Goal: Task Accomplishment & Management: Use online tool/utility

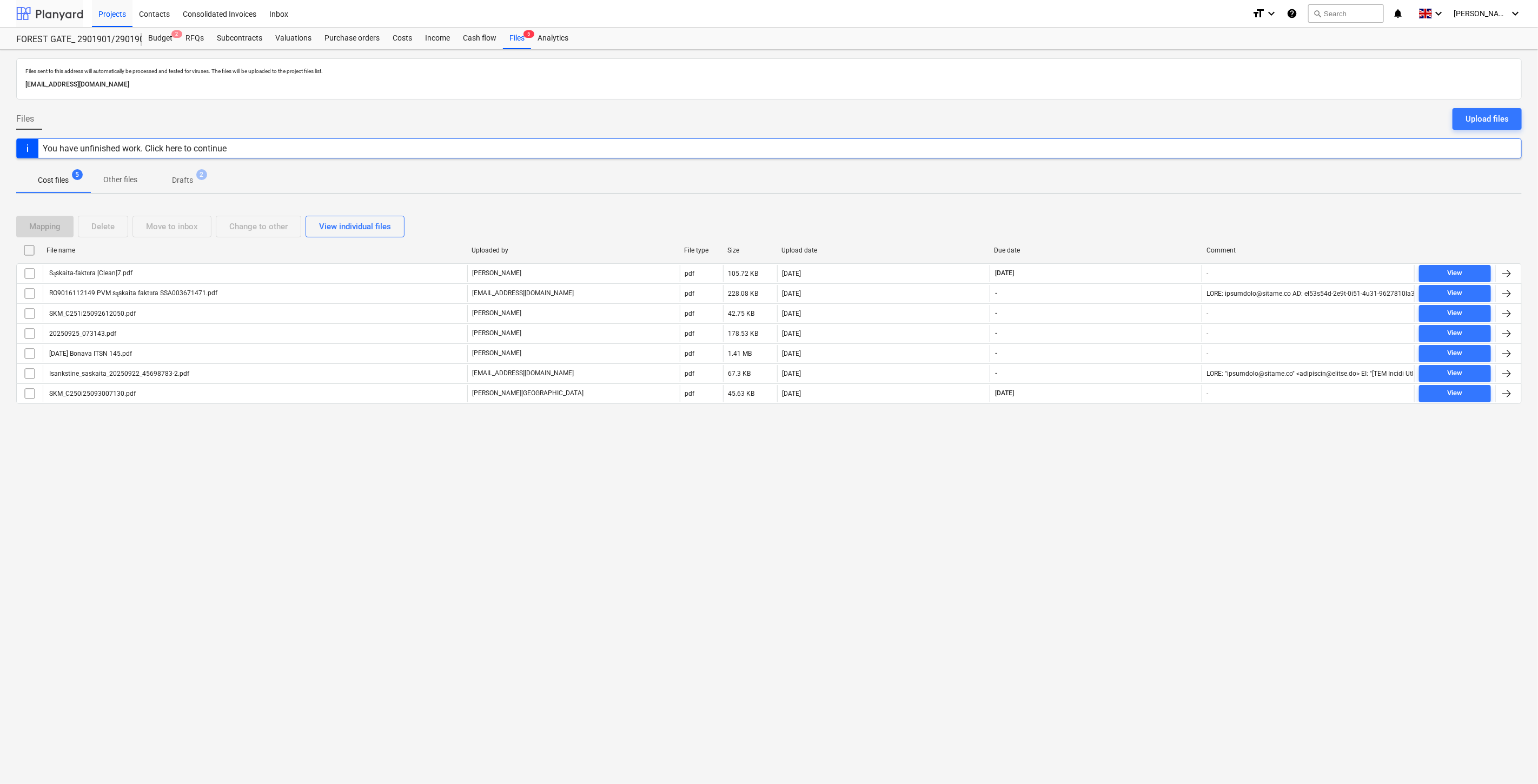
click at [78, 15] on div at bounding box center [49, 13] width 67 height 27
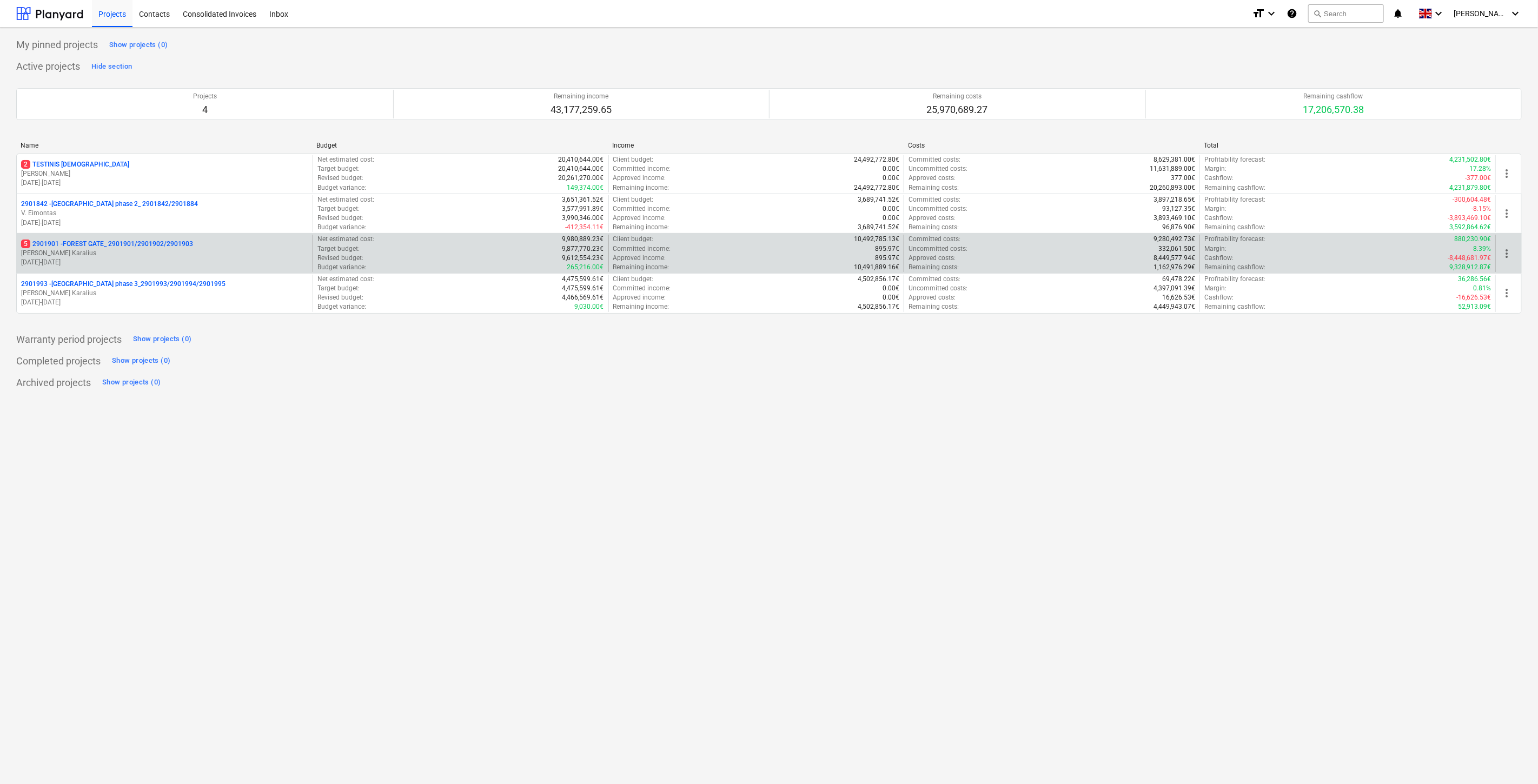
click at [146, 247] on p "5 2901901 - FOREST GATE_ 2901901/2901902/2901903" at bounding box center [107, 244] width 172 height 9
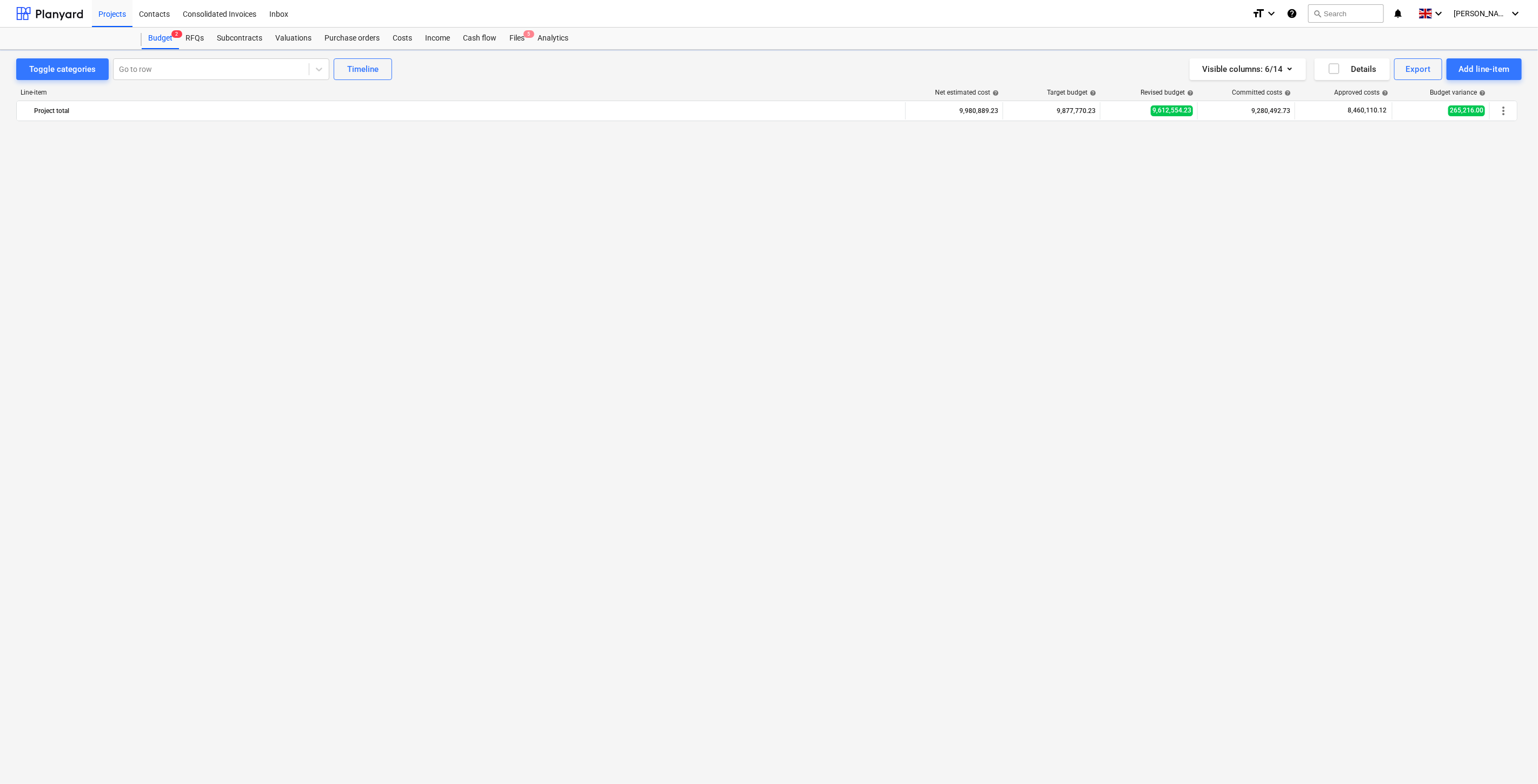
scroll to position [4175, 0]
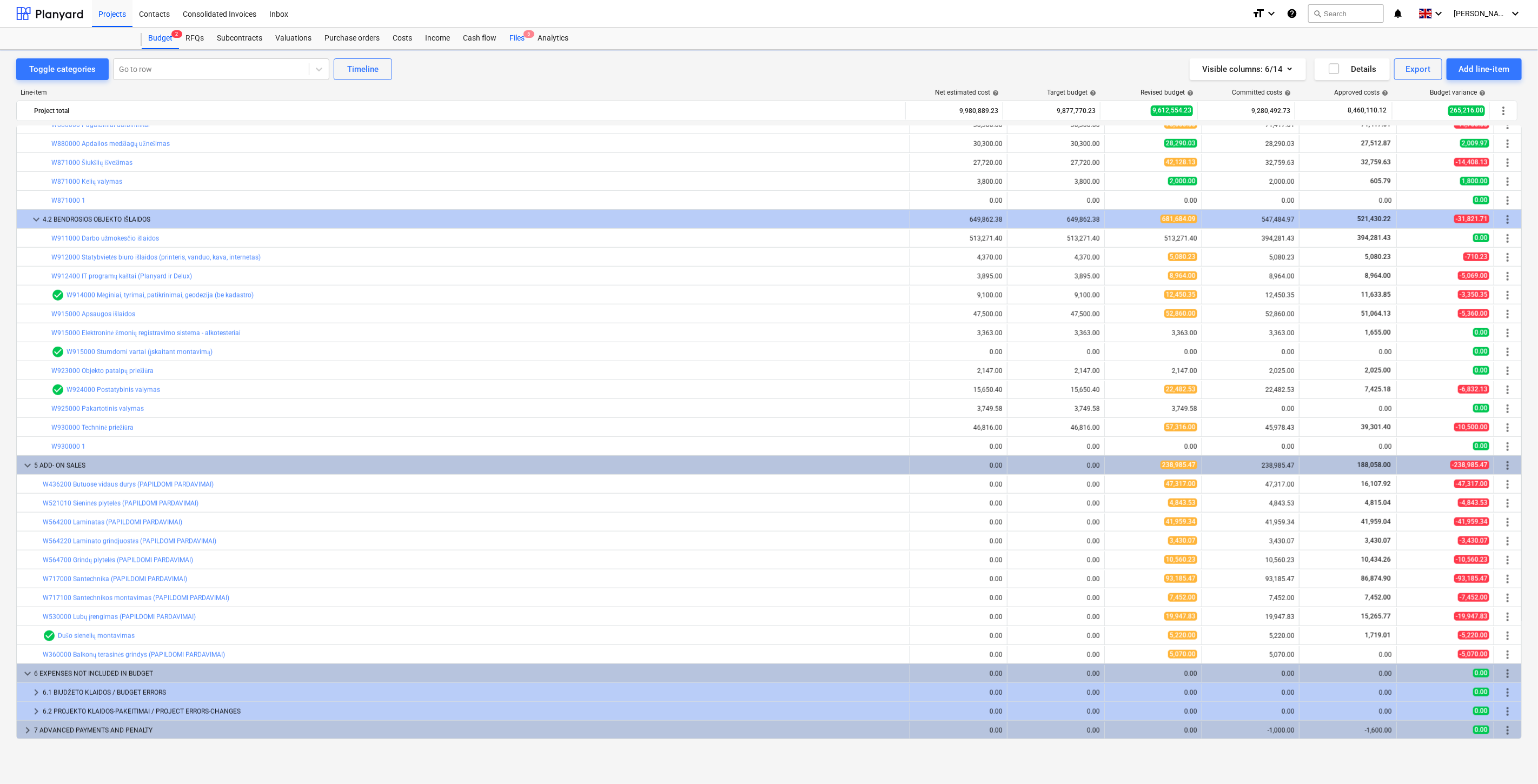
click at [519, 42] on div "Files 5" at bounding box center [517, 38] width 28 height 22
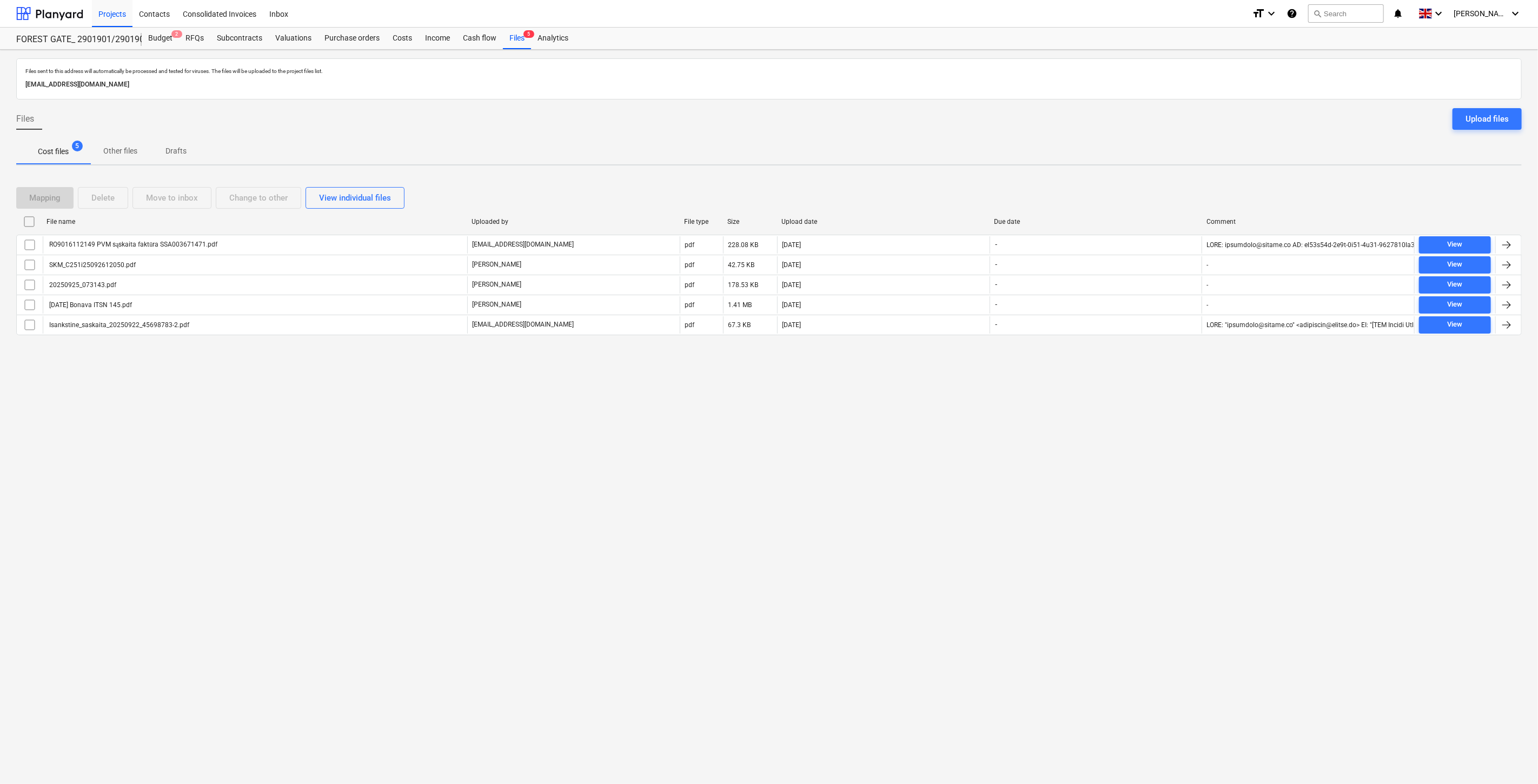
click at [1108, 406] on div "Files sent to this address will automatically be processed and tested for virus…" at bounding box center [769, 417] width 1538 height 735
click at [1136, 386] on div "Files sent to this address will automatically be processed and tested for virus…" at bounding box center [769, 417] width 1538 height 735
click at [1359, 21] on button "search Search" at bounding box center [1346, 14] width 75 height 18
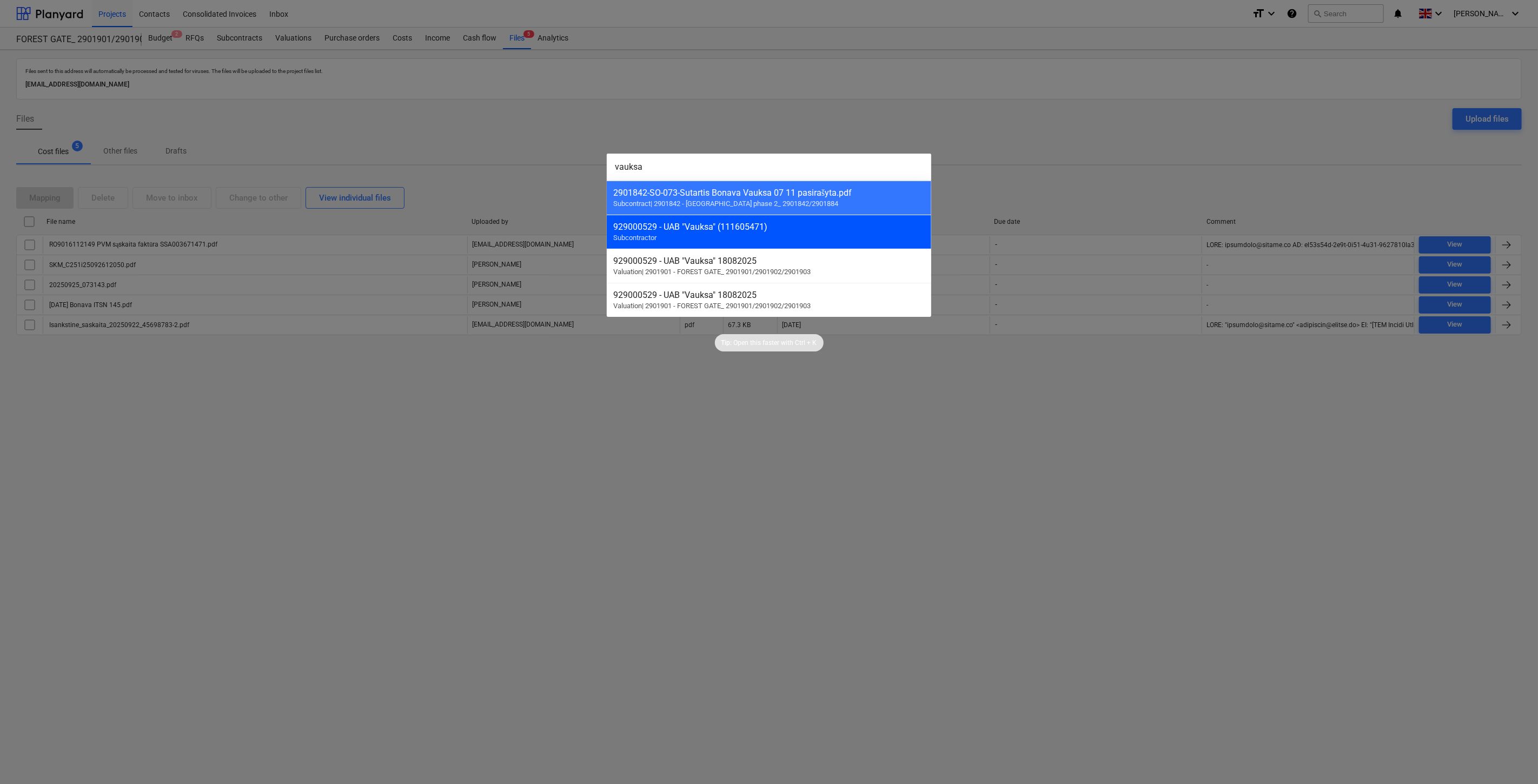
type input "vauksa"
click at [806, 243] on div "929000529 - UAB "Vauksa" (111605471) Subcontractor" at bounding box center [769, 232] width 325 height 34
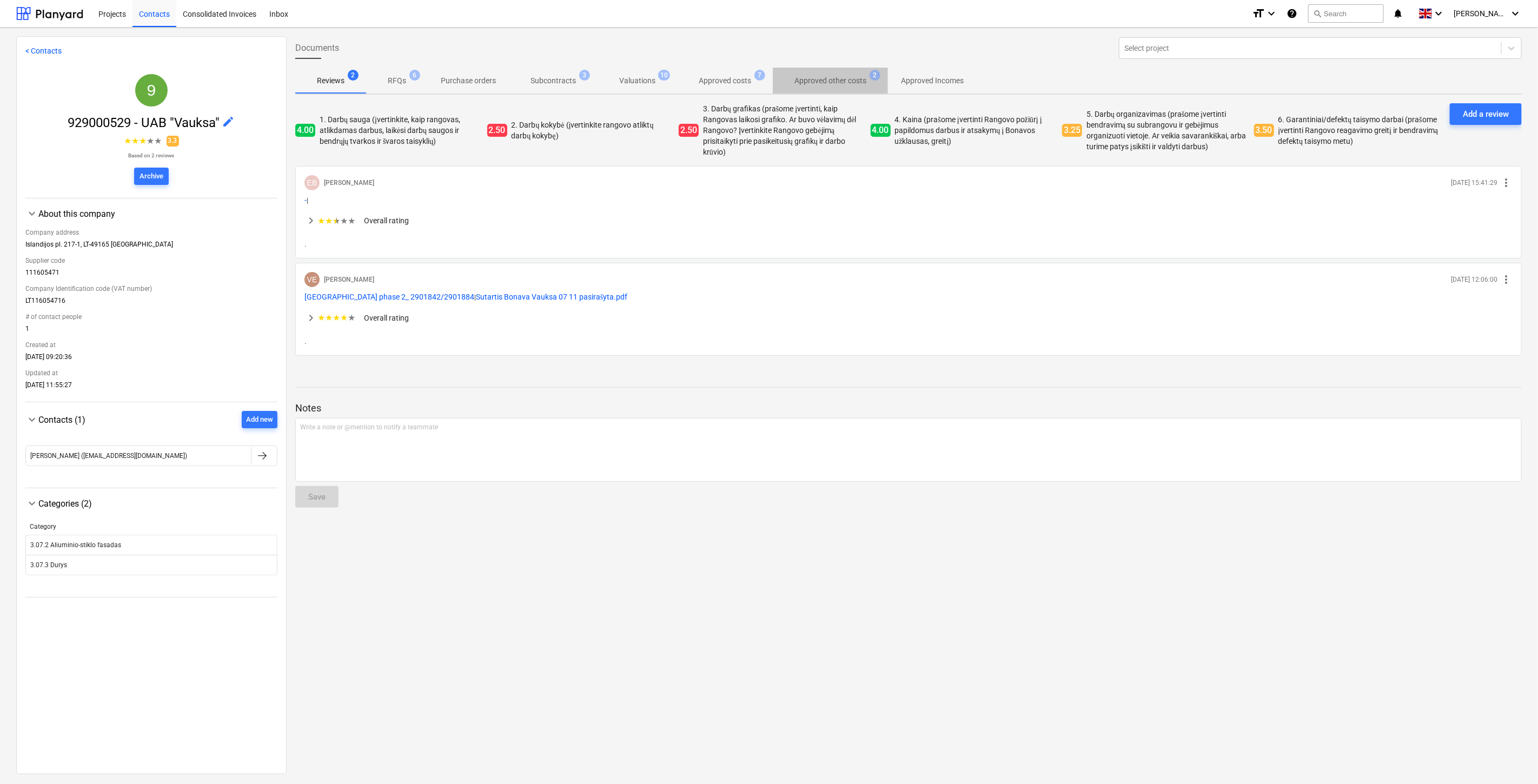
click at [857, 80] on p "Approved other costs" at bounding box center [830, 81] width 72 height 12
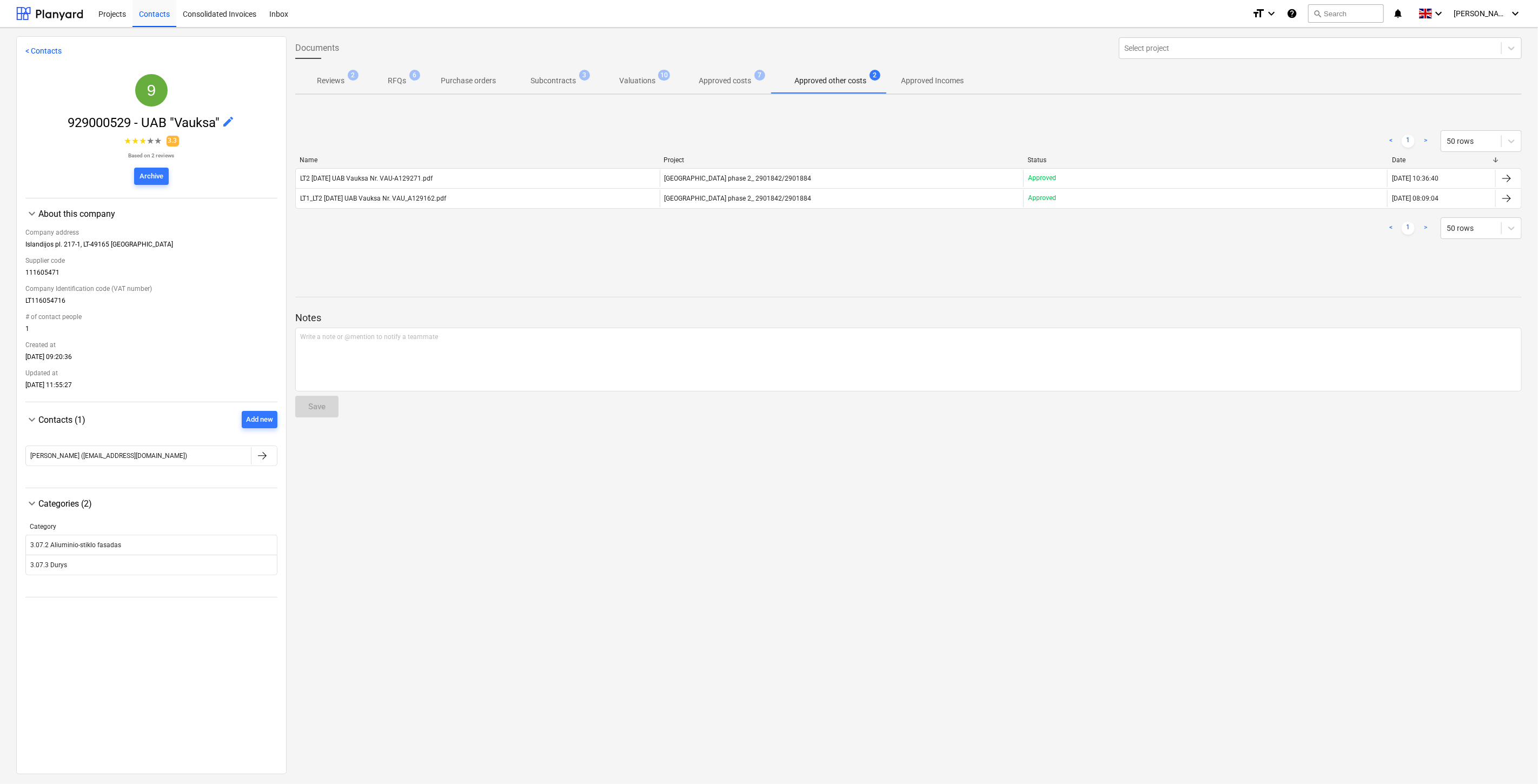
click at [559, 88] on span "Subcontracts 3" at bounding box center [552, 80] width 88 height 19
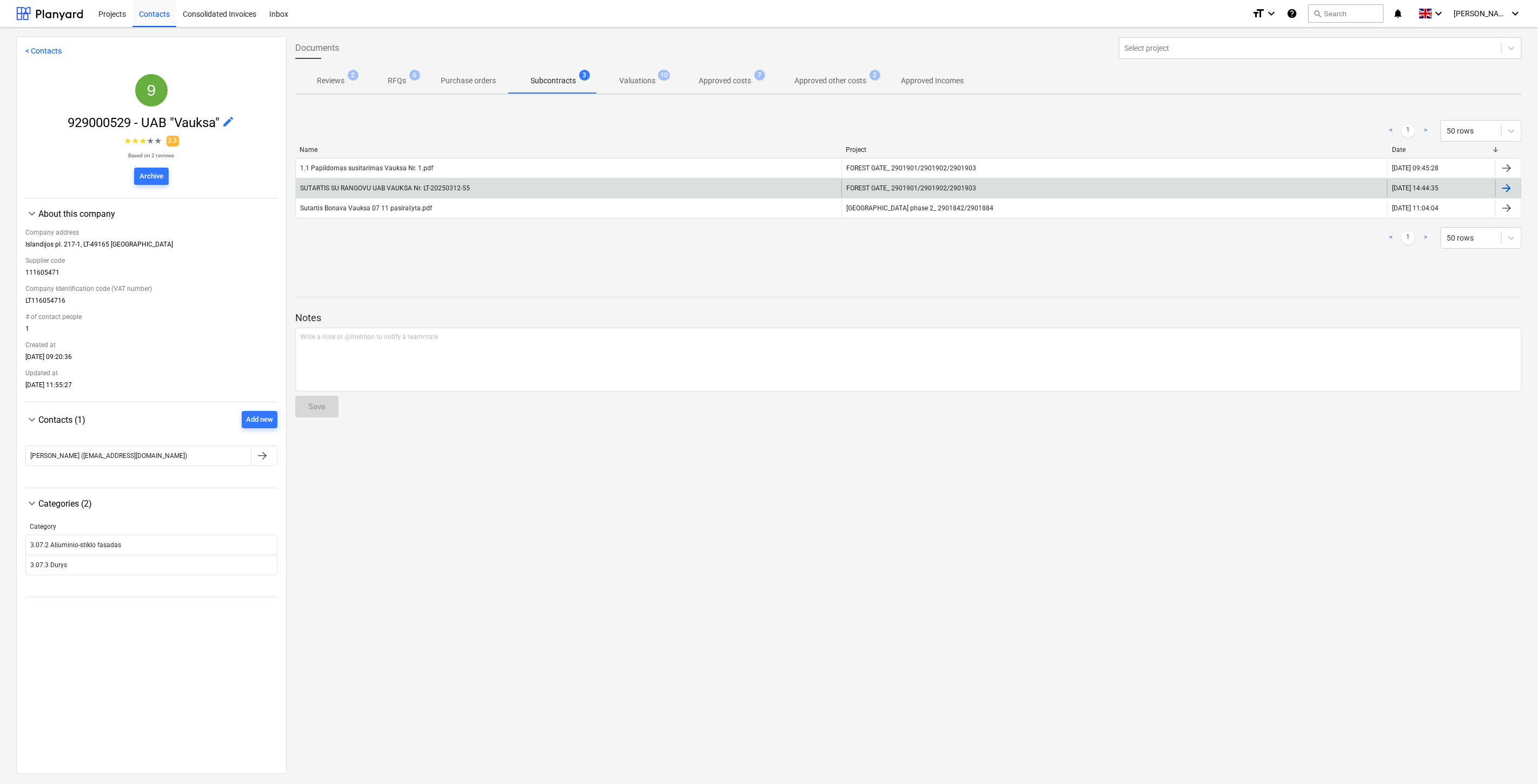
click at [512, 184] on div "SUTARTIS SU RANGOVU UAB VAUKSA Nr. LT-20250312-55" at bounding box center [568, 188] width 545 height 17
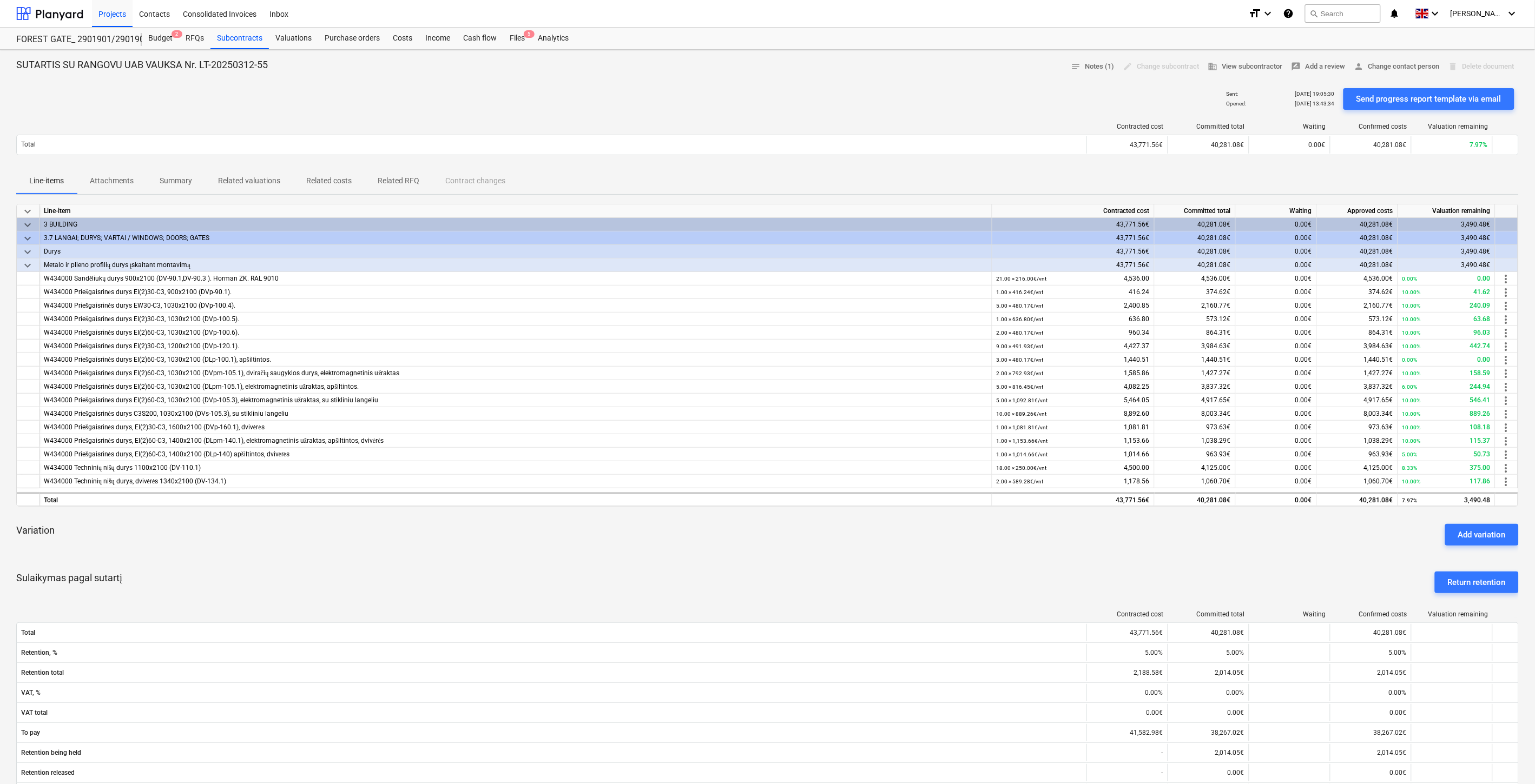
click at [285, 182] on span "Related valuations" at bounding box center [249, 181] width 89 height 18
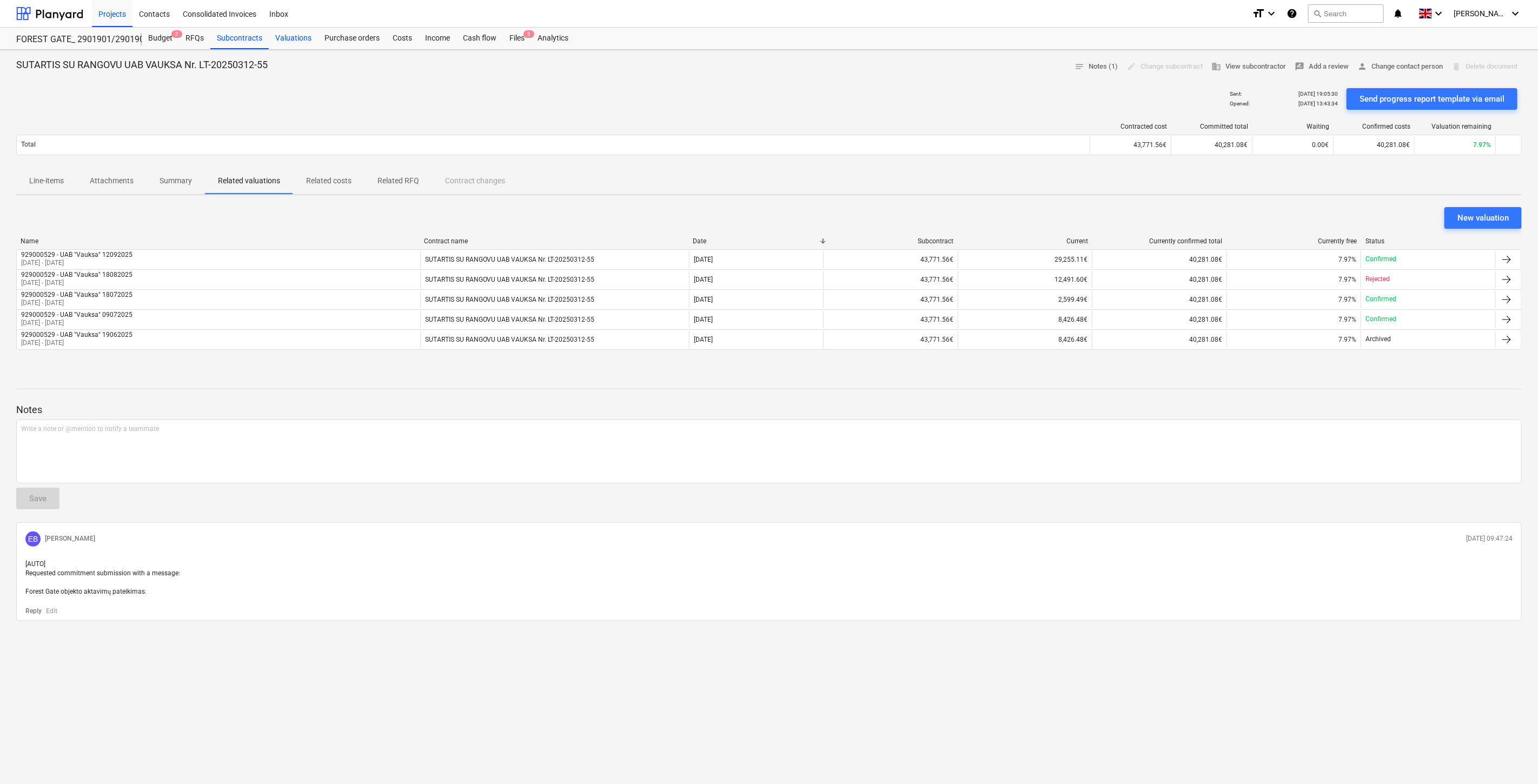
click at [298, 35] on div "Valuations" at bounding box center [293, 38] width 49 height 22
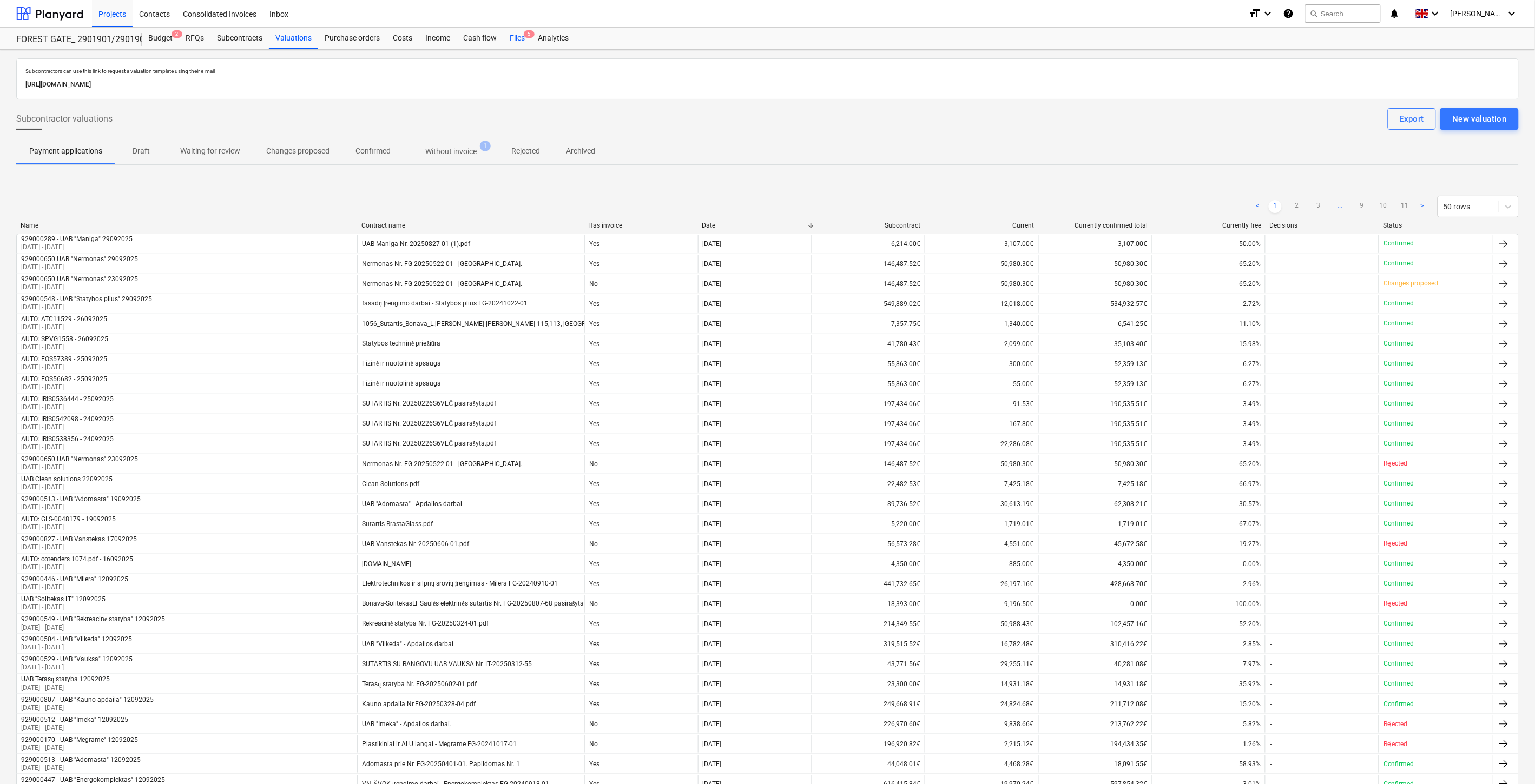
click at [525, 35] on span "5" at bounding box center [529, 34] width 11 height 8
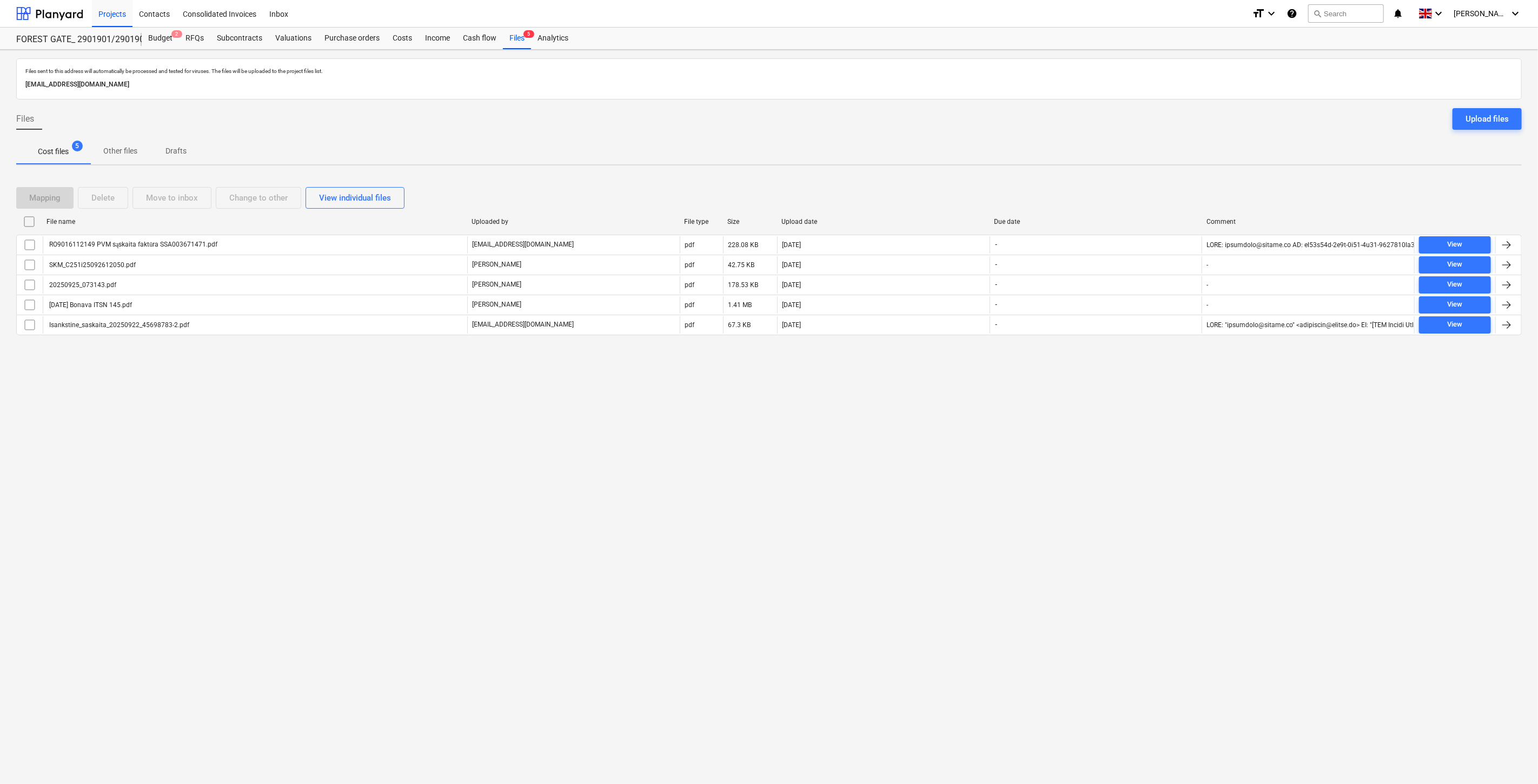
click at [598, 675] on div "Files sent to this address will automatically be processed and tested for virus…" at bounding box center [769, 417] width 1538 height 735
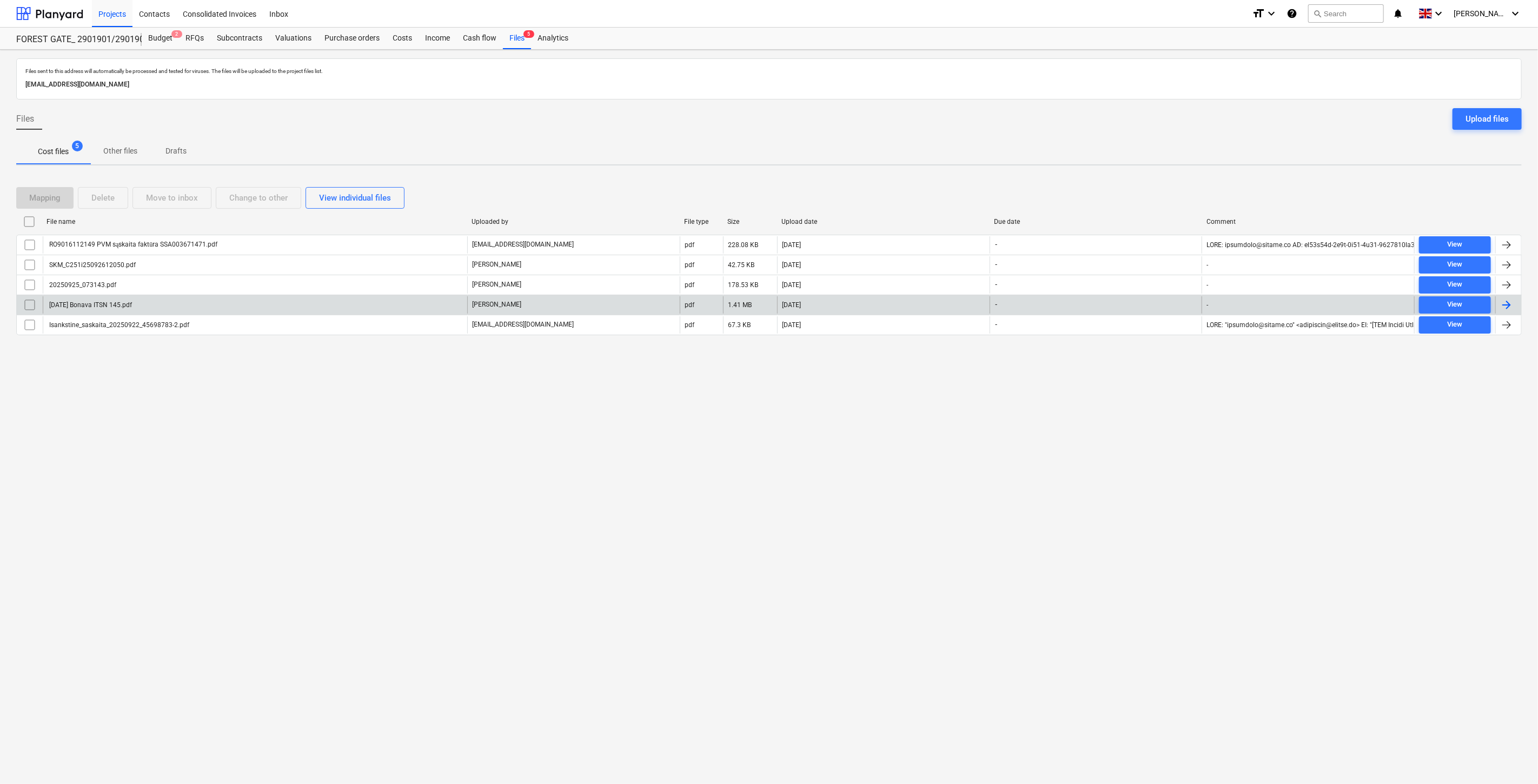
click at [246, 303] on div "[DATE] Bonava ITSN 145.pdf" at bounding box center [255, 305] width 425 height 17
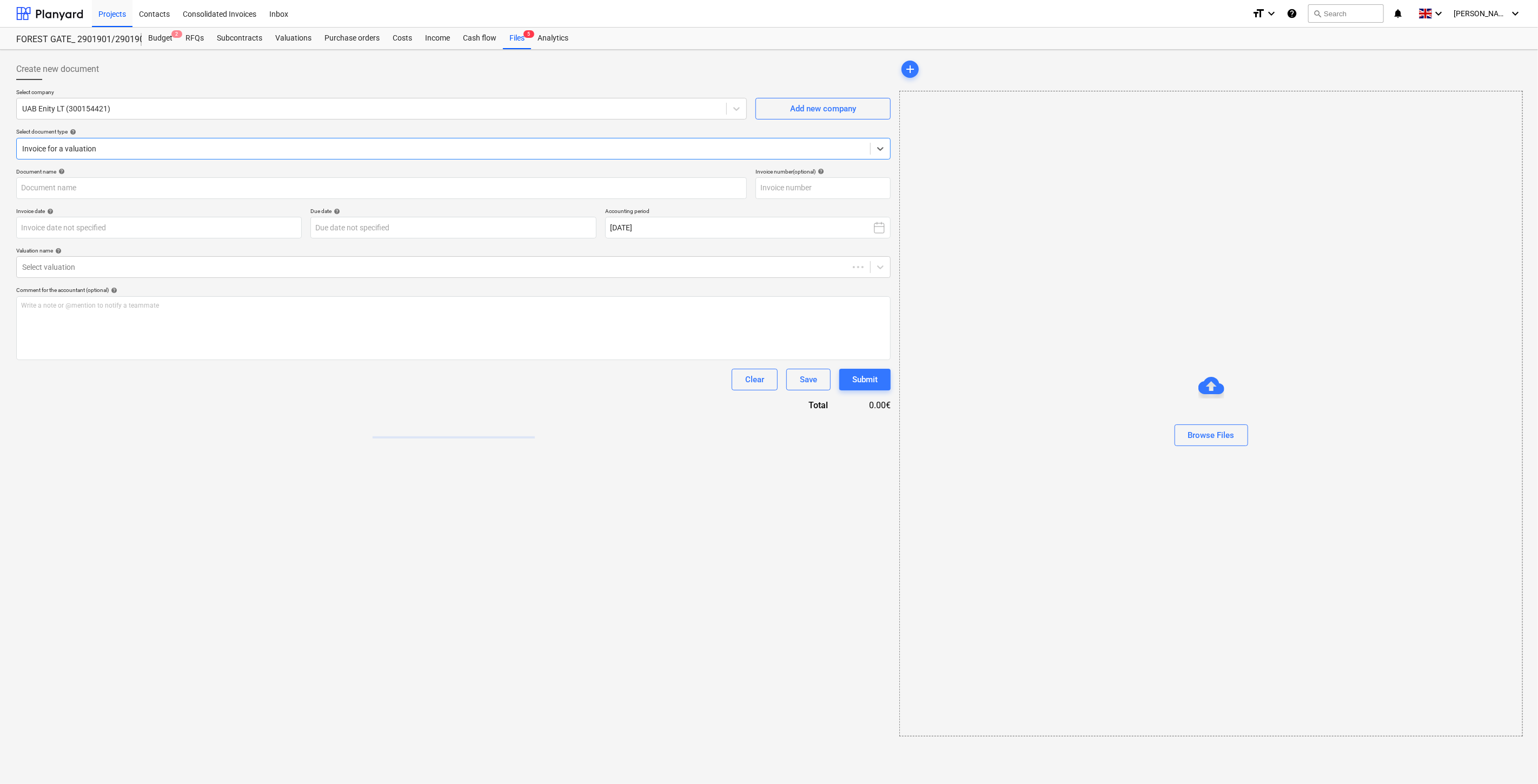
type input "[DATE] Bonava ITSN 145.pdf"
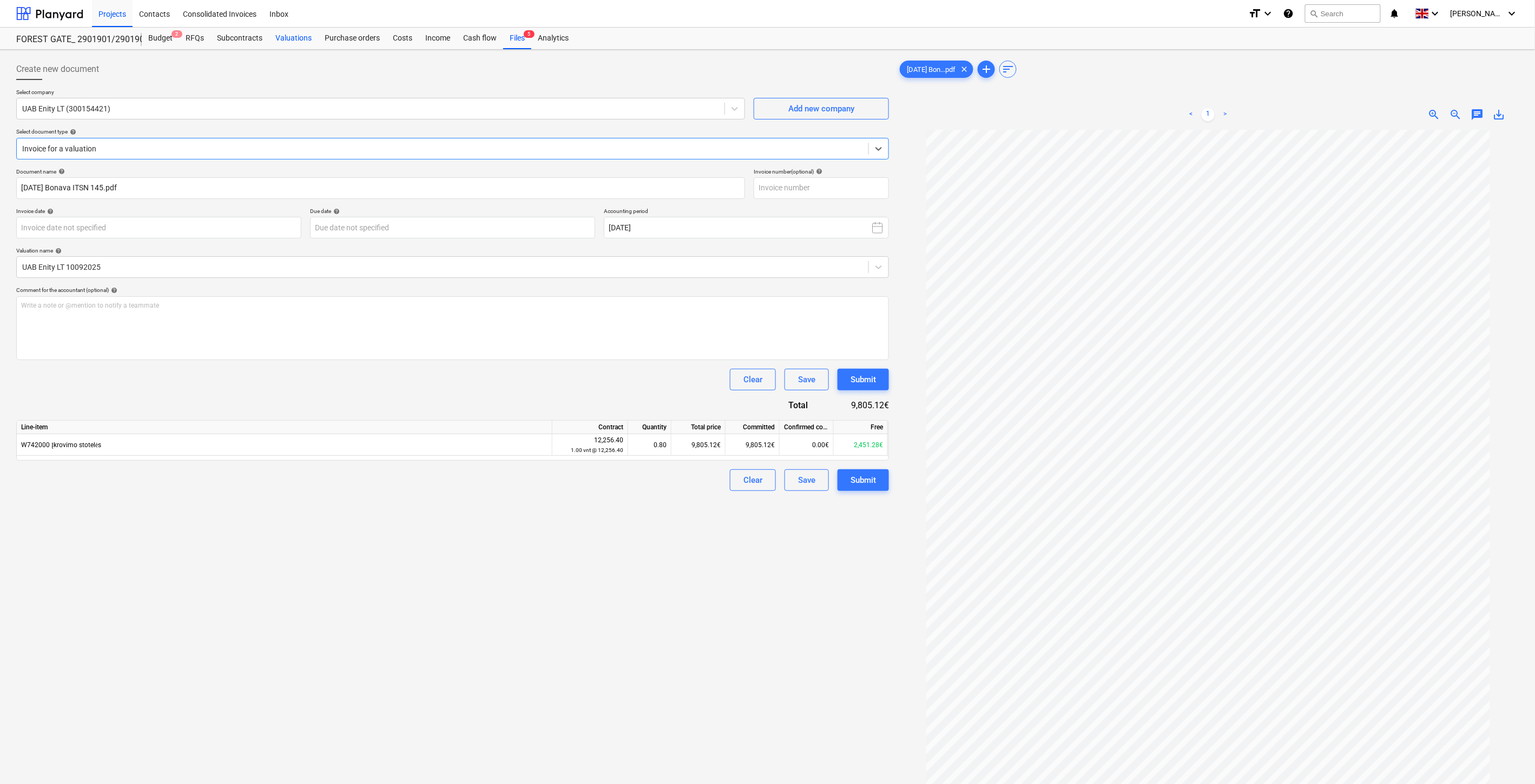
click at [289, 45] on div "Valuations" at bounding box center [293, 38] width 49 height 22
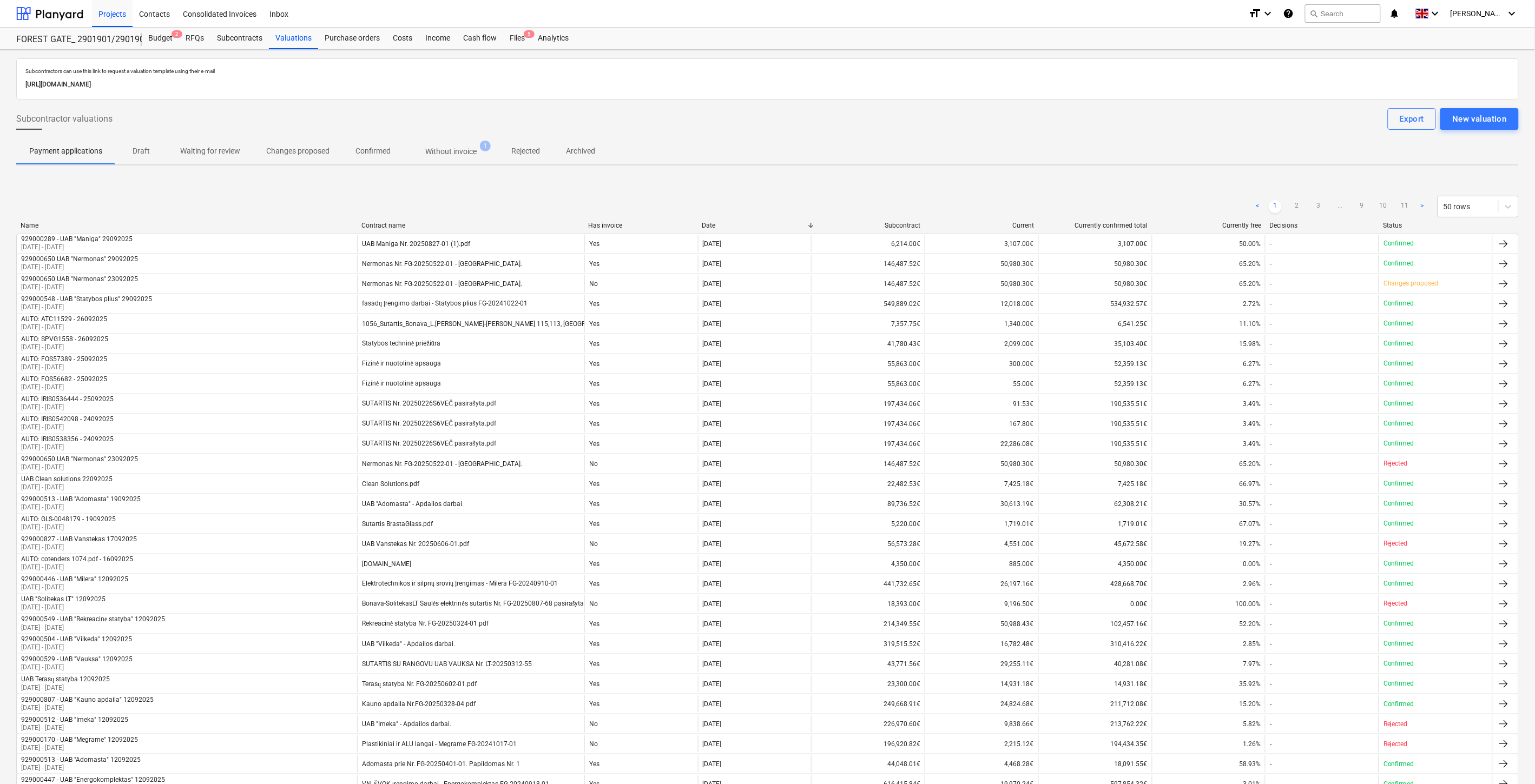
click at [463, 152] on p "Without invoice" at bounding box center [450, 152] width 52 height 12
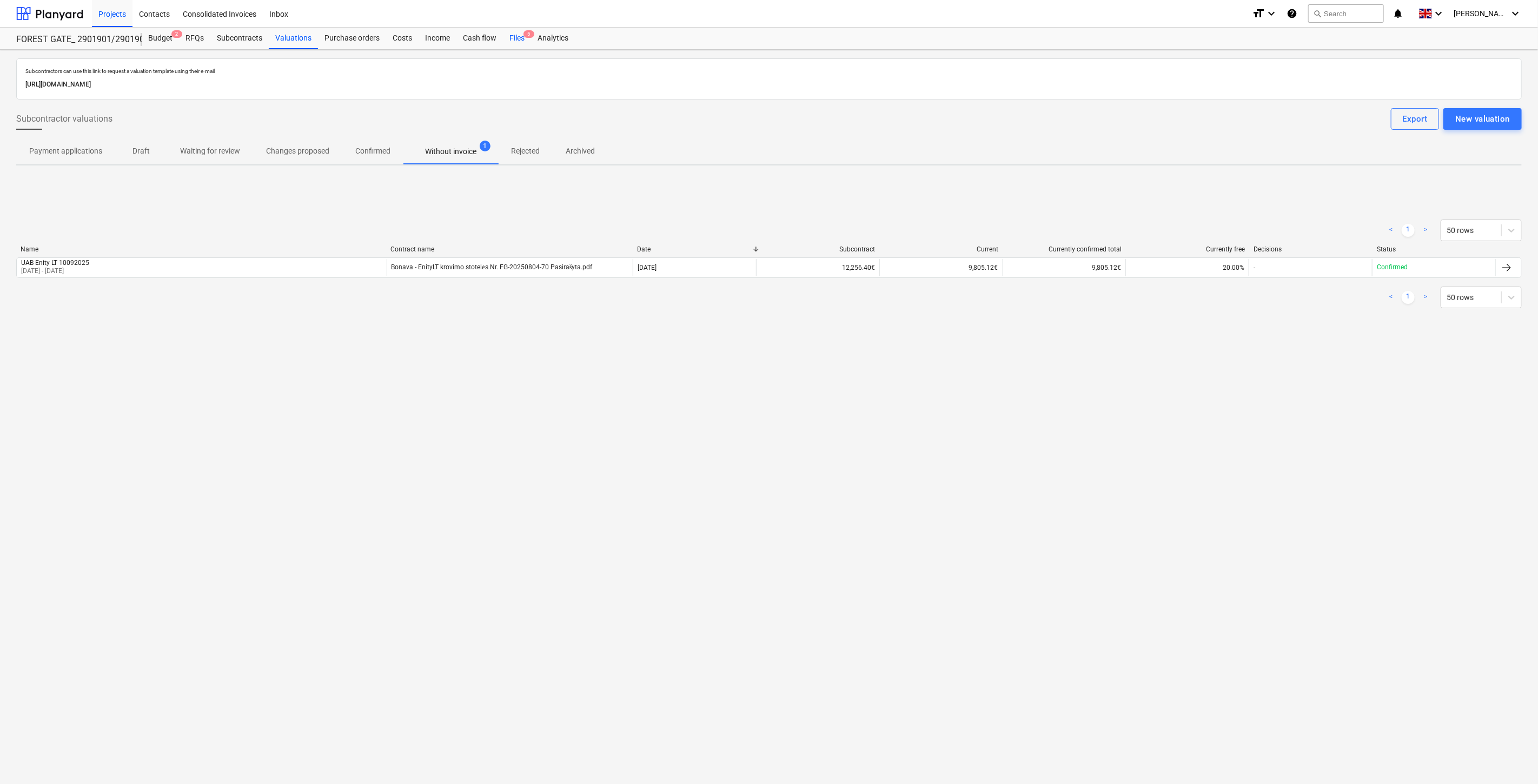
click at [510, 42] on div "Files 5" at bounding box center [517, 38] width 28 height 22
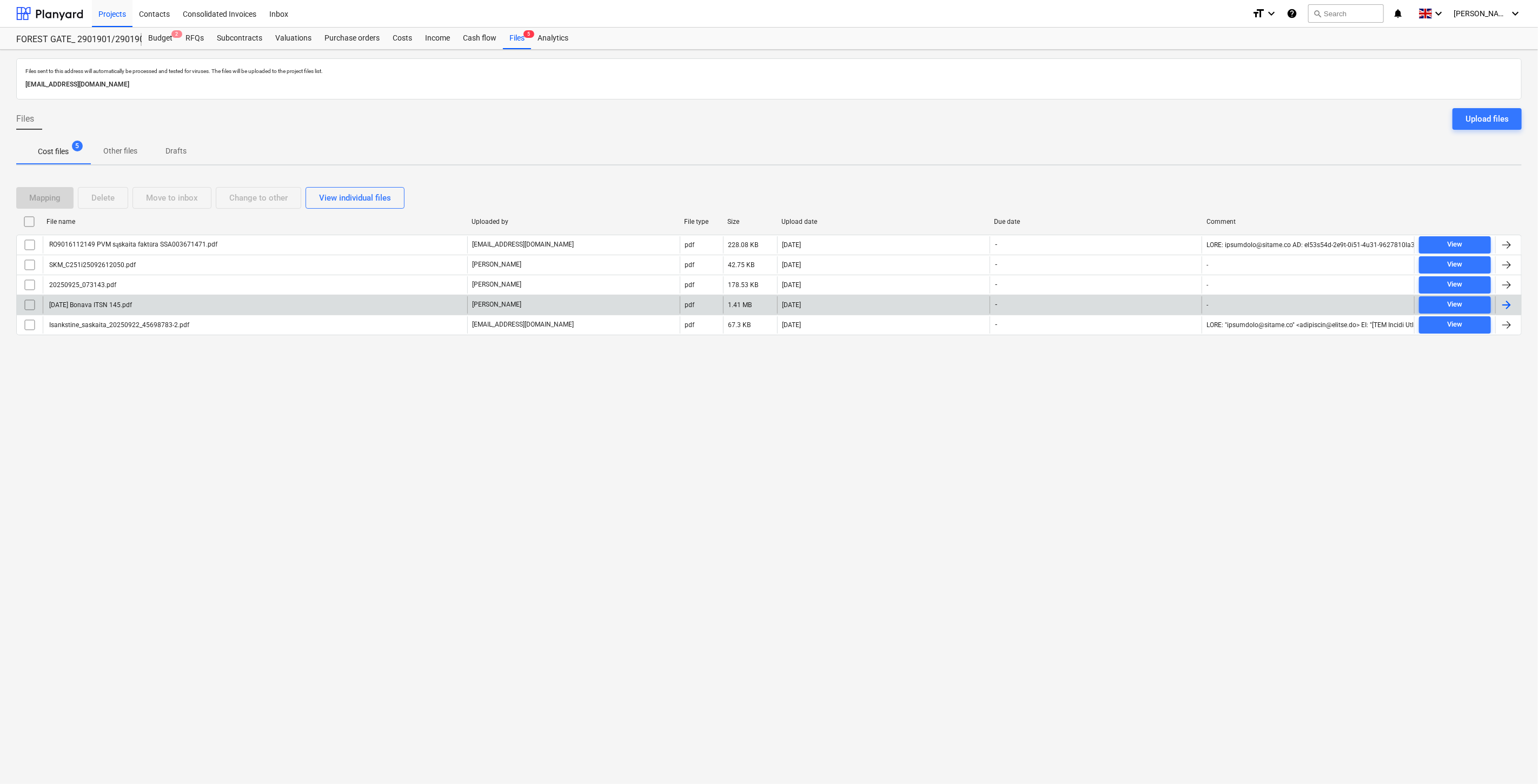
click at [385, 309] on div "[DATE] Bonava ITSN 145.pdf" at bounding box center [255, 305] width 425 height 17
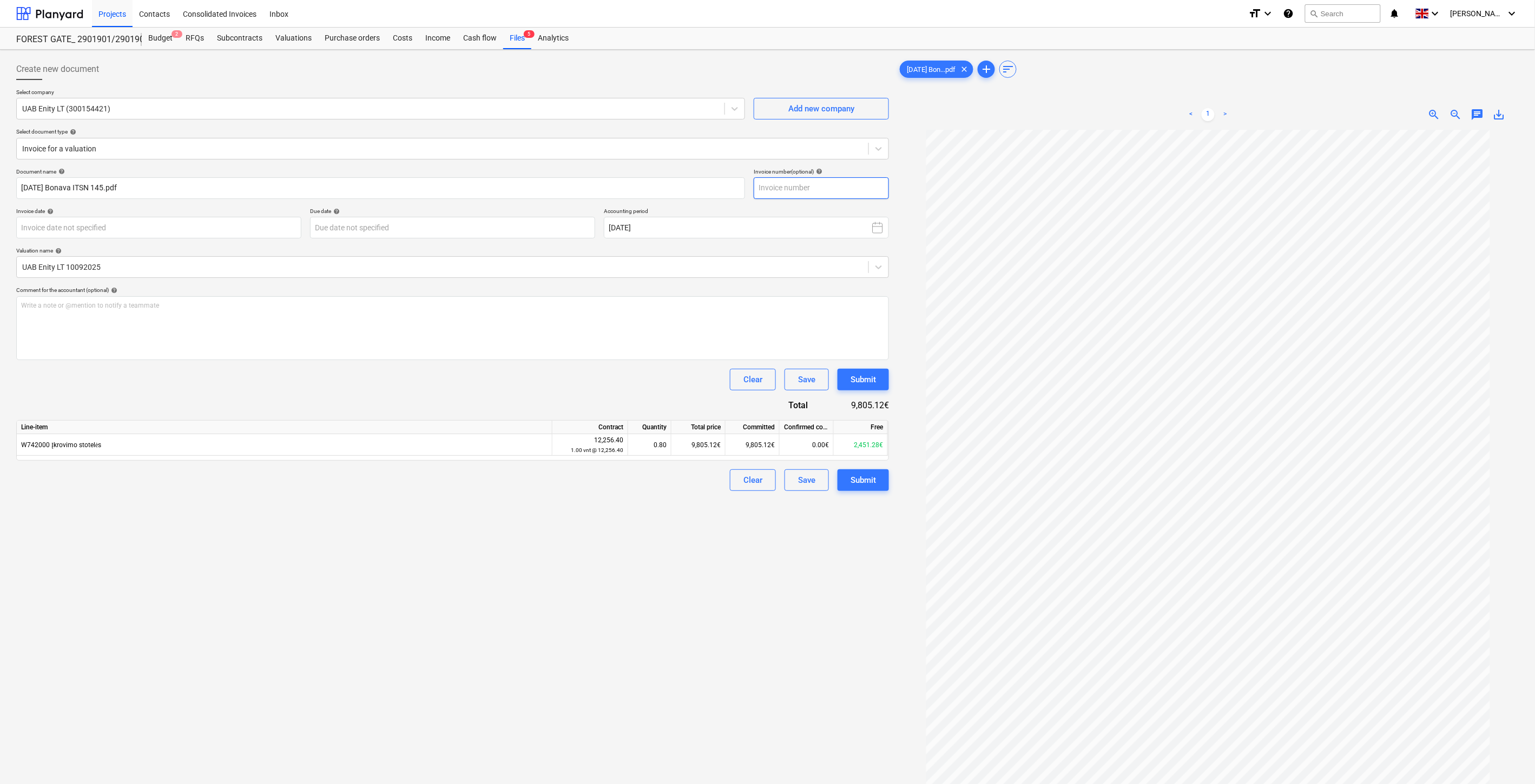
click at [833, 188] on input "text" at bounding box center [821, 188] width 135 height 22
type input "ITSN145"
click at [256, 231] on body "Projects Contacts Consolidated Invoices Inbox format_size keyboard_arrow_down h…" at bounding box center [768, 392] width 1535 height 784
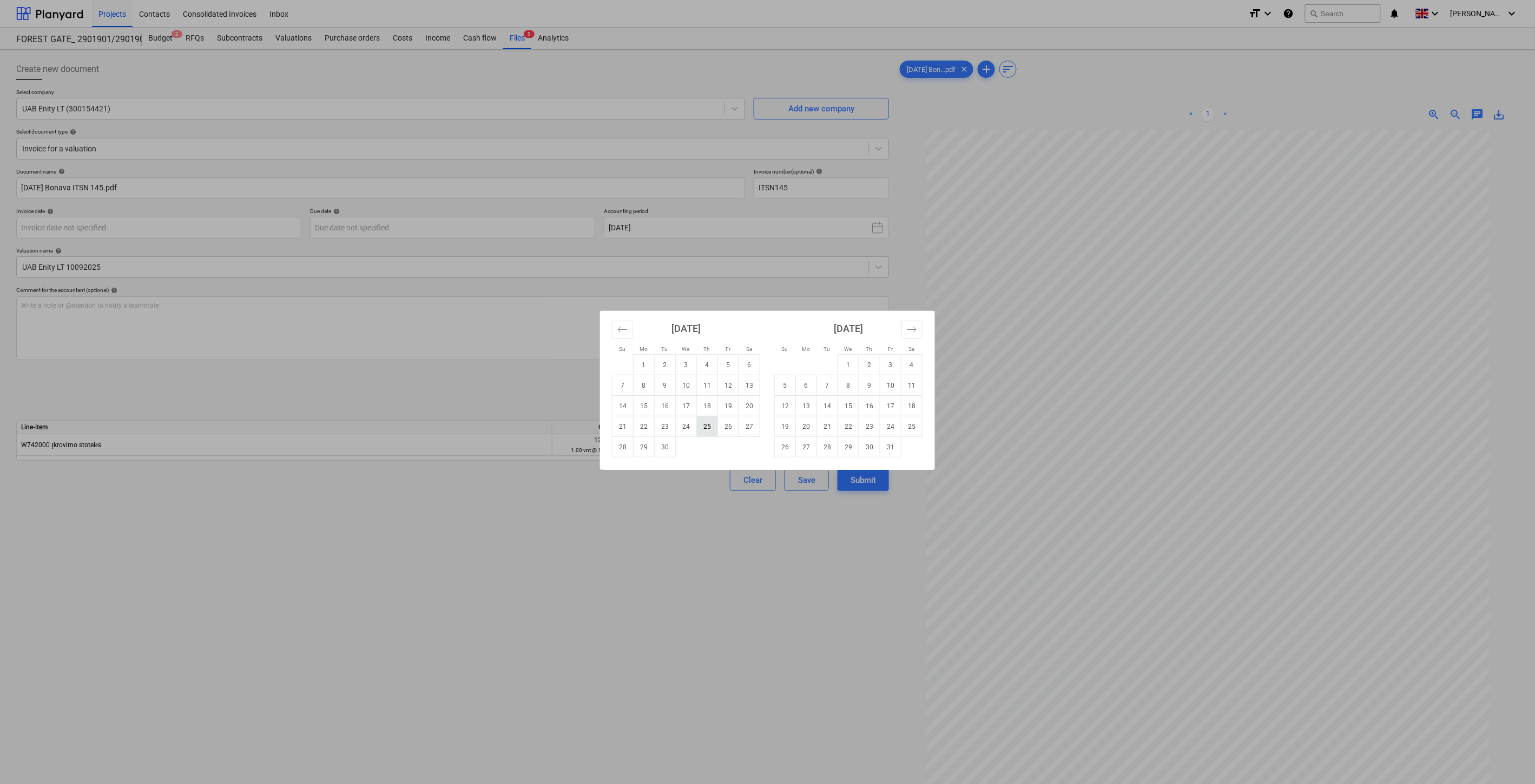
click at [707, 425] on td "25" at bounding box center [707, 426] width 21 height 21
type input "[DATE]"
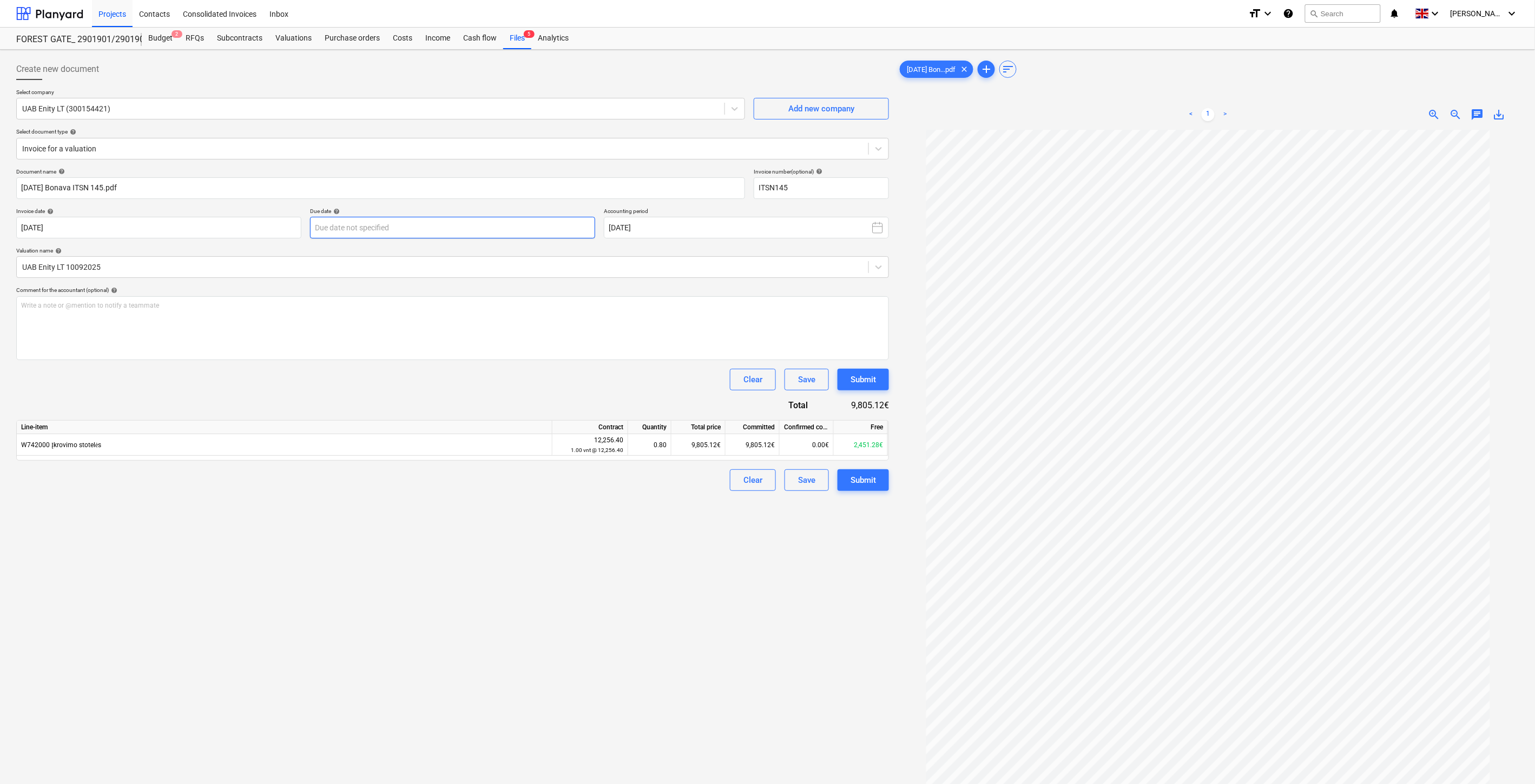
click at [462, 222] on body "Projects Contacts Consolidated Invoices Inbox format_size keyboard_arrow_down h…" at bounding box center [768, 392] width 1535 height 784
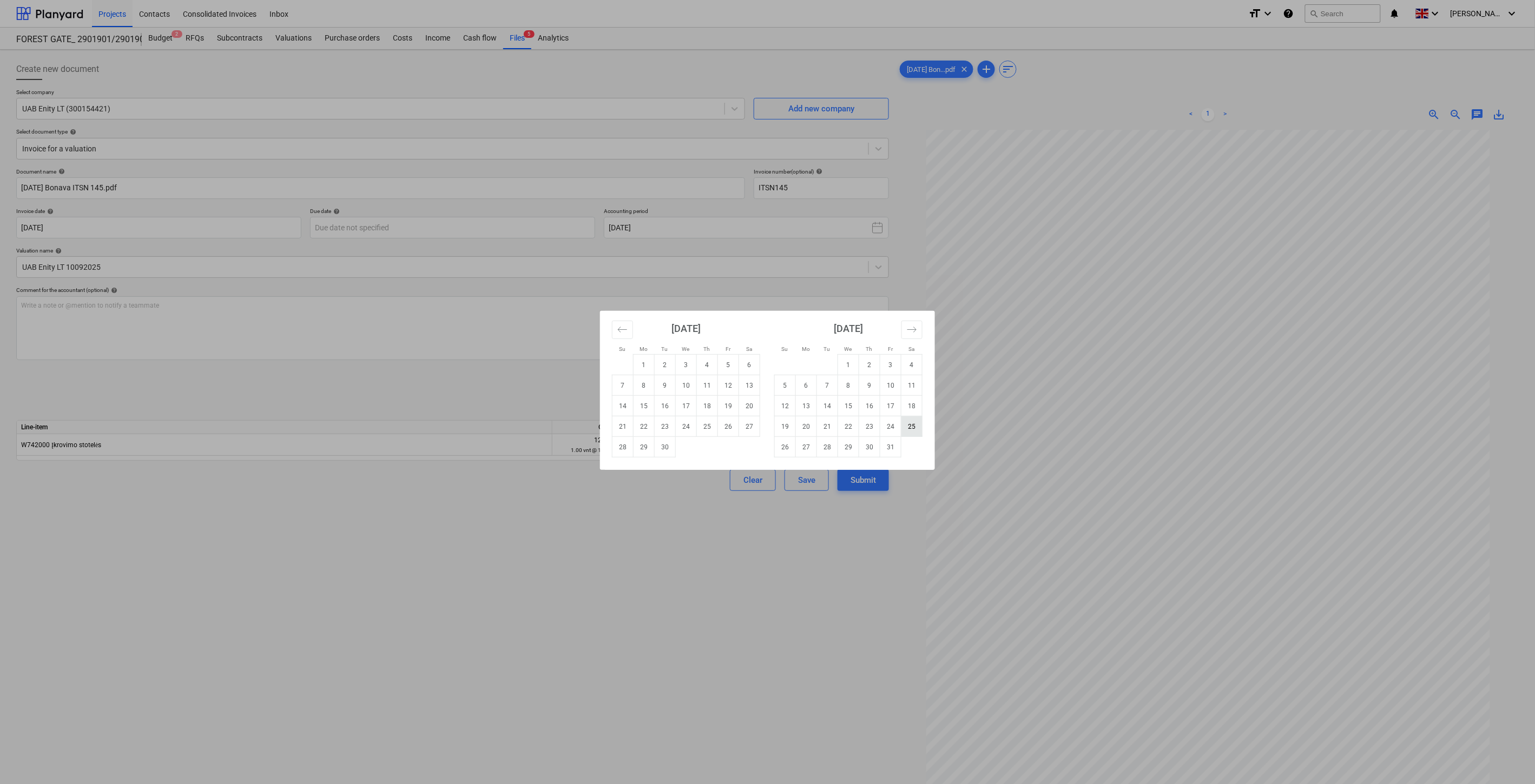
click at [906, 425] on td "25" at bounding box center [911, 426] width 21 height 21
type input "[DATE]"
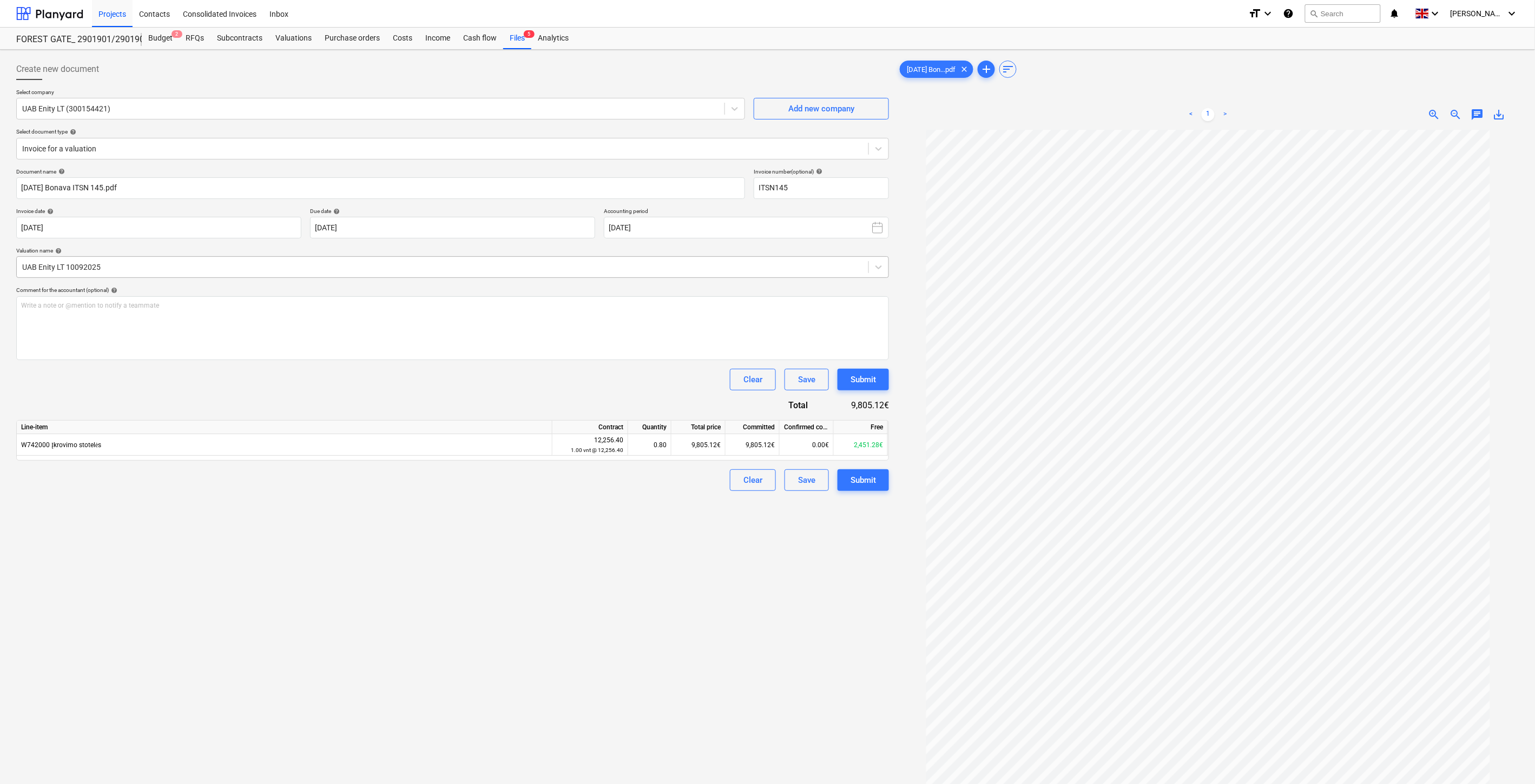
click at [414, 267] on div at bounding box center [443, 267] width 841 height 11
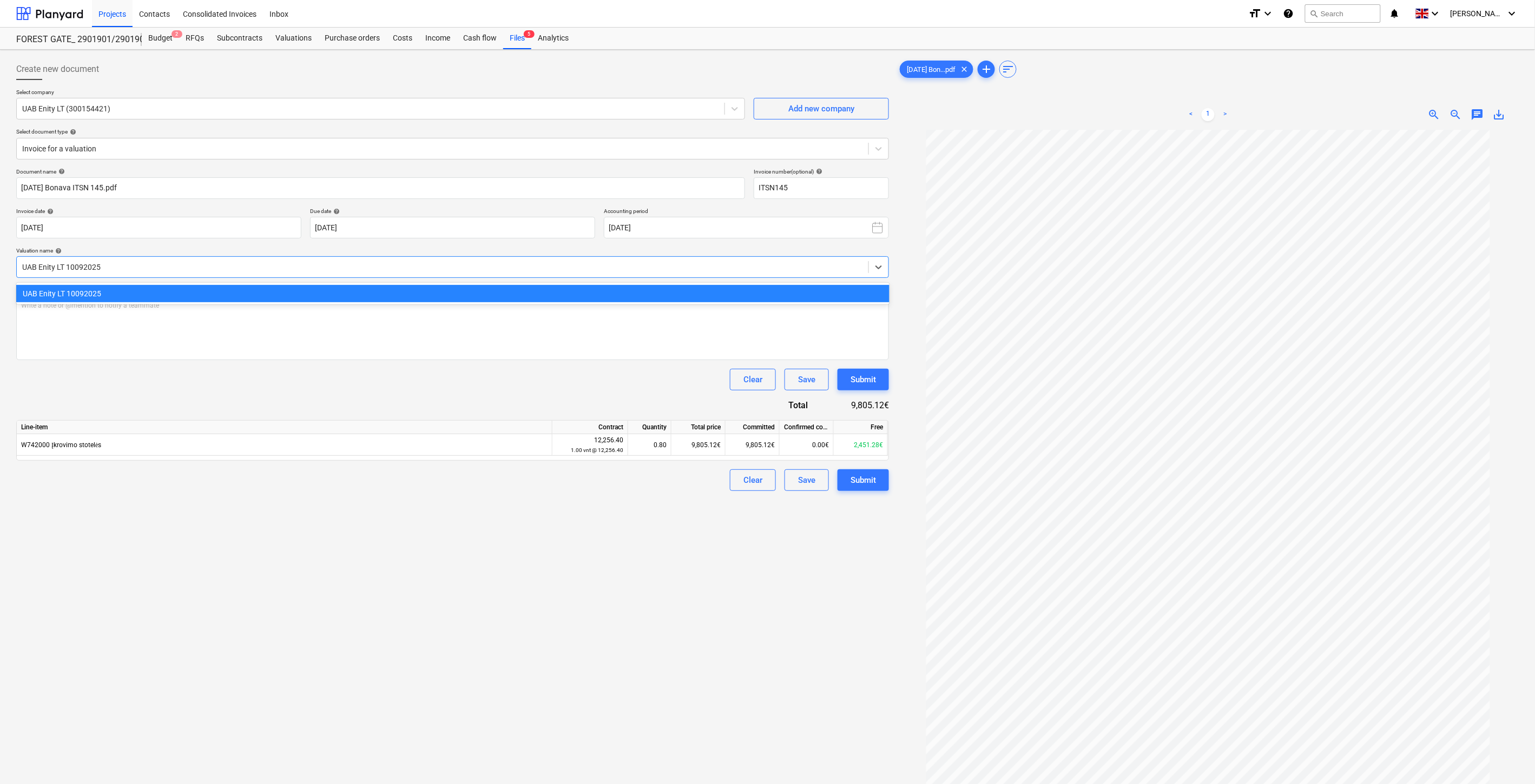
click at [316, 402] on div "Document name help [DATE] Bonava ITSN 145.pdf Invoice number (optional) help IT…" at bounding box center [453, 330] width 873 height 323
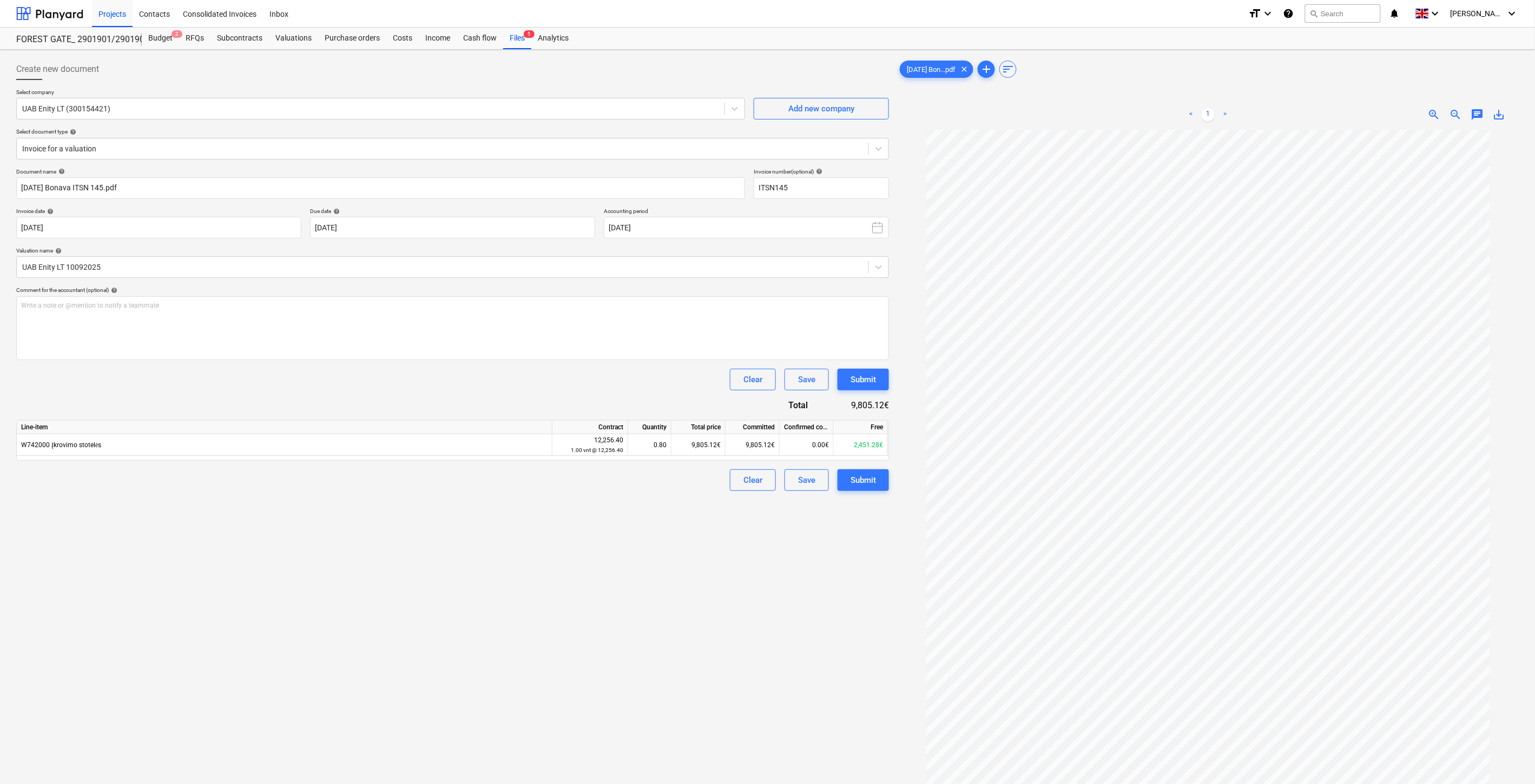
drag, startPoint x: 394, startPoint y: 387, endPoint x: 765, endPoint y: 352, distance: 372.6
click at [394, 385] on div "Clear Save Submit" at bounding box center [453, 379] width 873 height 22
click at [798, 482] on div "Save" at bounding box center [807, 480] width 17 height 14
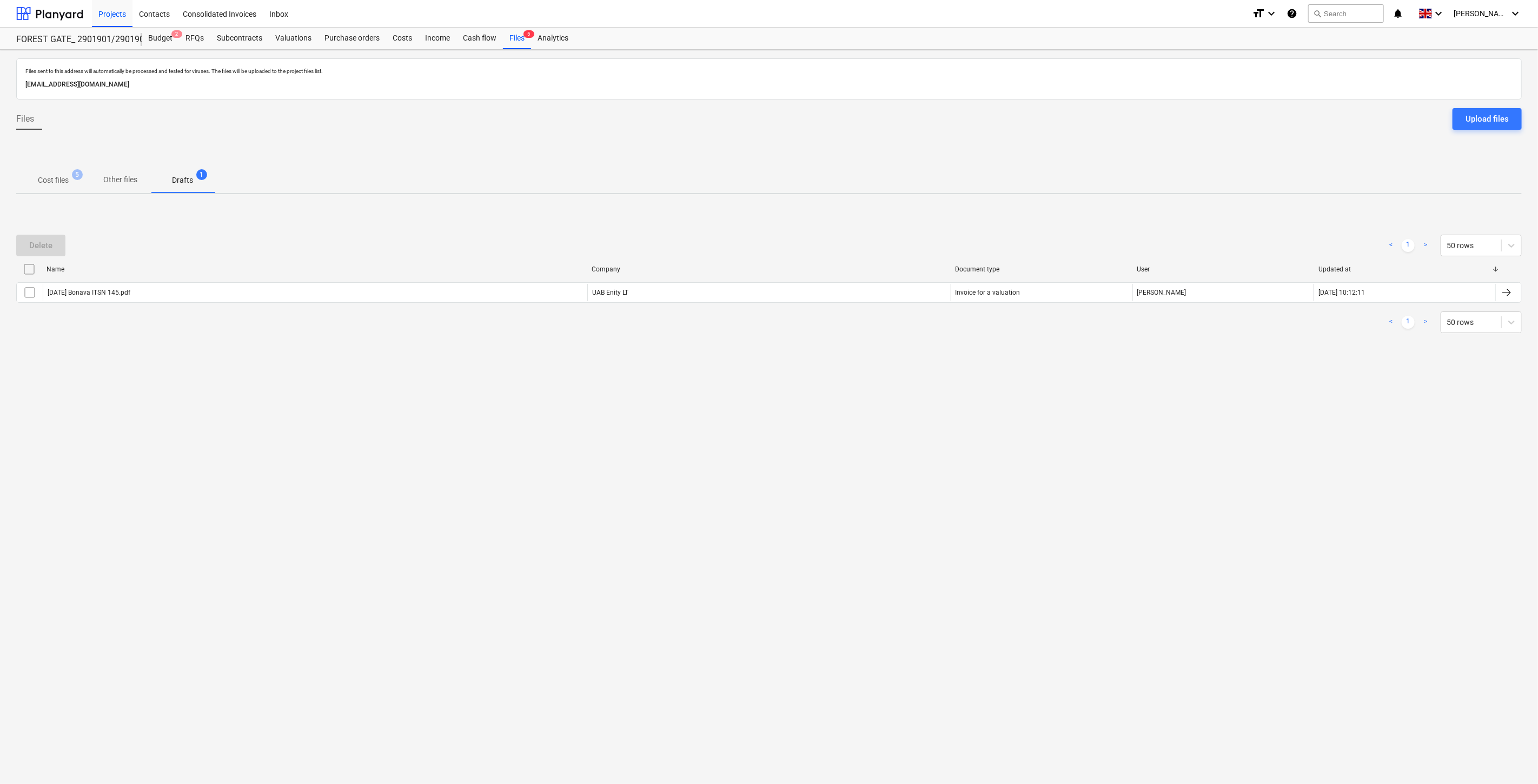
click at [58, 181] on p "Cost files" at bounding box center [53, 180] width 31 height 12
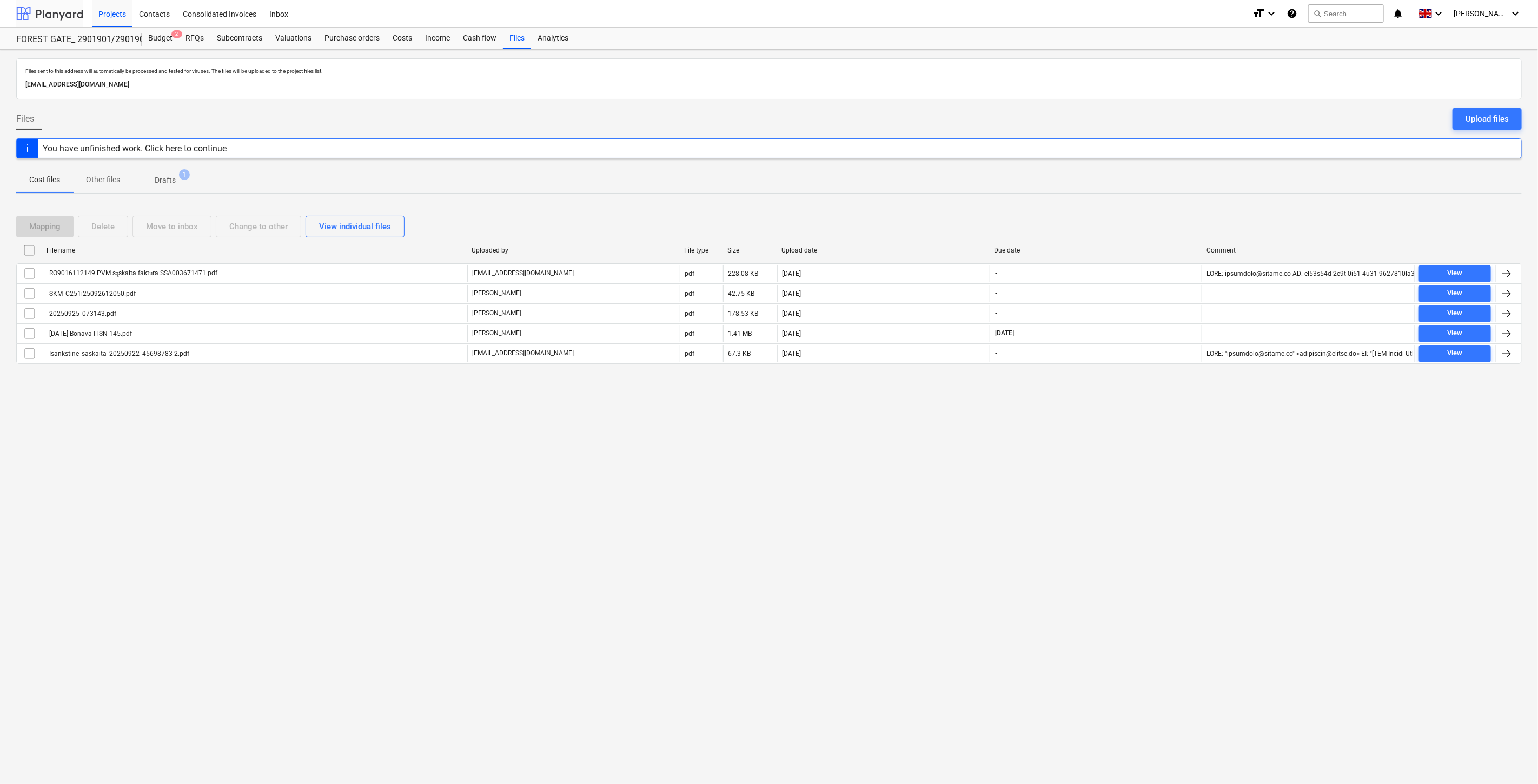
click at [62, 5] on div at bounding box center [49, 13] width 67 height 27
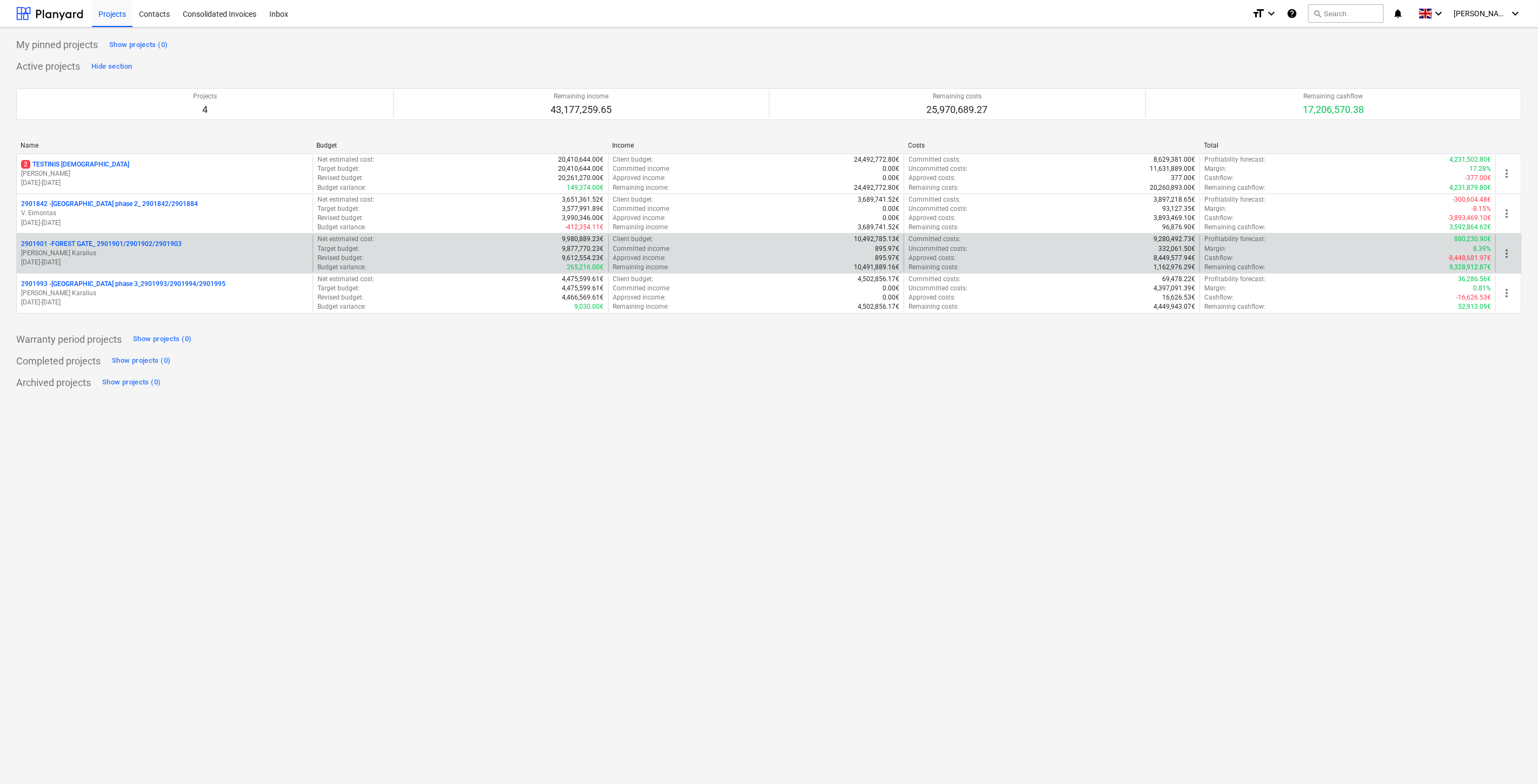
click at [139, 244] on p "2901901 - FOREST GATE_ 2901901/2901902/2901903" at bounding box center [101, 244] width 161 height 9
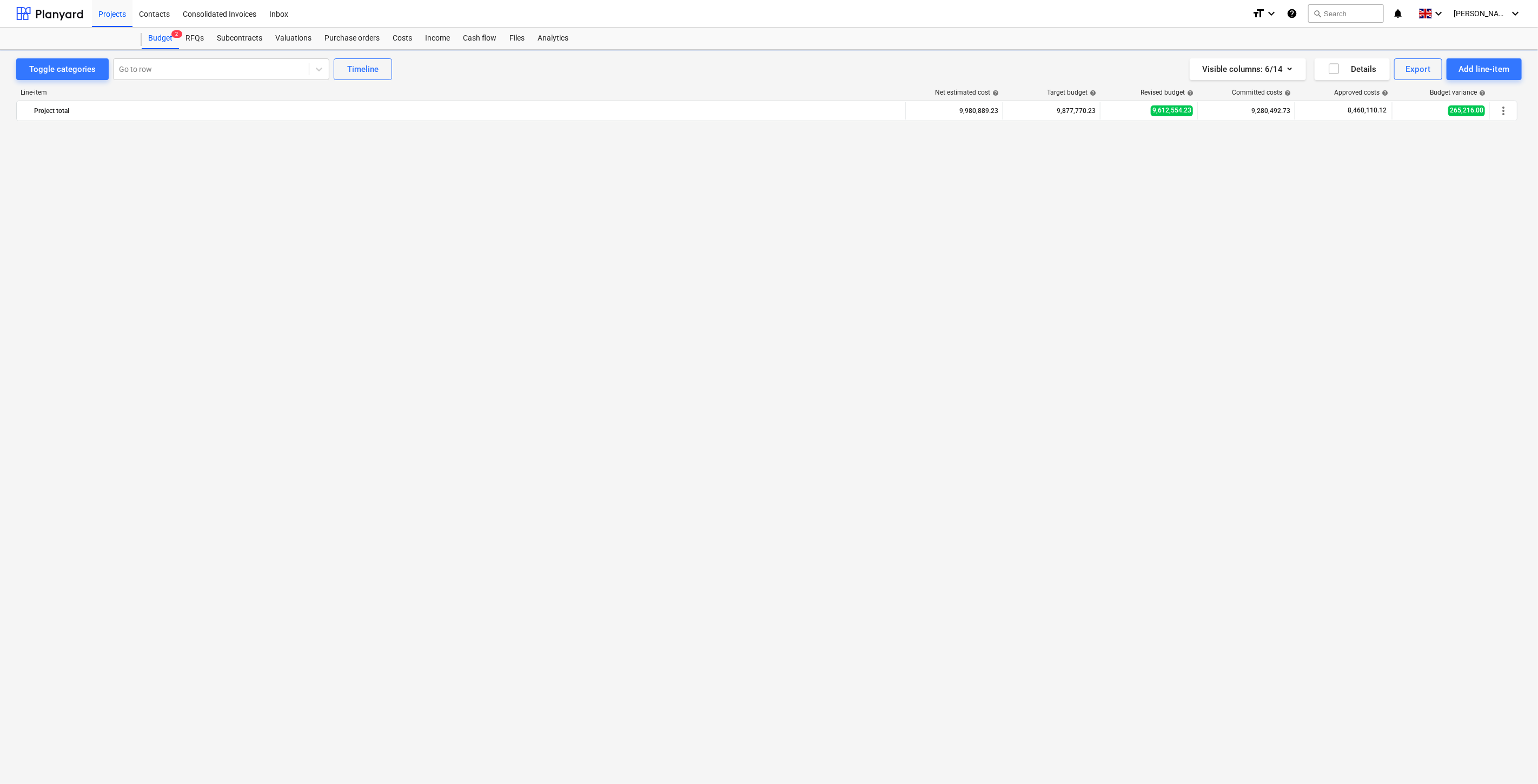
scroll to position [4175, 0]
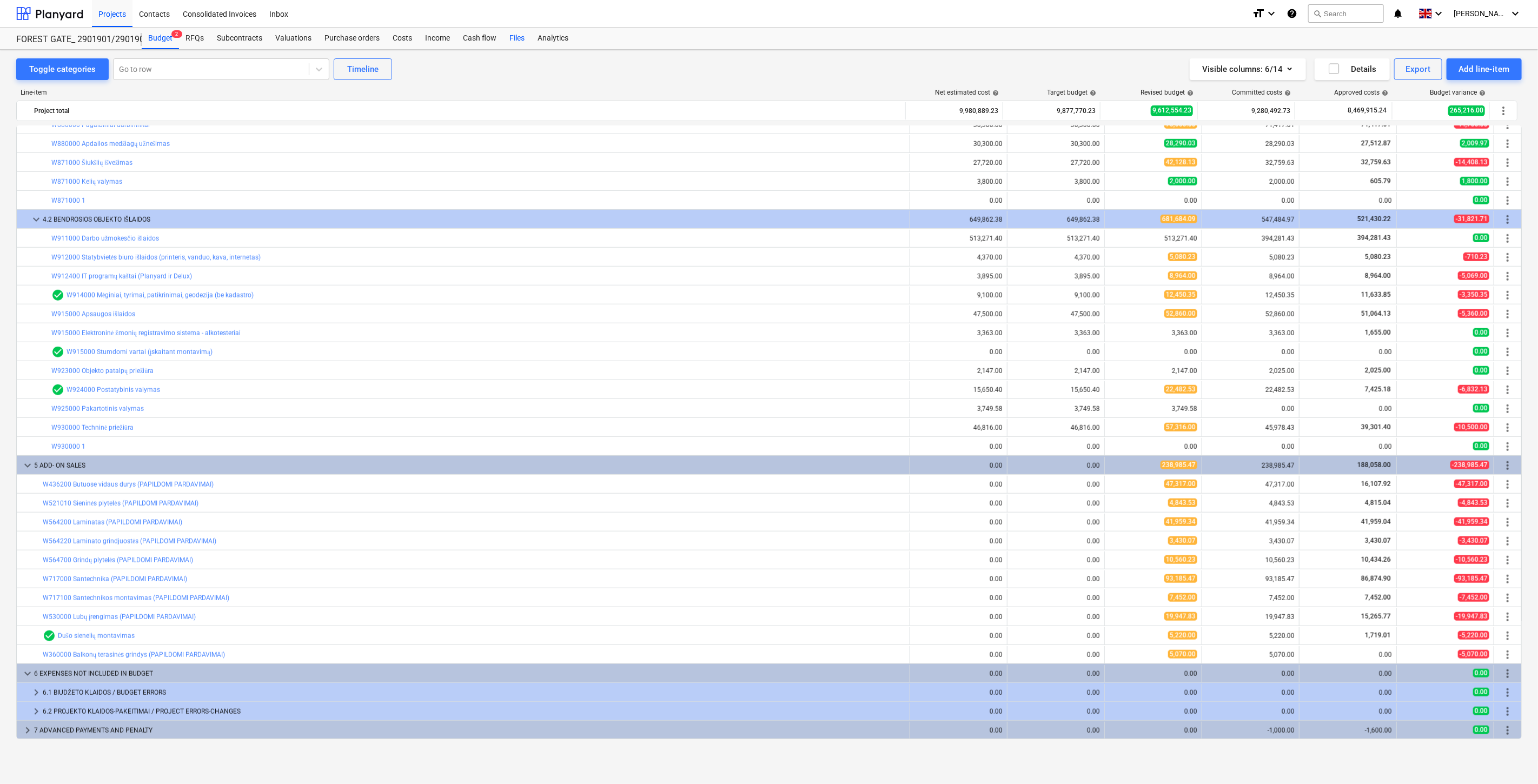
click at [512, 35] on div "Files" at bounding box center [517, 38] width 28 height 22
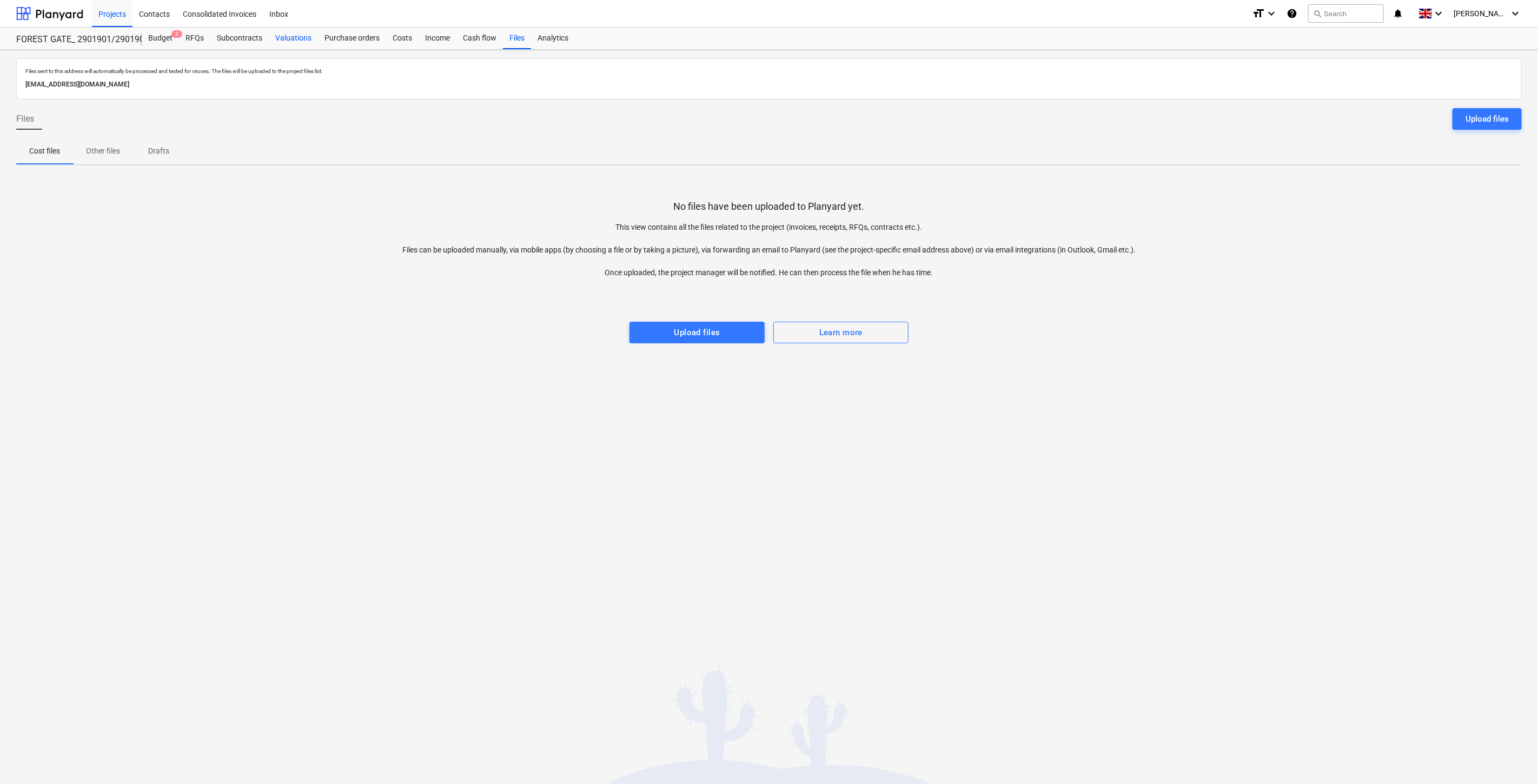
click at [294, 48] on div "Valuations" at bounding box center [293, 38] width 49 height 22
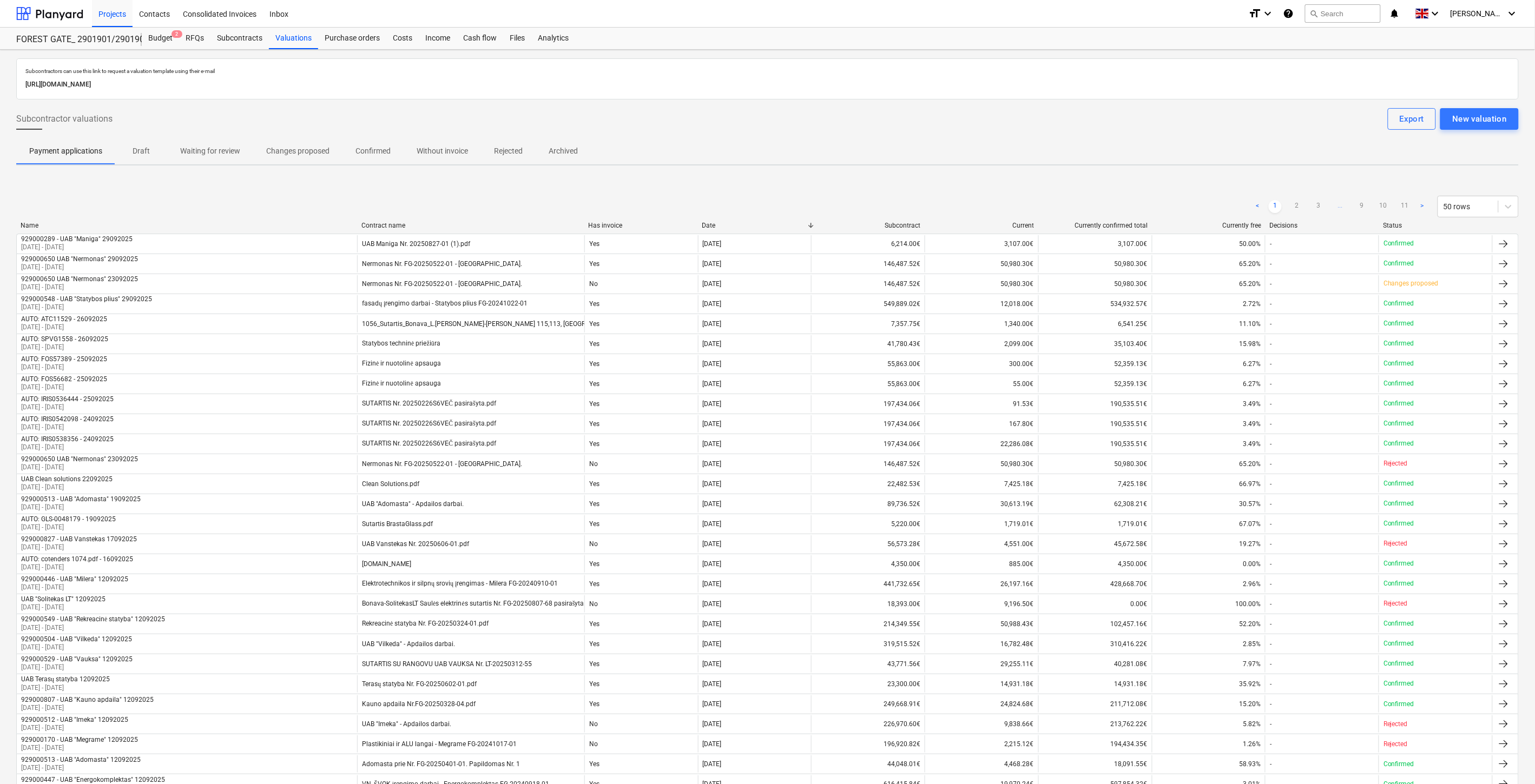
click at [454, 155] on p "Without invoice" at bounding box center [442, 151] width 52 height 12
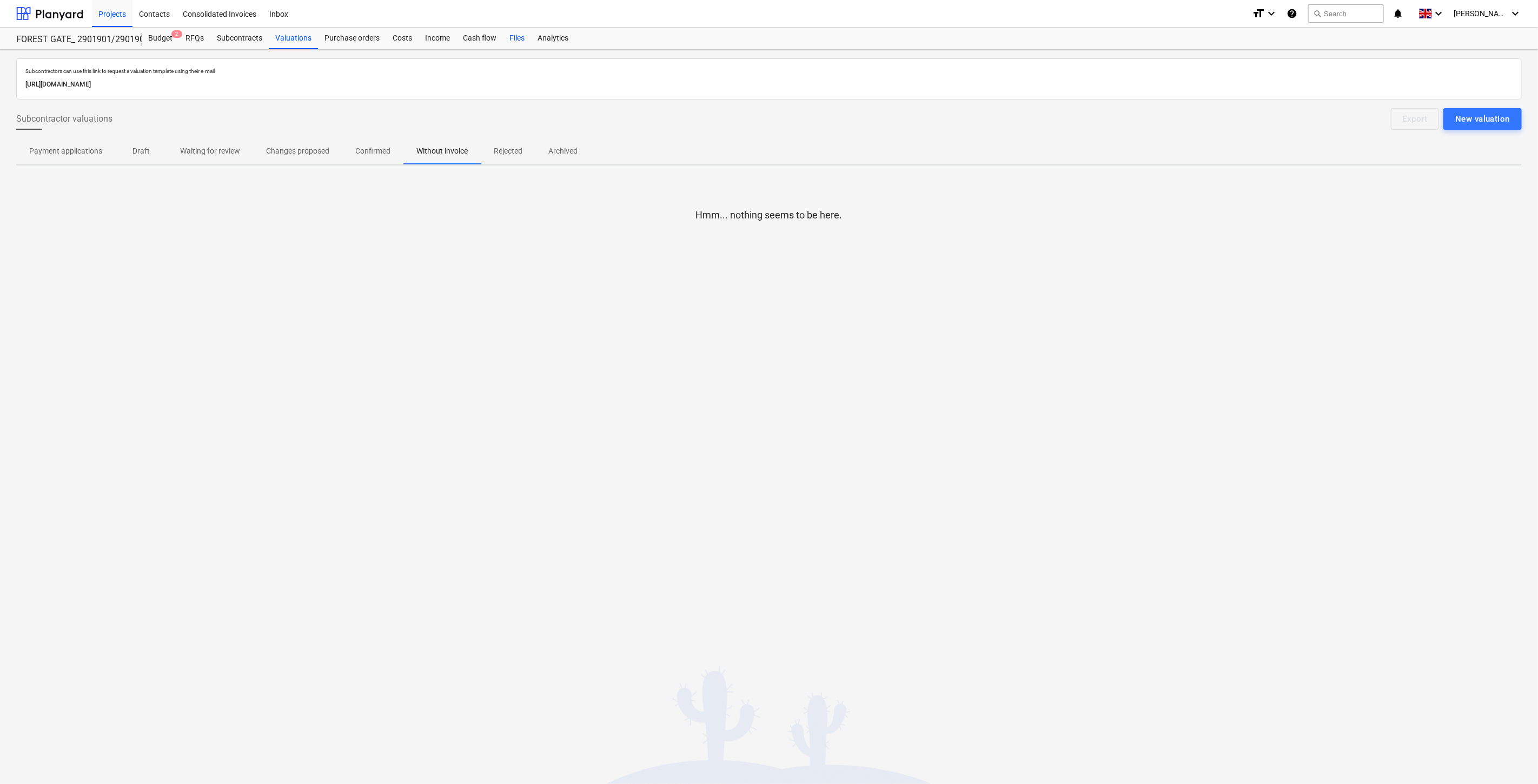
click at [511, 41] on div "Files" at bounding box center [517, 38] width 28 height 22
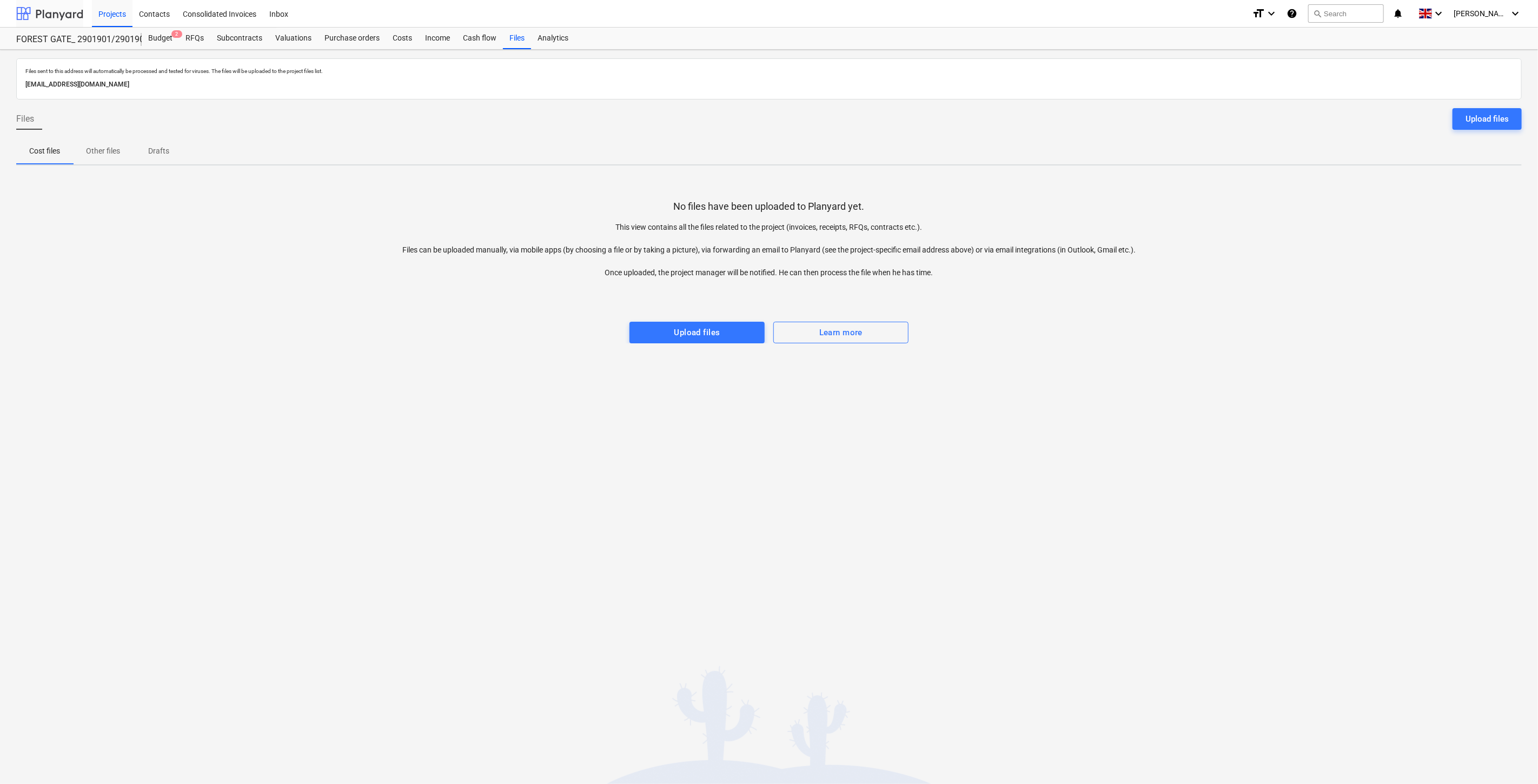
click at [63, 14] on div at bounding box center [49, 13] width 67 height 27
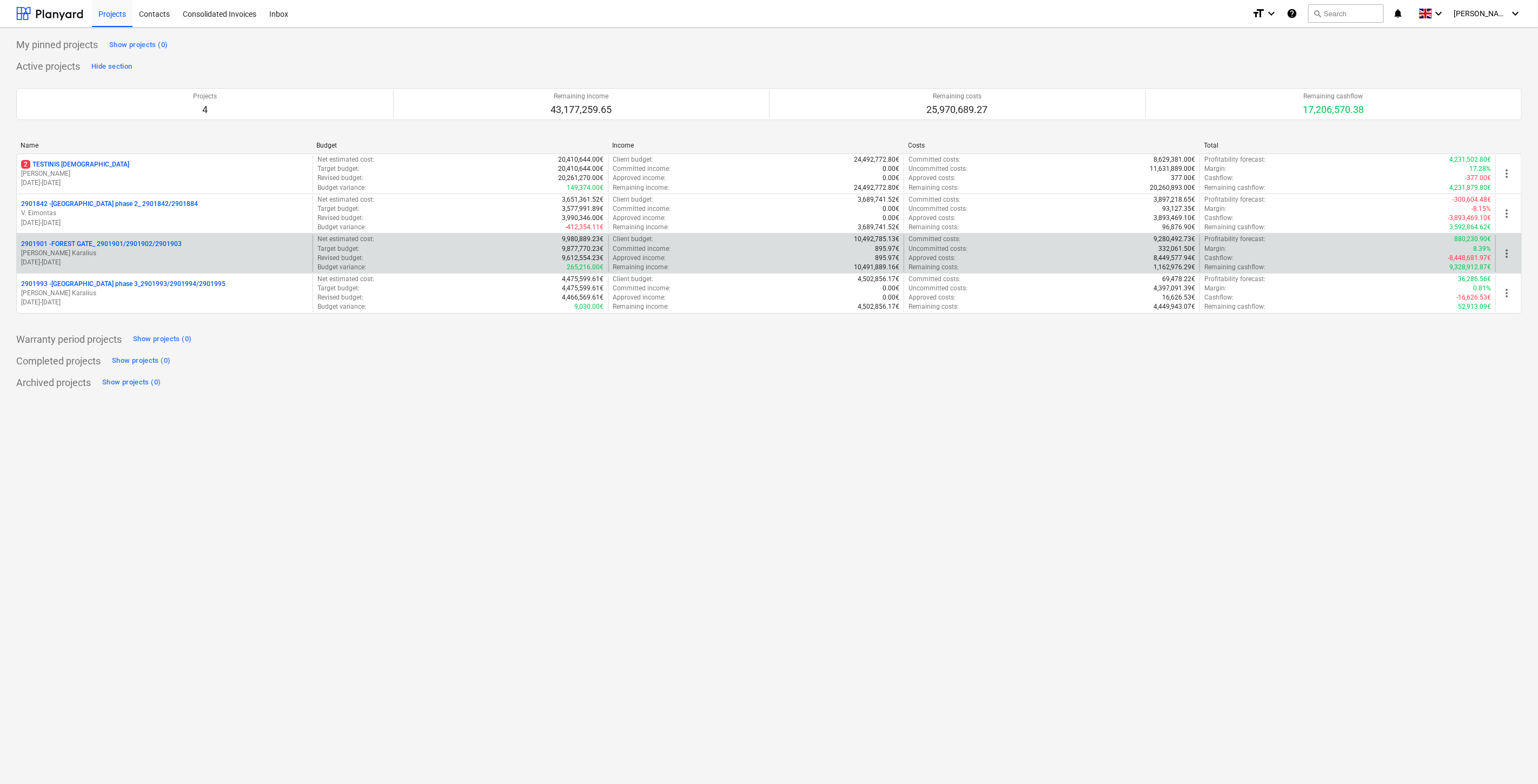
click at [125, 248] on p "2901901 - FOREST GATE_ 2901901/2901902/2901903" at bounding box center [101, 244] width 161 height 9
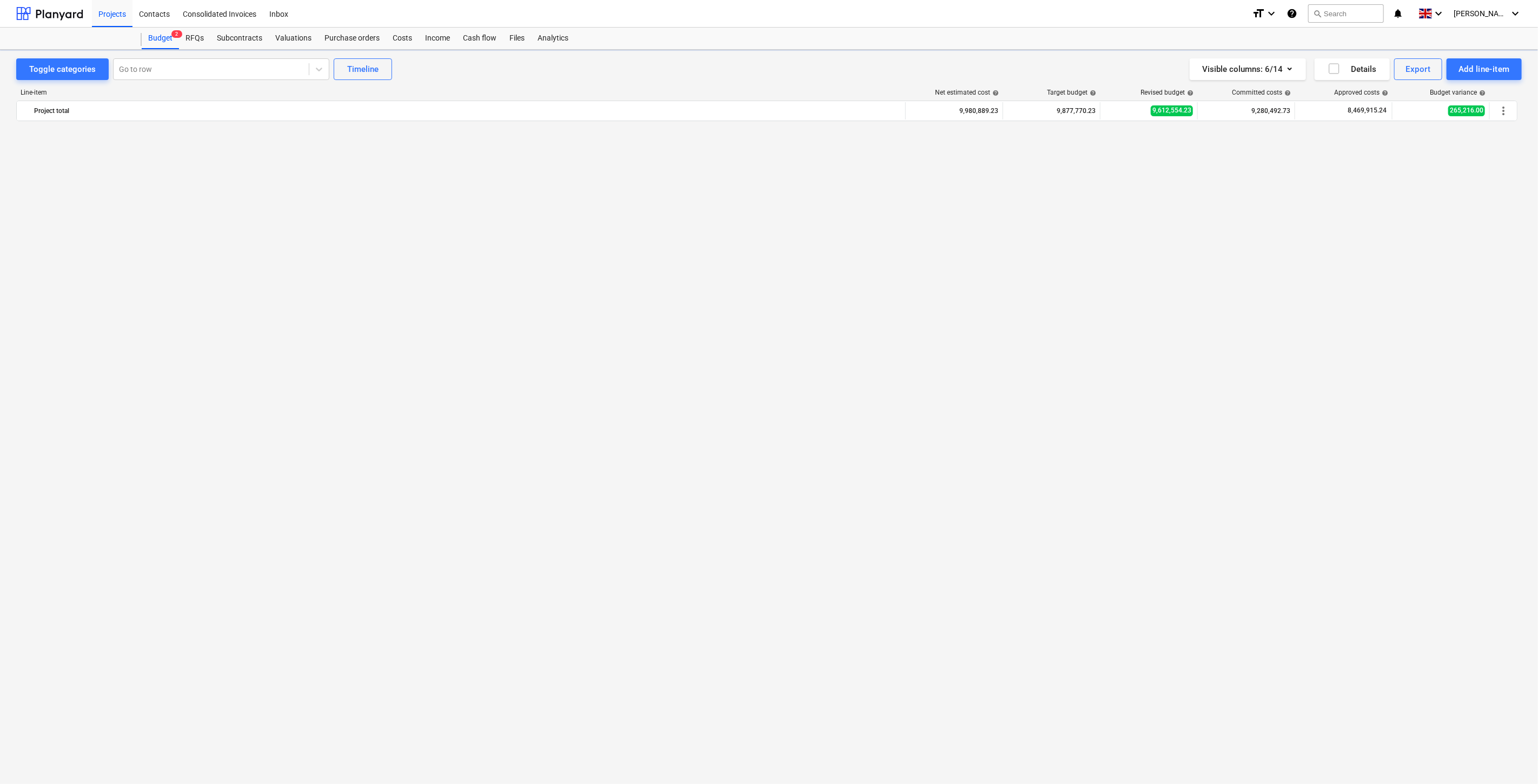
scroll to position [4175, 0]
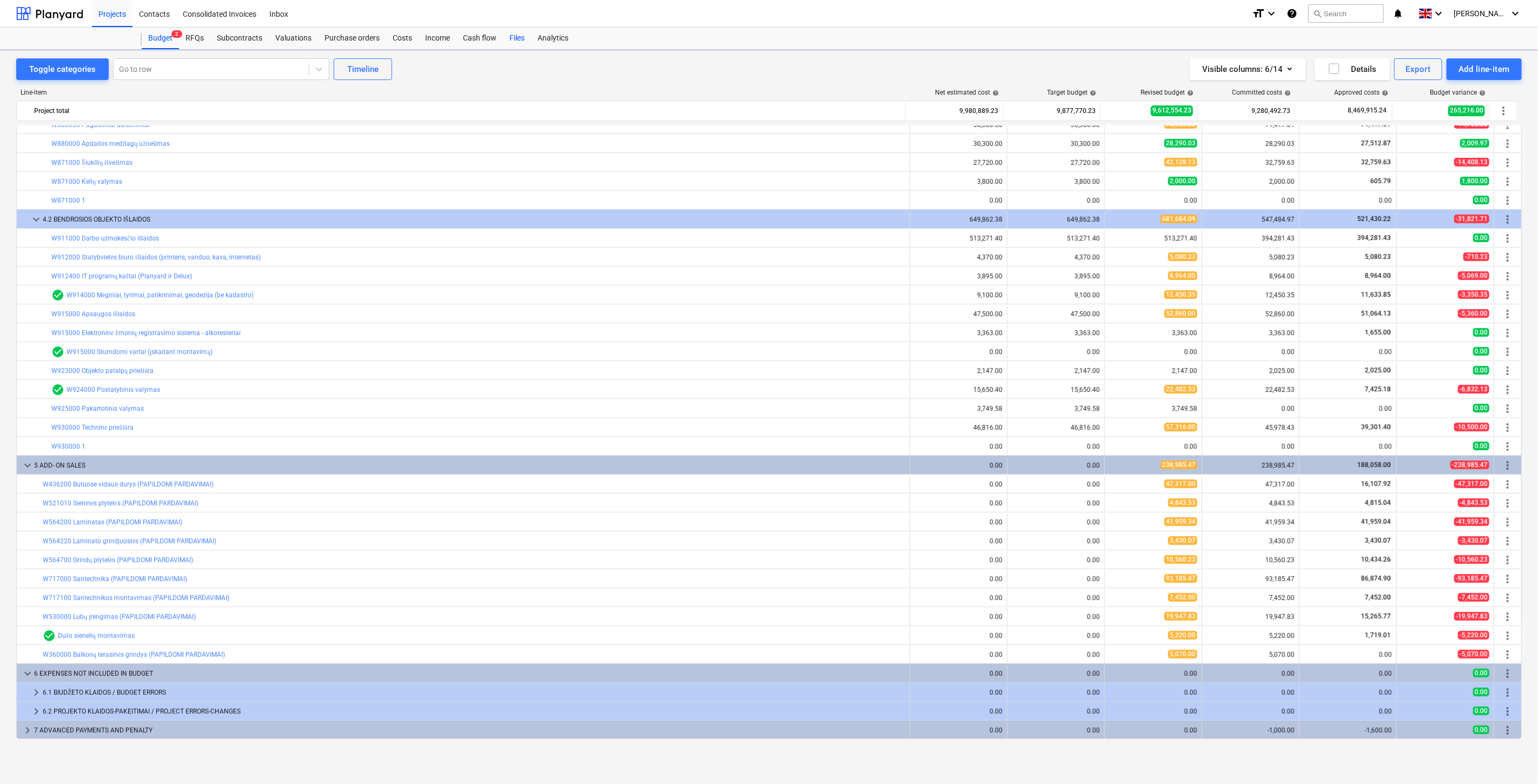
click at [516, 34] on div "Files" at bounding box center [517, 38] width 28 height 22
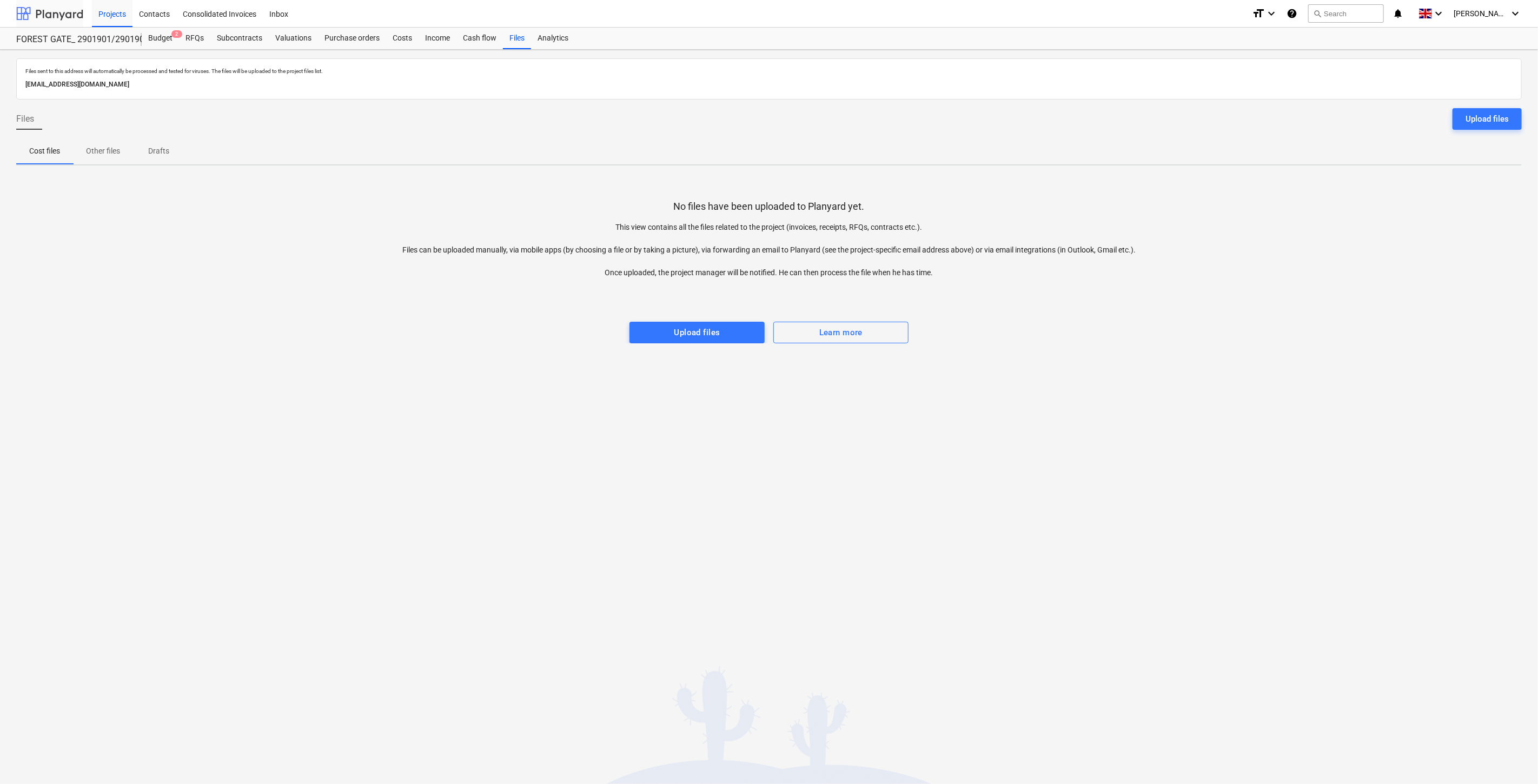
click at [70, 9] on div at bounding box center [49, 13] width 67 height 27
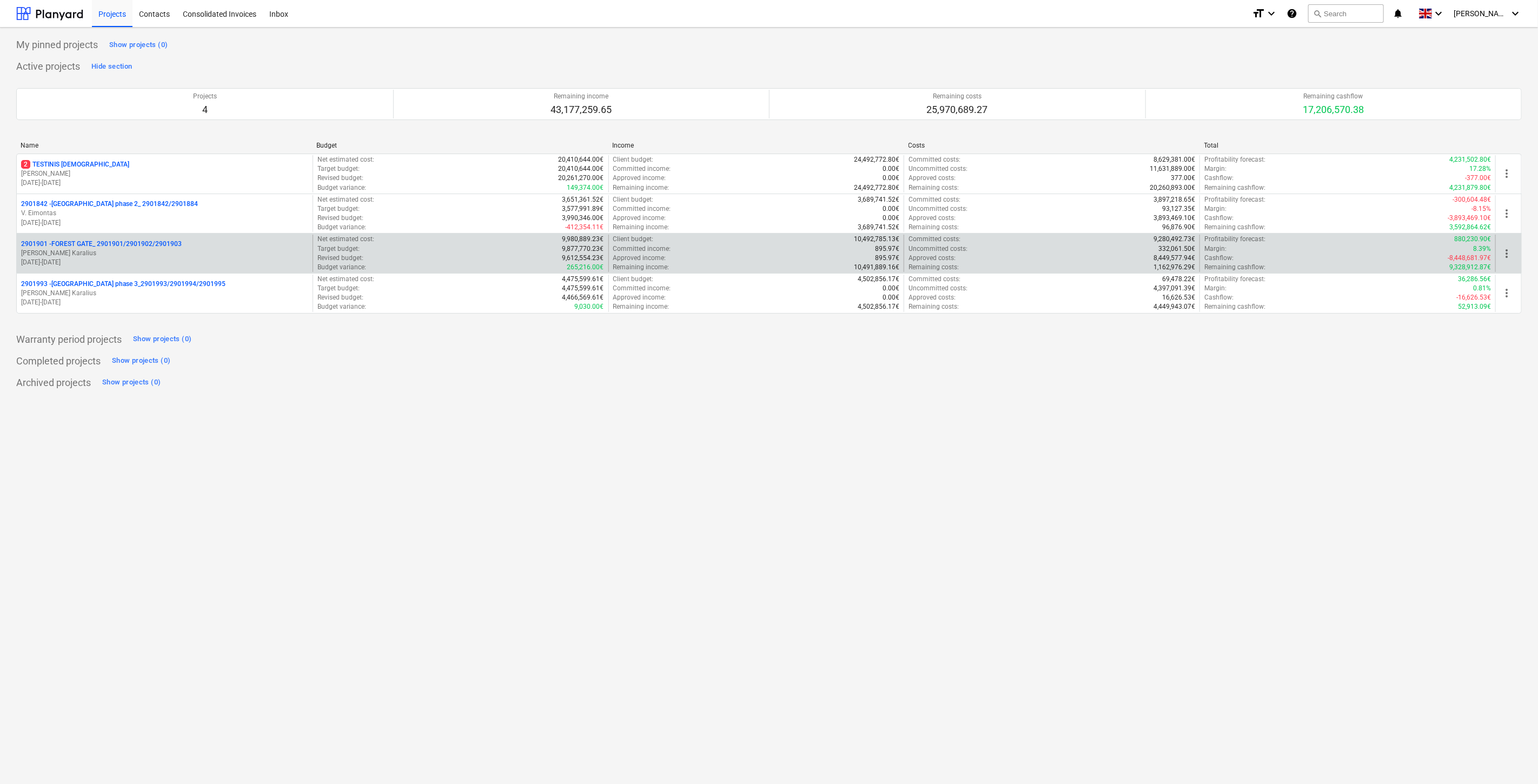
click at [141, 255] on p "[PERSON_NAME] Karalius" at bounding box center [164, 253] width 287 height 9
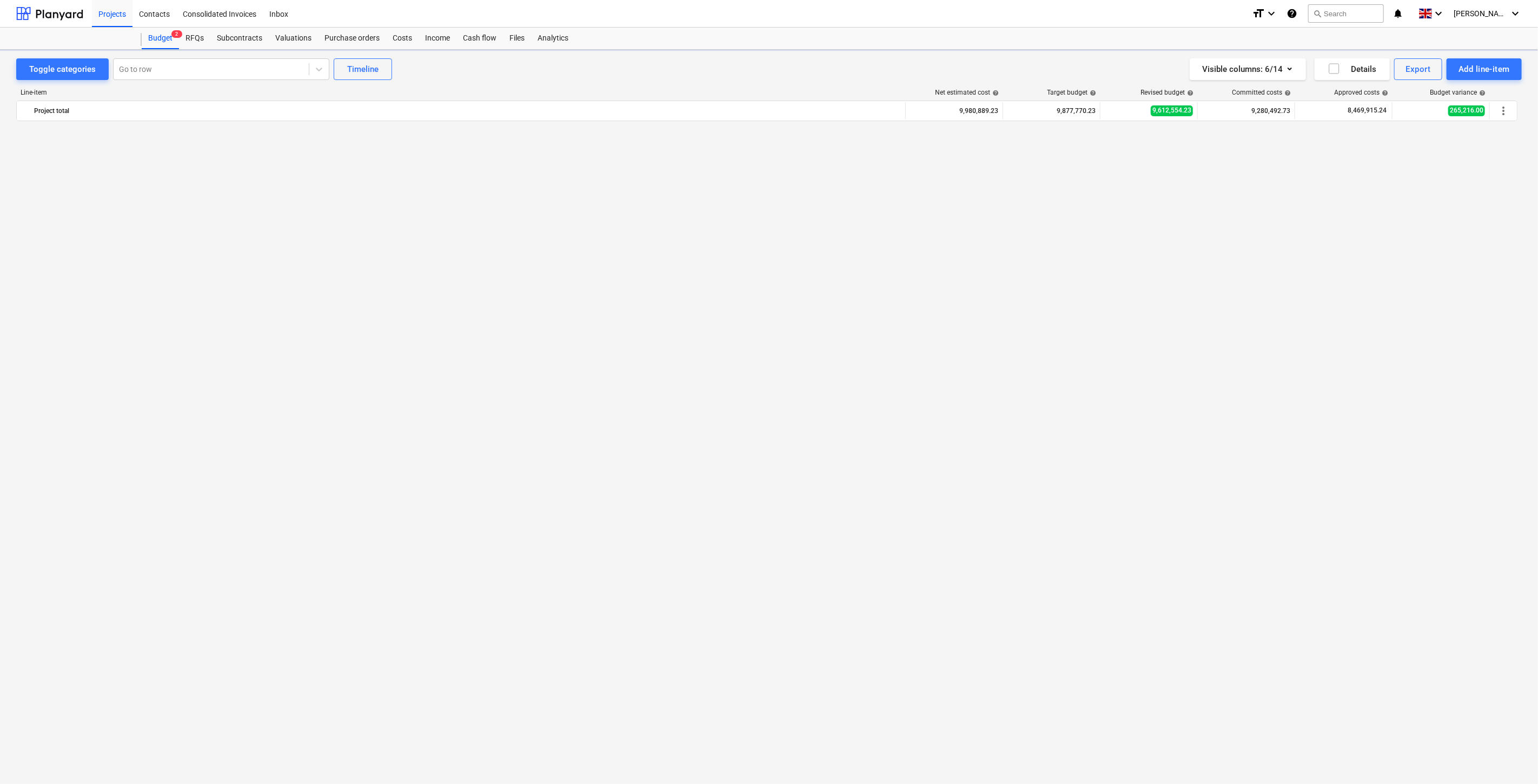
scroll to position [4175, 0]
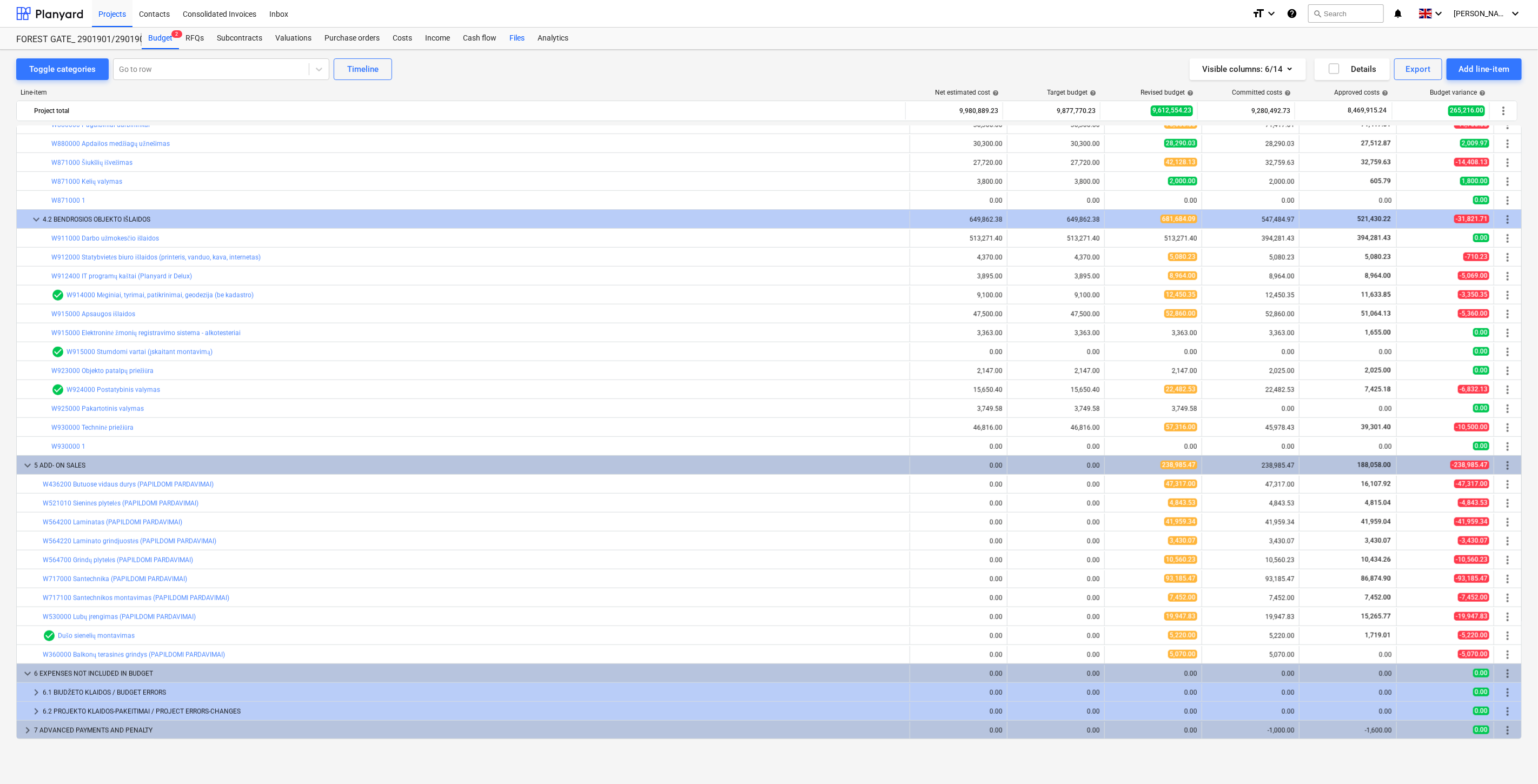
click at [507, 42] on div "Files" at bounding box center [517, 38] width 28 height 22
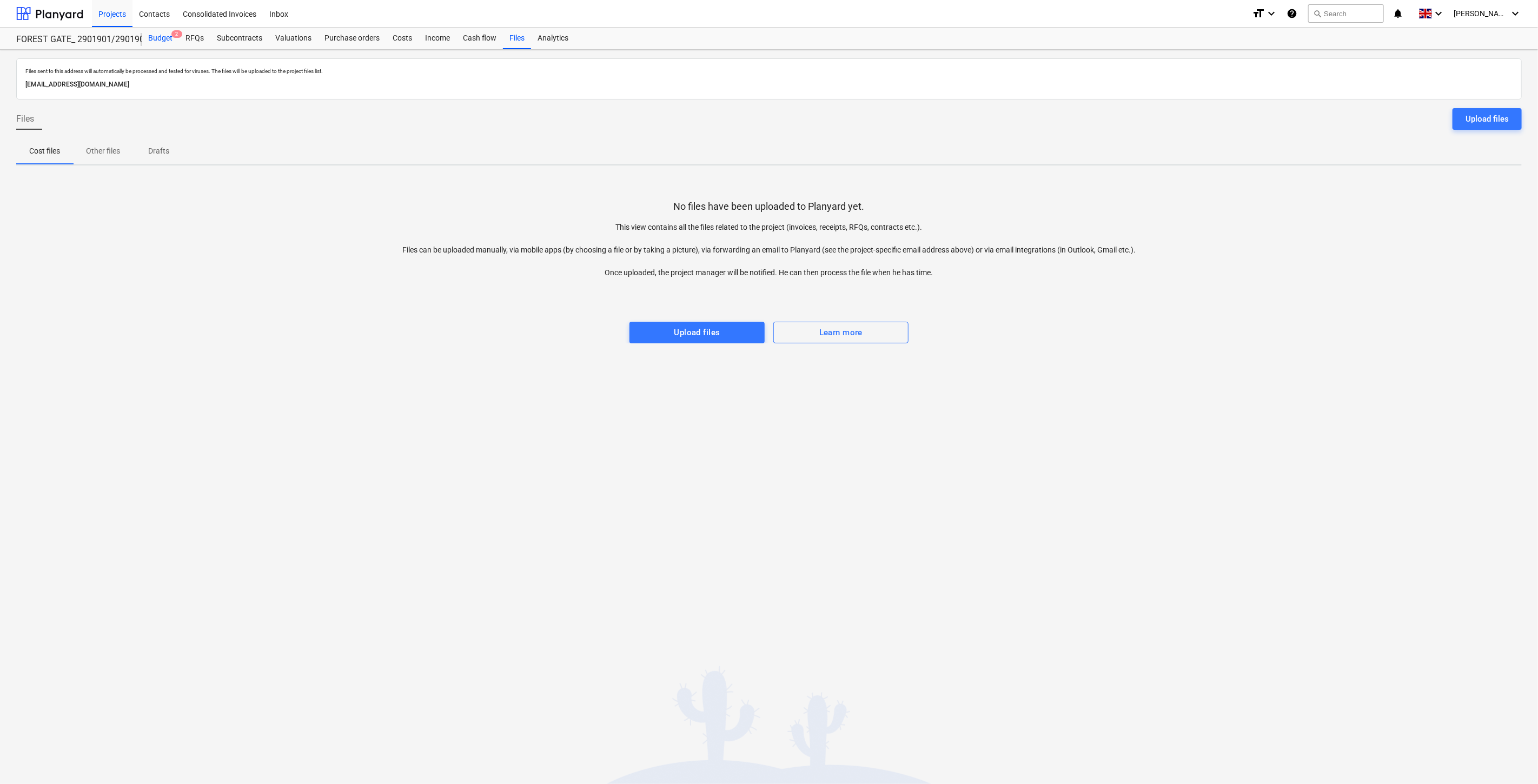
click at [172, 39] on div "Budget 2" at bounding box center [160, 38] width 38 height 22
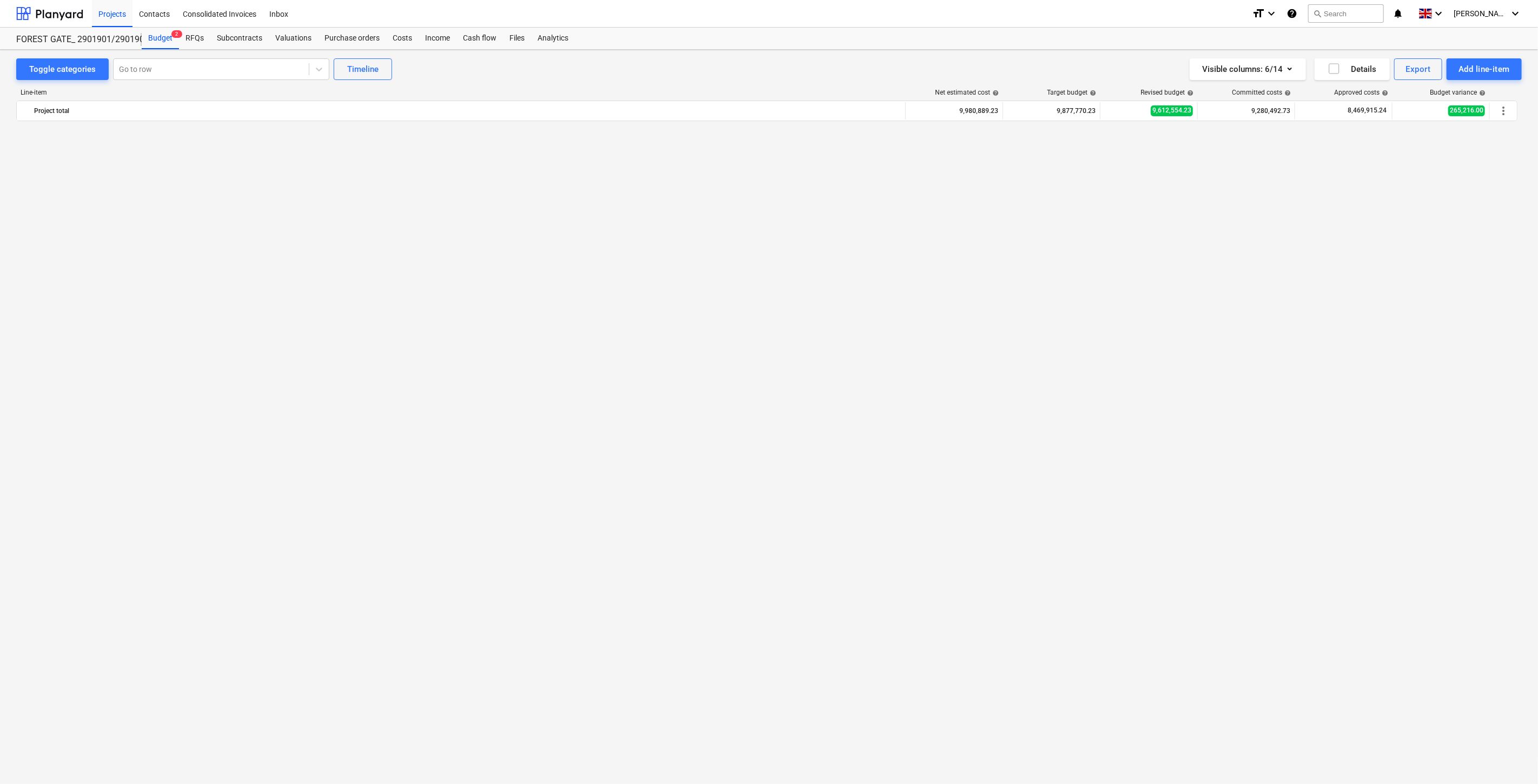
scroll to position [4175, 0]
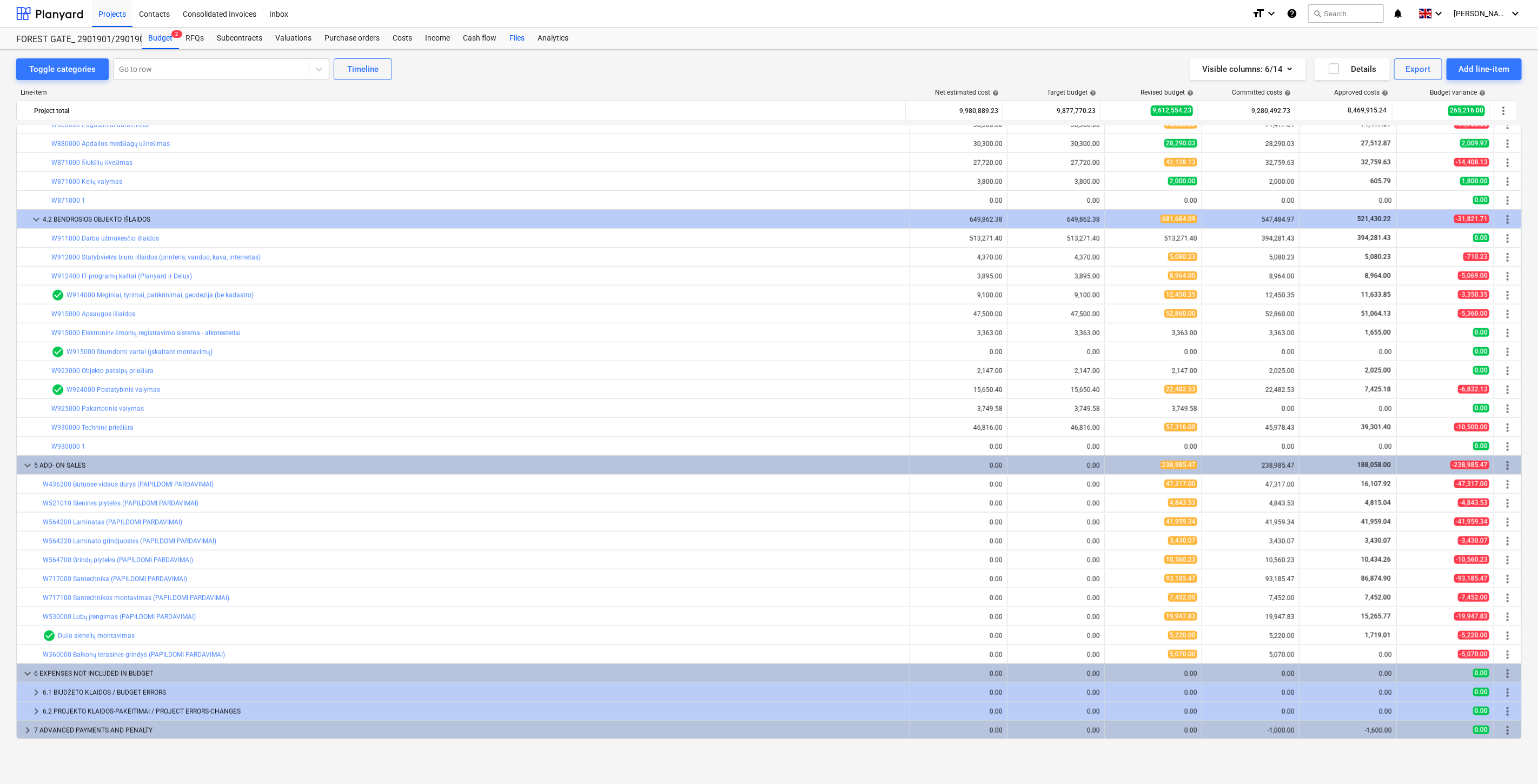
drag, startPoint x: 514, startPoint y: 34, endPoint x: 510, endPoint y: 43, distance: 9.8
click at [512, 34] on div "Files" at bounding box center [517, 38] width 28 height 22
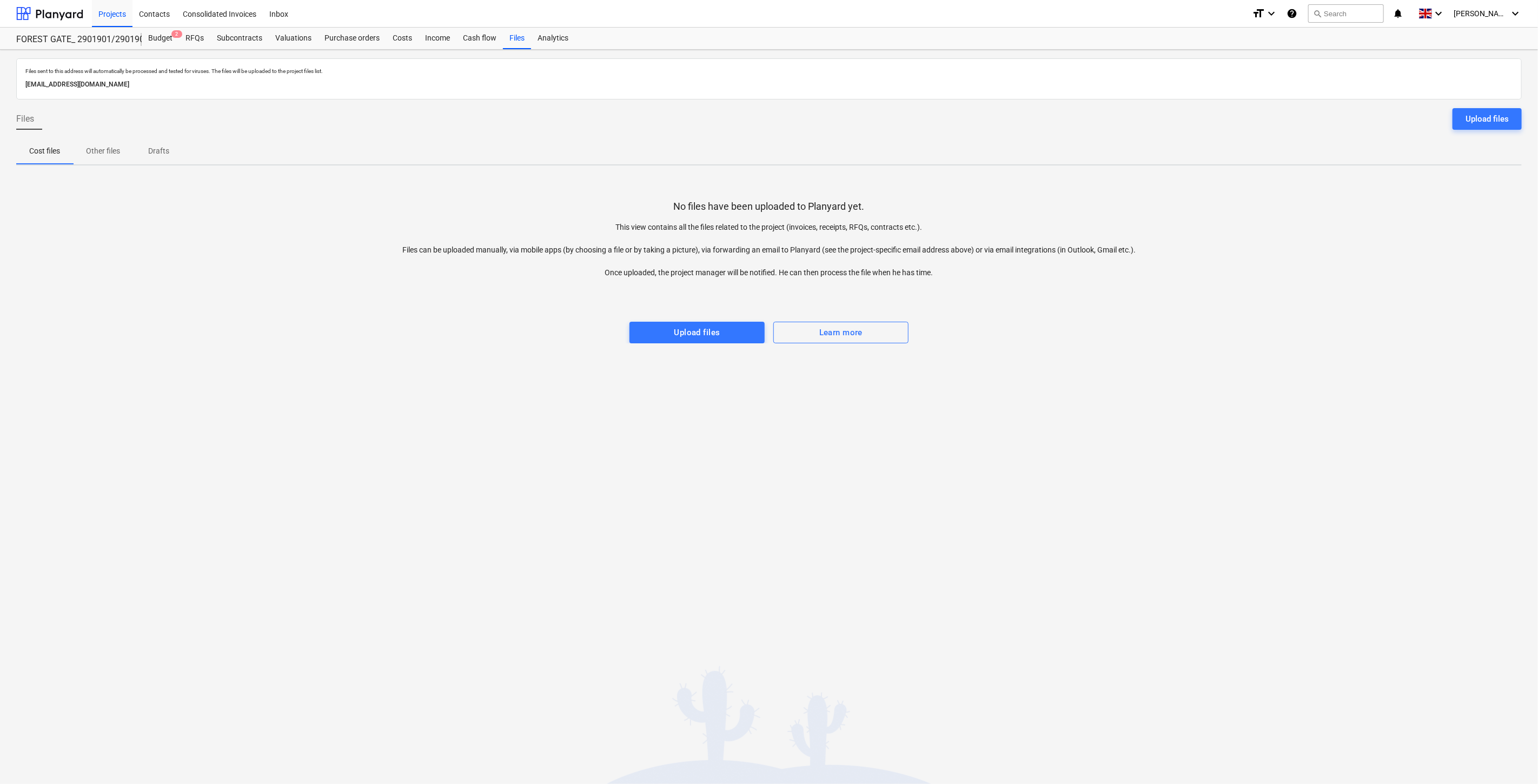
click at [1237, 315] on div at bounding box center [769, 311] width 1506 height 22
click at [1285, 239] on div "No files have been uploaded to Planyard yet. This view contains all the files r…" at bounding box center [769, 259] width 1506 height 169
click at [83, 11] on div at bounding box center [49, 13] width 67 height 27
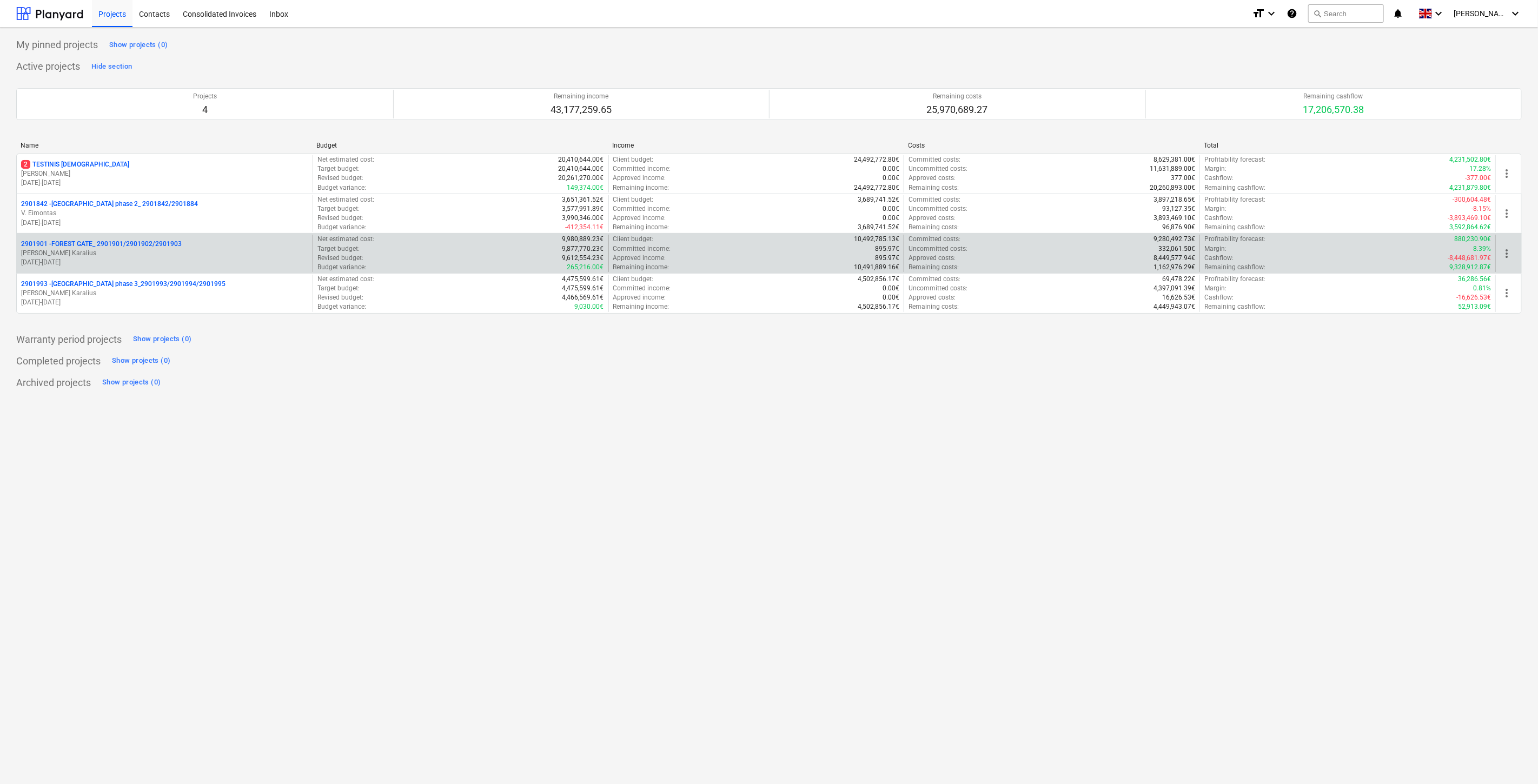
click at [158, 252] on p "[PERSON_NAME] Karalius" at bounding box center [164, 253] width 287 height 9
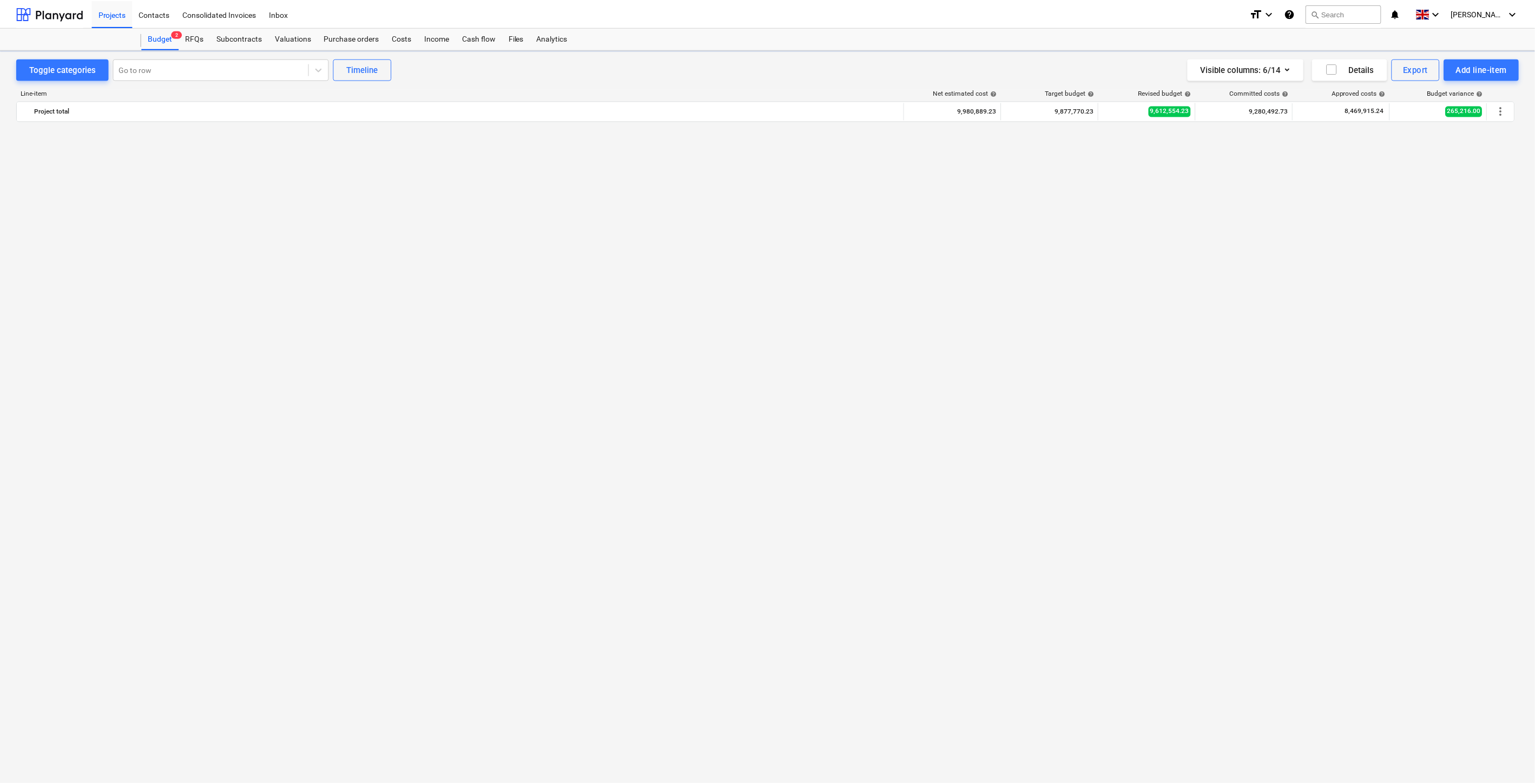
scroll to position [4175, 0]
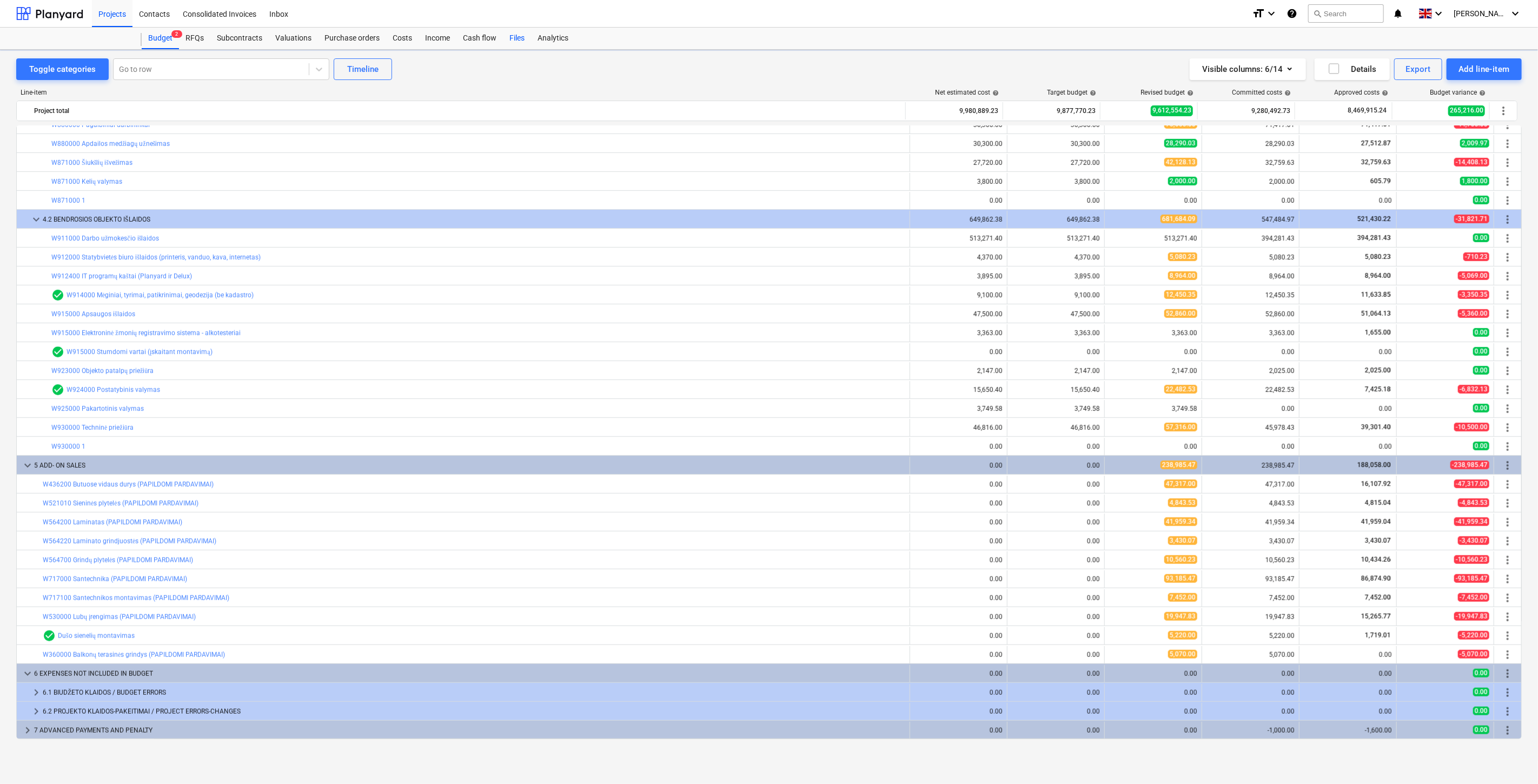
click at [518, 41] on div "Files" at bounding box center [517, 38] width 28 height 22
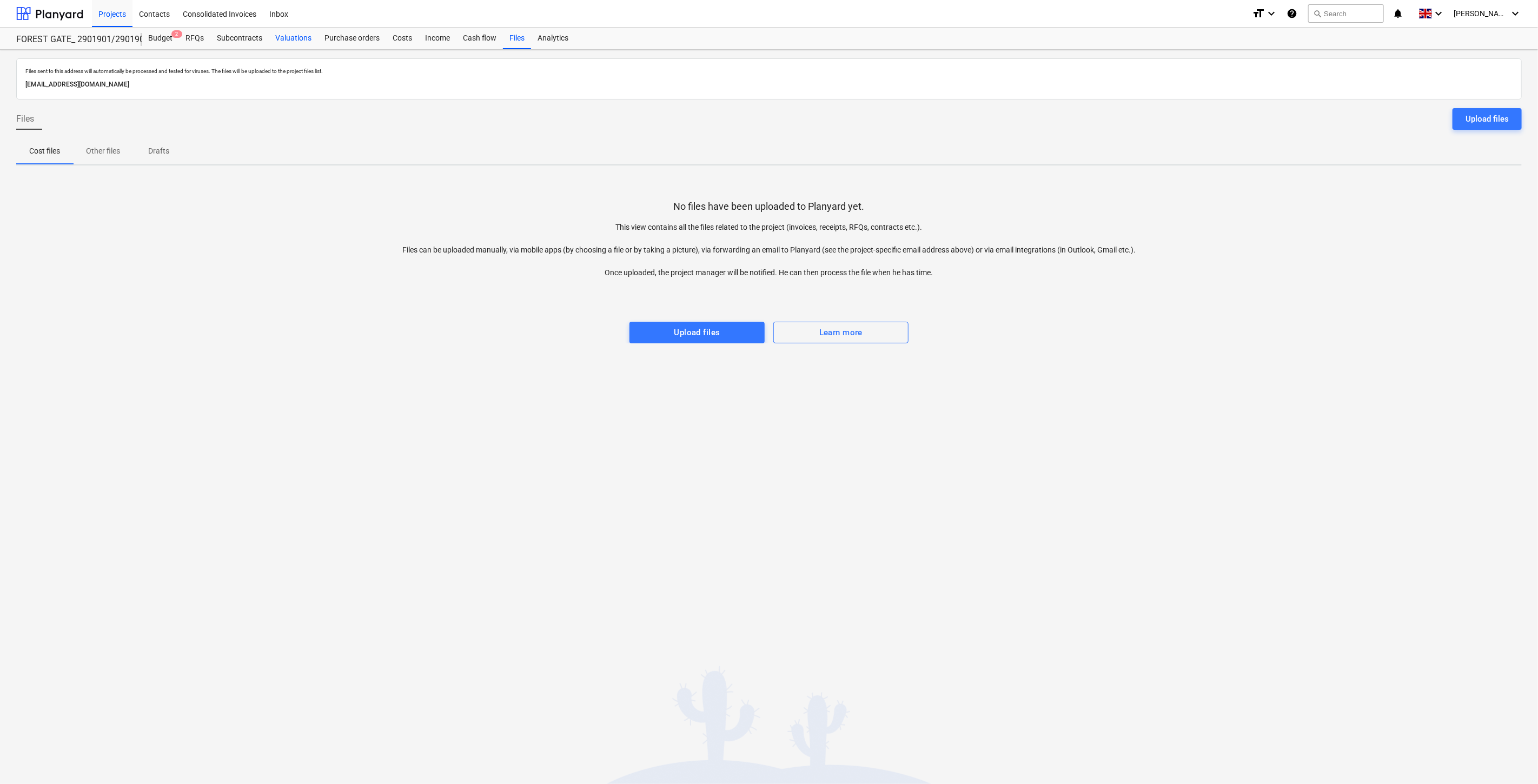
click at [287, 34] on div "Valuations" at bounding box center [293, 38] width 49 height 22
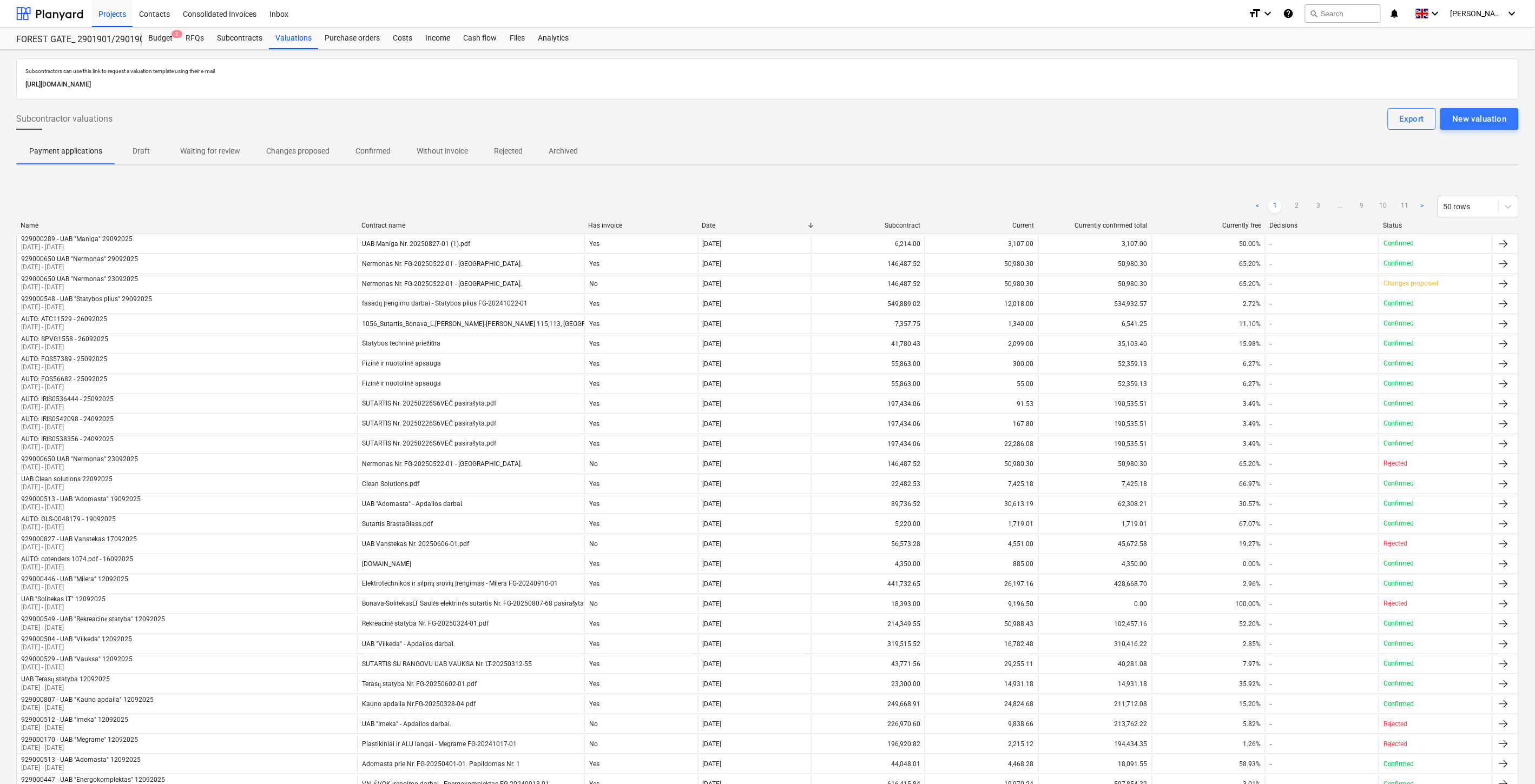
click at [846, 185] on div "< 1 2 3 ... 9 10 11 > 50 rows Name Contract name Has invoice Date Subcontract C…" at bounding box center [768, 730] width 1503 height 1095
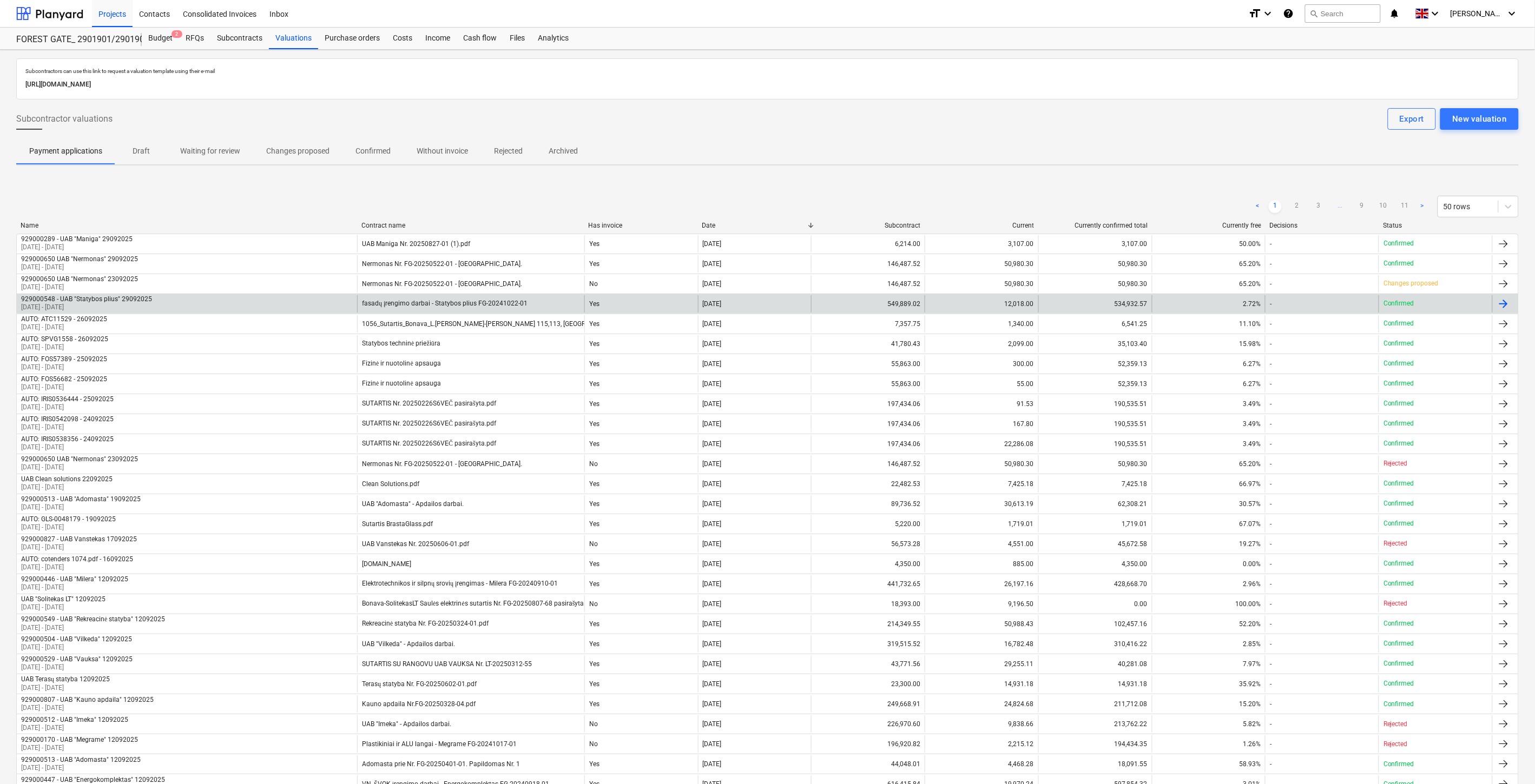
click at [290, 306] on div "929000548 - UAB "Statybos plius" 29092025 [DATE] - [DATE]" at bounding box center [187, 304] width 340 height 17
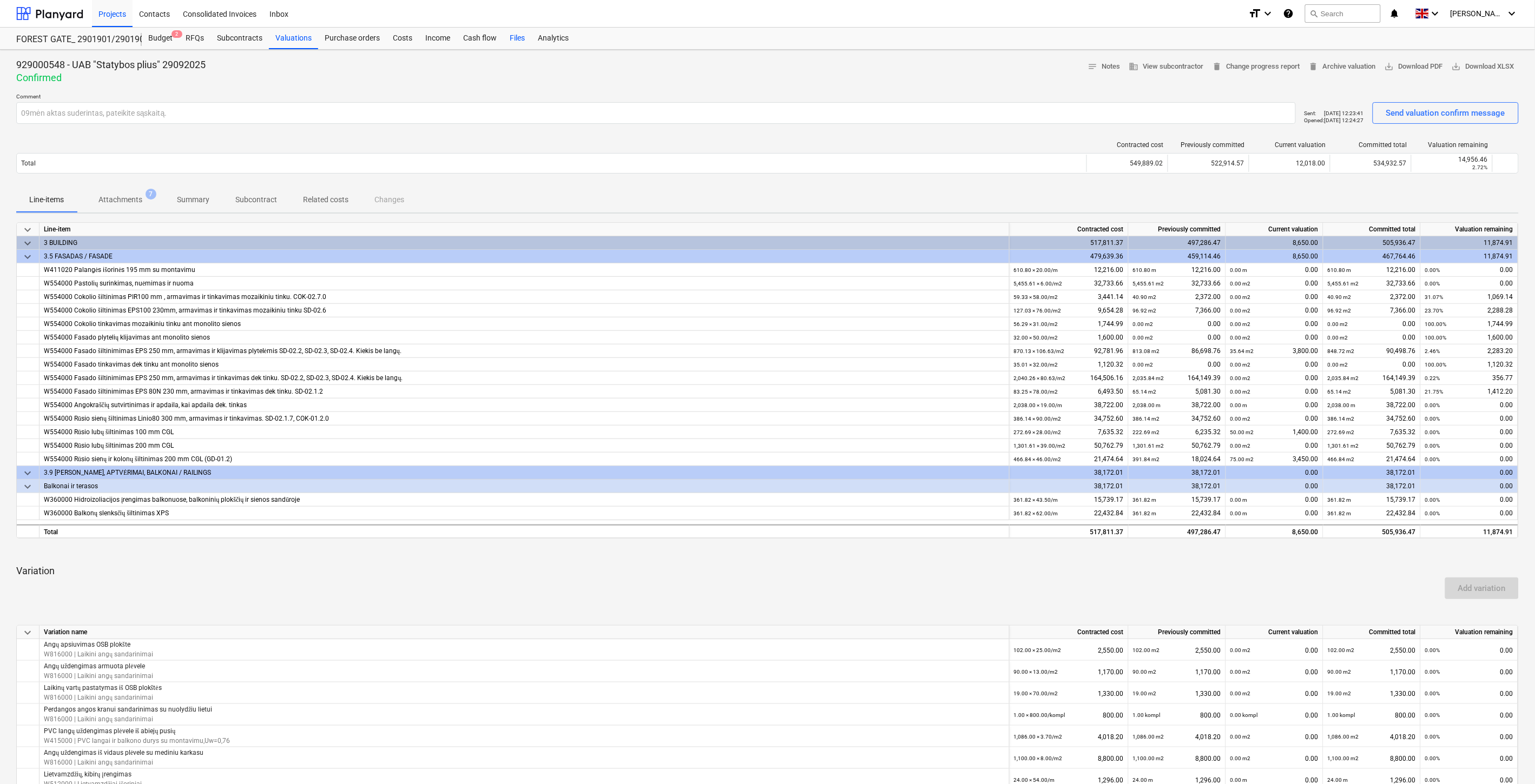
click at [510, 36] on div "Files" at bounding box center [517, 38] width 28 height 22
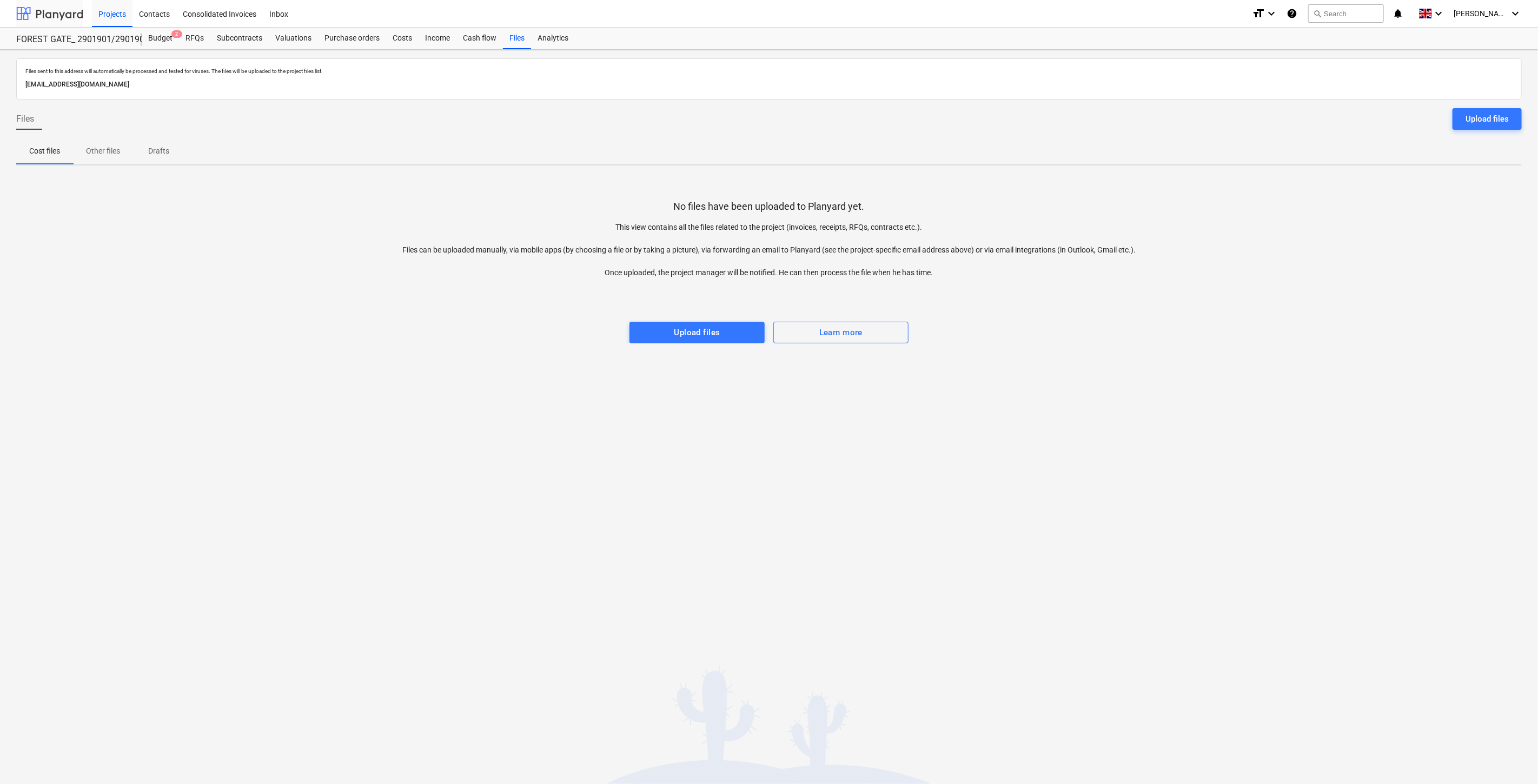
click at [68, 20] on div at bounding box center [49, 13] width 67 height 27
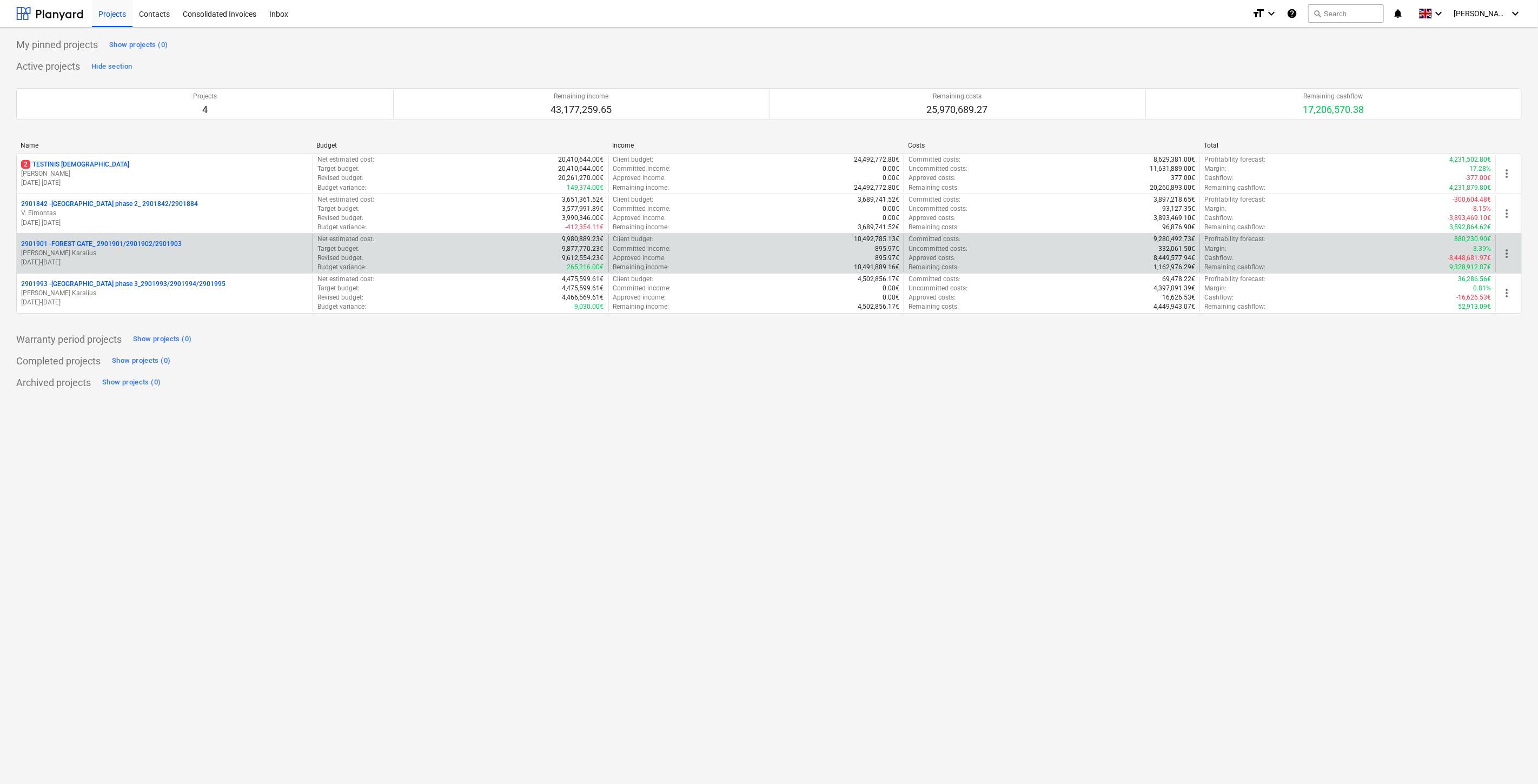
click at [89, 250] on p "[PERSON_NAME] Karalius" at bounding box center [164, 253] width 287 height 9
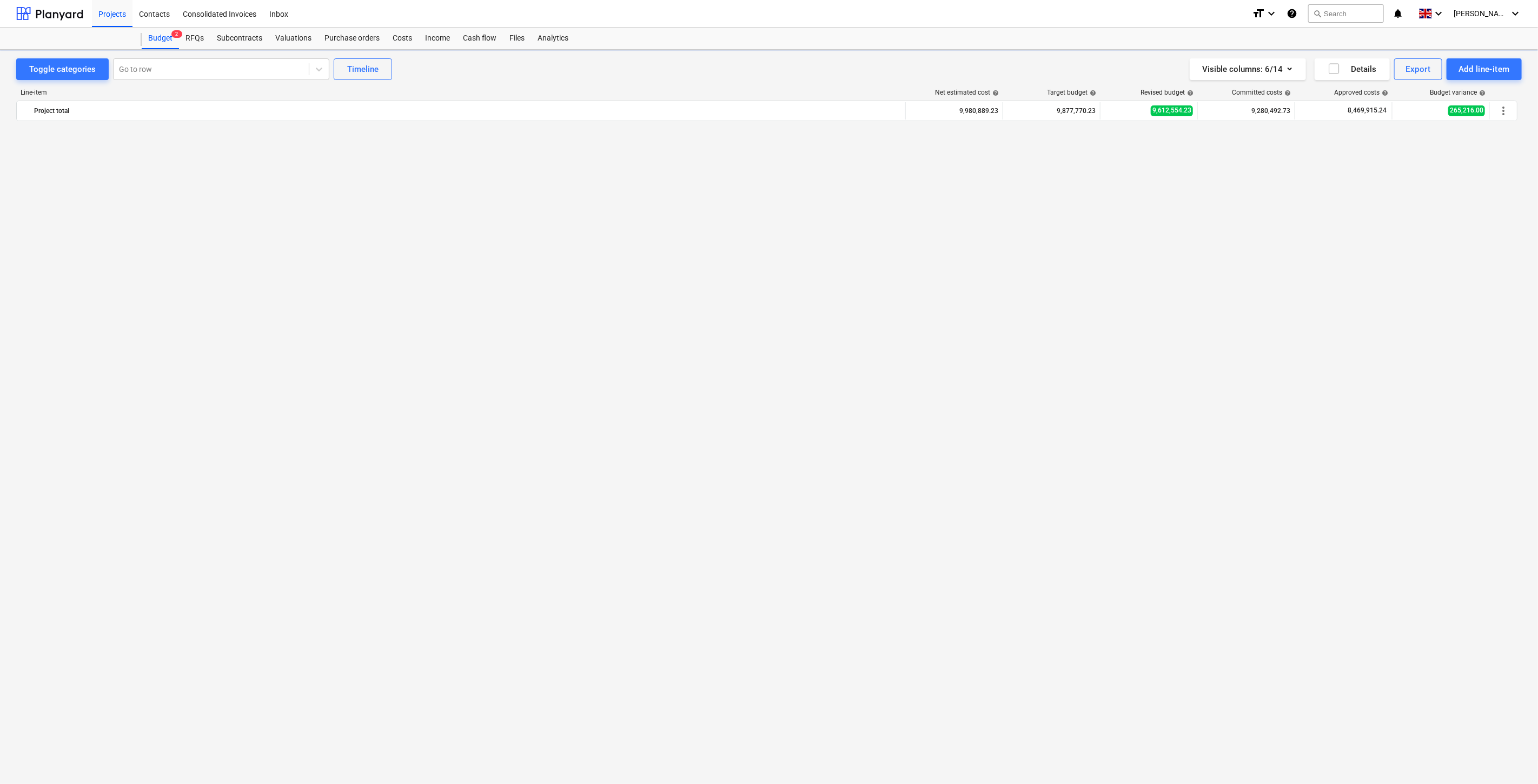
scroll to position [4175, 0]
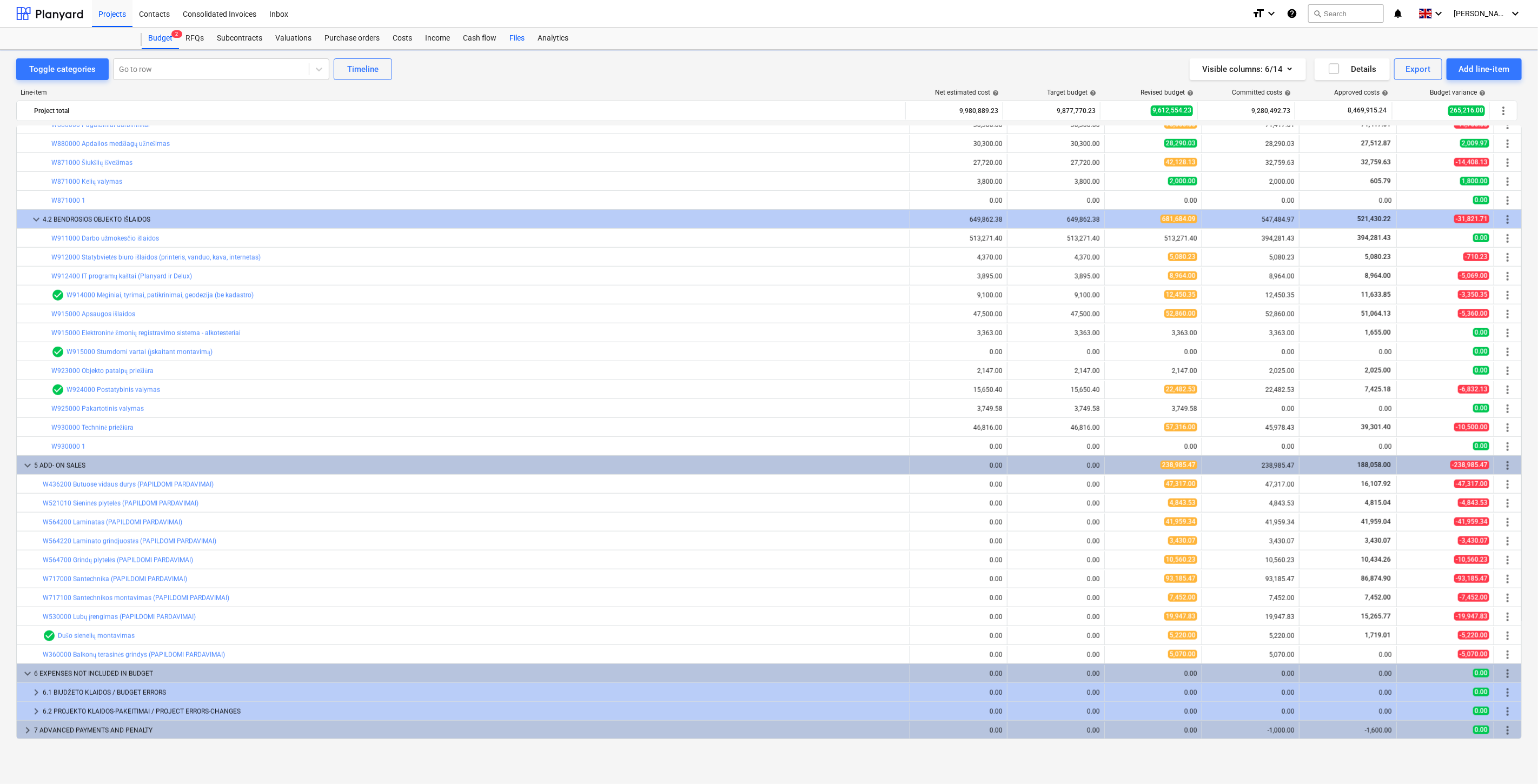
click at [518, 40] on div "Files" at bounding box center [517, 38] width 28 height 22
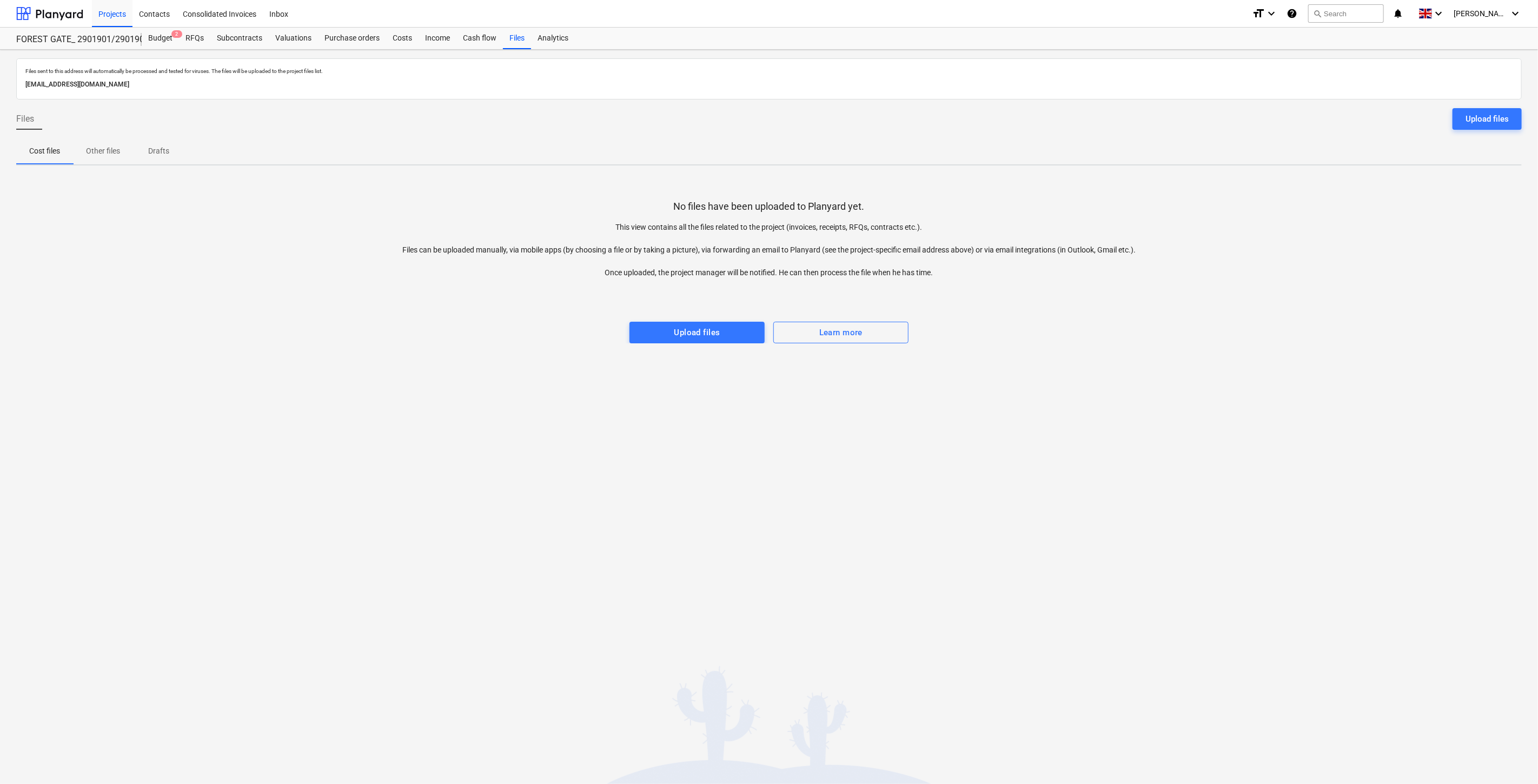
drag, startPoint x: 1144, startPoint y: 294, endPoint x: 1192, endPoint y: 259, distance: 59.4
click at [1144, 294] on div at bounding box center [769, 289] width 1506 height 22
click at [1199, 252] on div "No files have been uploaded to Planyard yet. This view contains all the files r…" at bounding box center [769, 259] width 1506 height 169
click at [1215, 239] on div "No files have been uploaded to Planyard yet. This view contains all the files r…" at bounding box center [769, 259] width 1506 height 169
click at [1246, 217] on div "No files have been uploaded to Planyard yet. This view contains all the files r…" at bounding box center [769, 259] width 1506 height 169
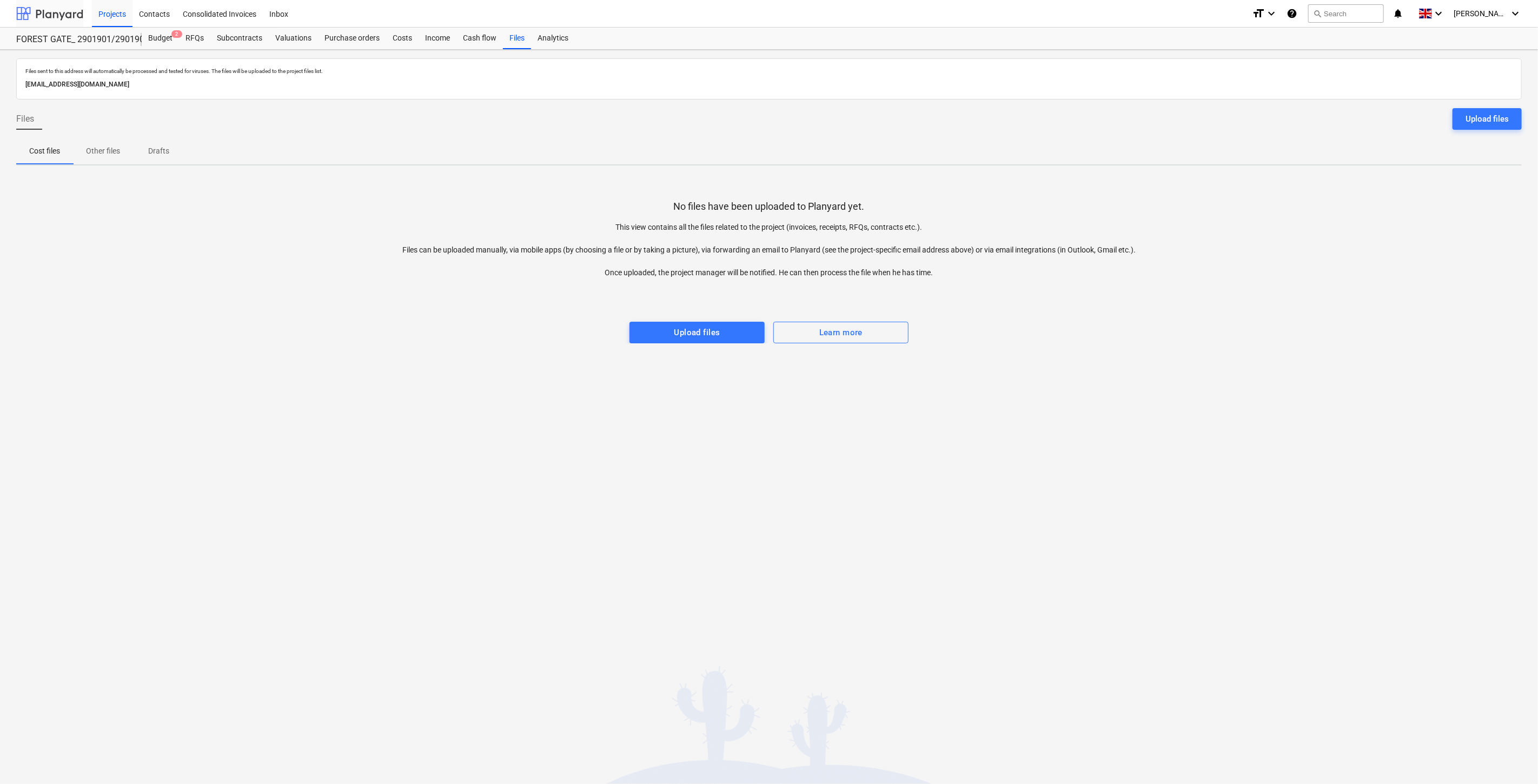
click at [52, 22] on div at bounding box center [49, 13] width 67 height 27
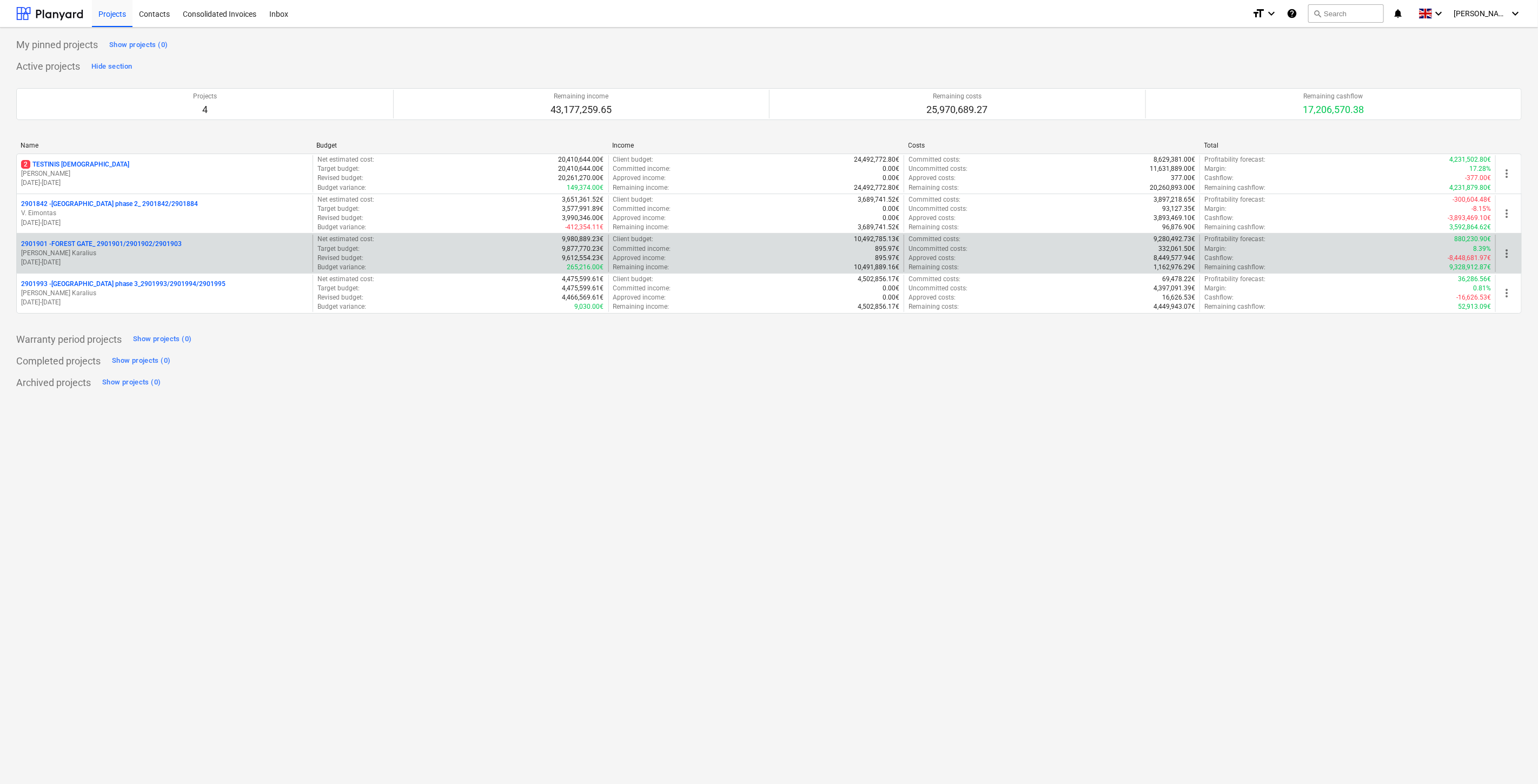
click at [119, 257] on p "[PERSON_NAME] Karalius" at bounding box center [164, 253] width 287 height 9
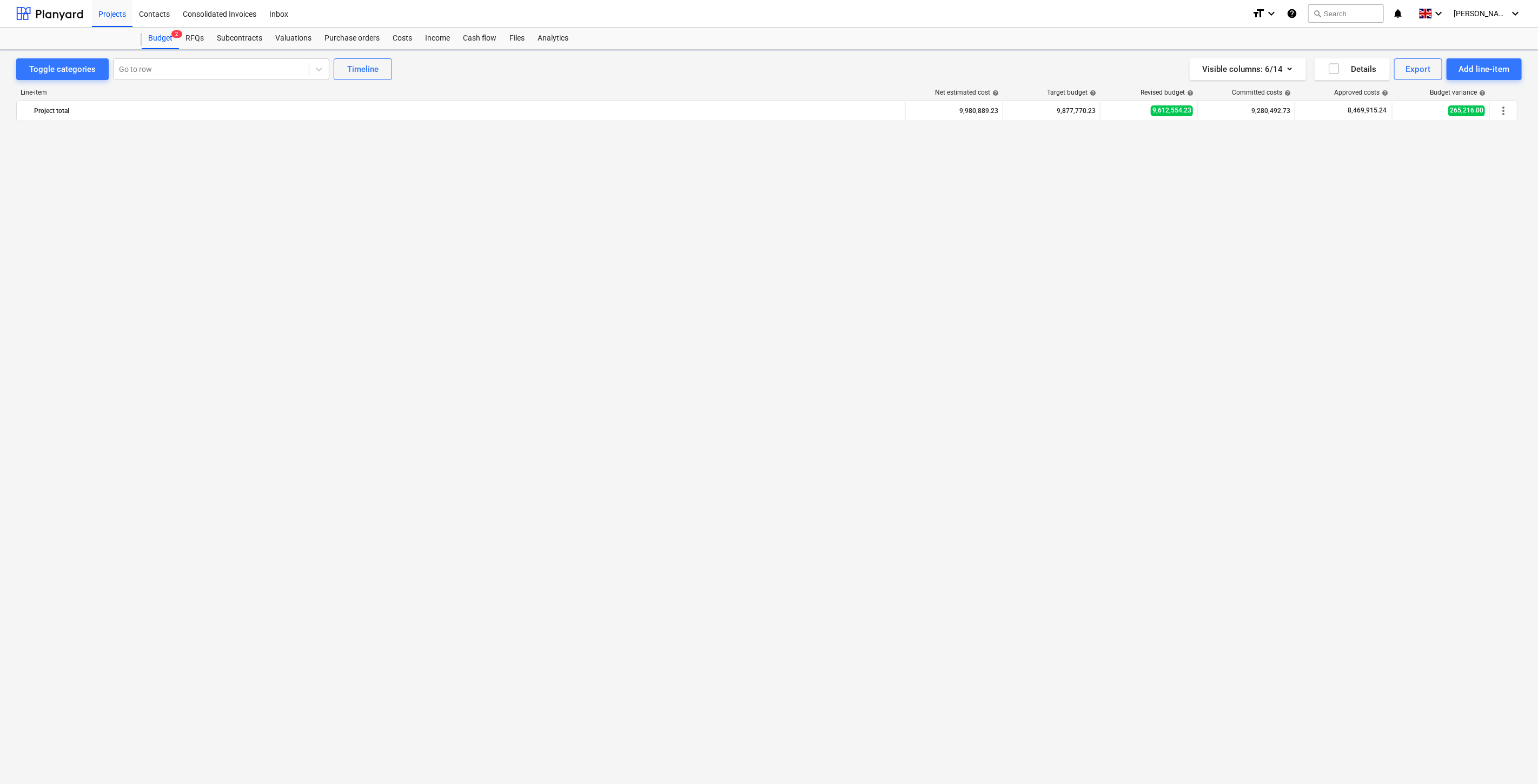
scroll to position [4175, 0]
click at [512, 41] on div "Files" at bounding box center [517, 38] width 28 height 22
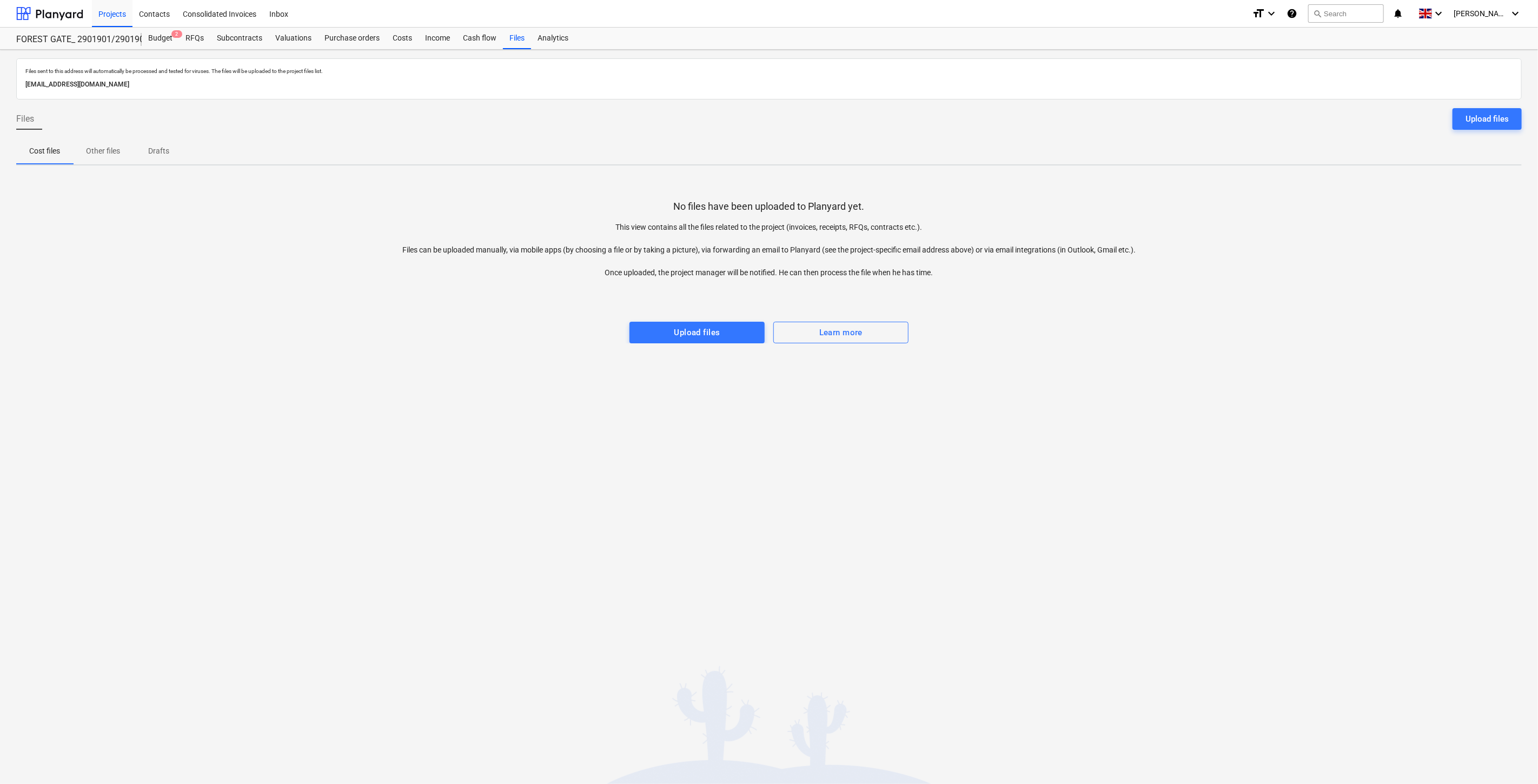
drag, startPoint x: 172, startPoint y: 35, endPoint x: 355, endPoint y: 2, distance: 186.0
click at [172, 35] on span "2" at bounding box center [177, 34] width 11 height 8
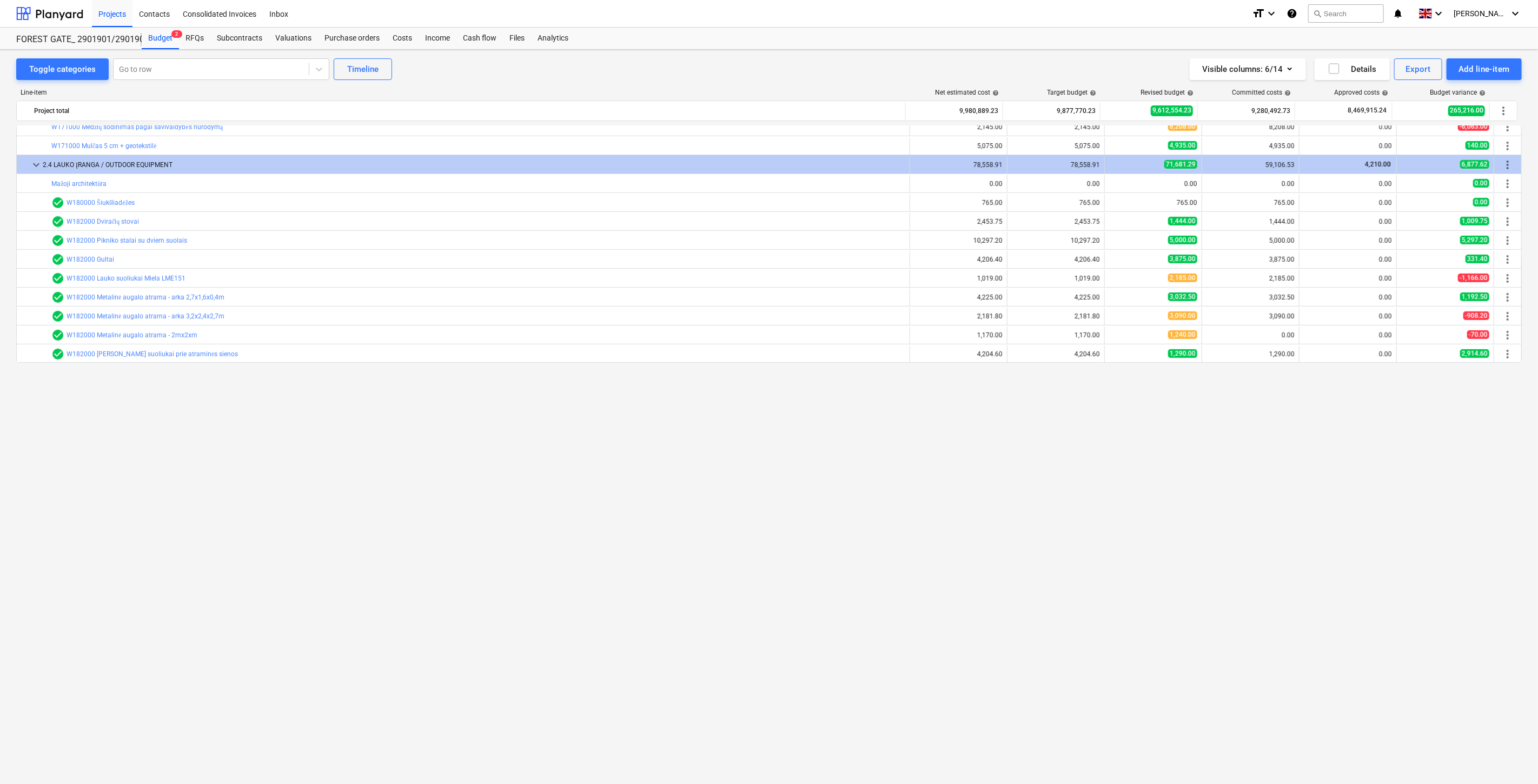
scroll to position [148, 0]
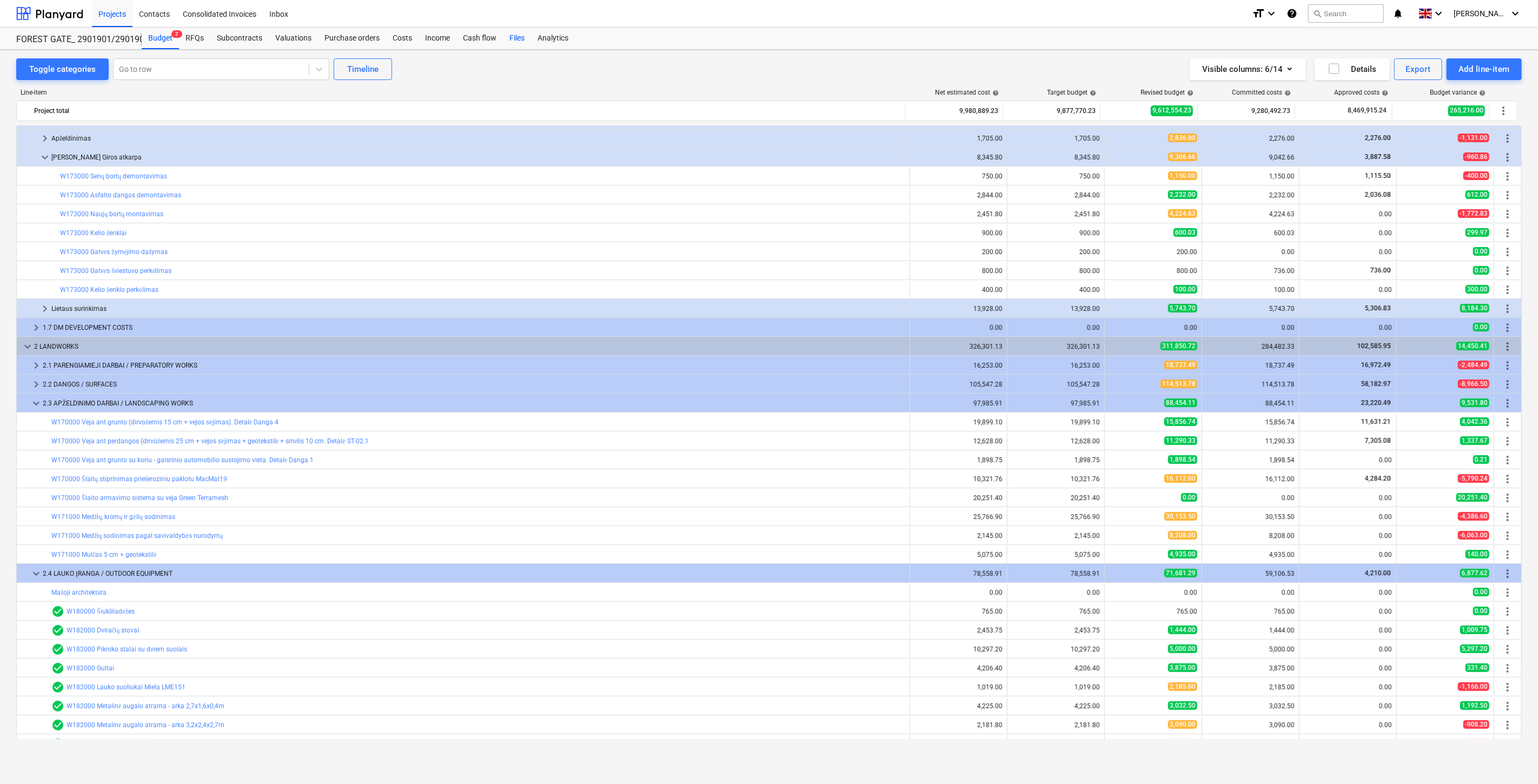
click at [503, 32] on div "Files" at bounding box center [517, 38] width 28 height 22
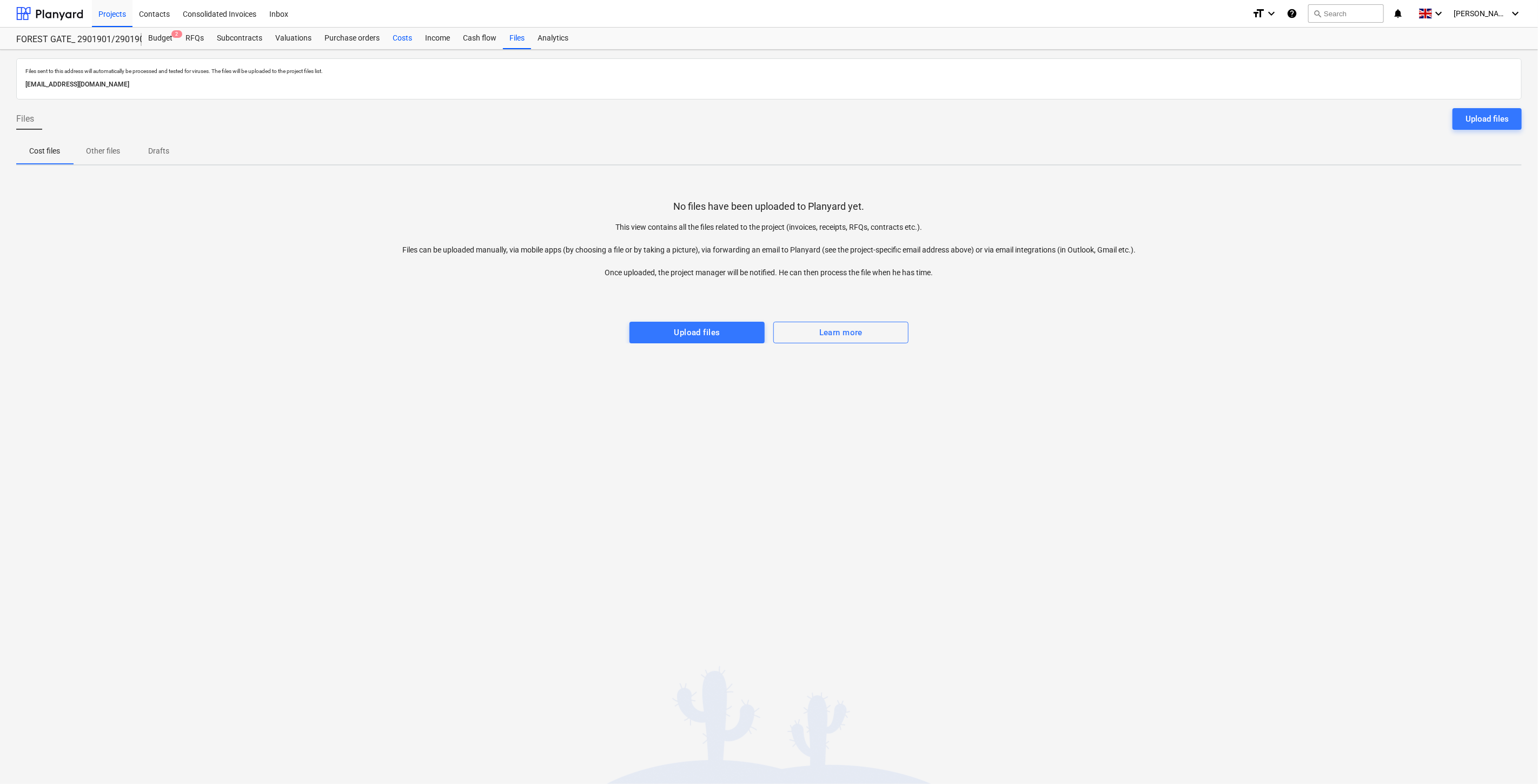
click at [409, 39] on div "Costs" at bounding box center [402, 38] width 32 height 22
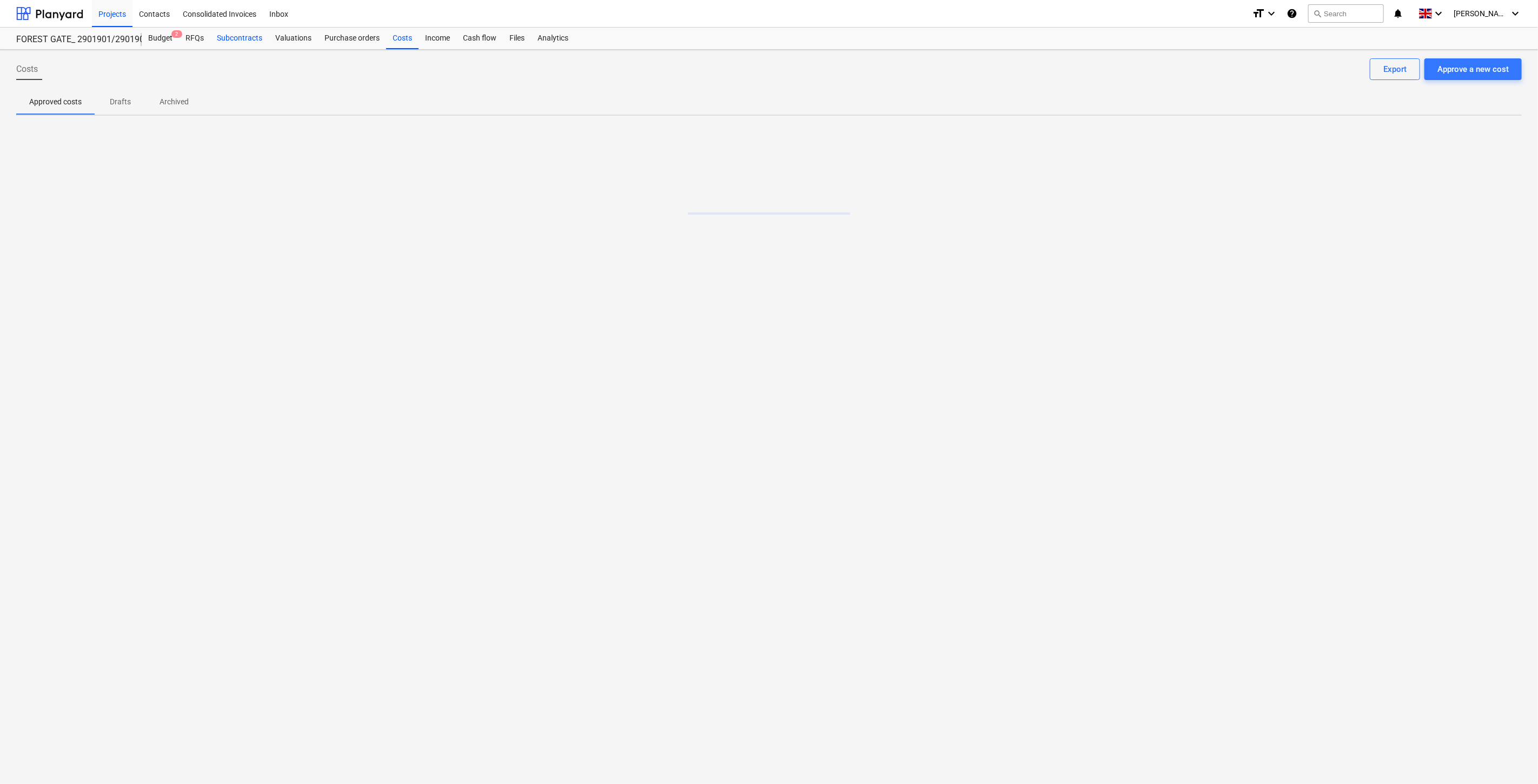
click at [255, 41] on div "Subcontracts" at bounding box center [239, 38] width 58 height 22
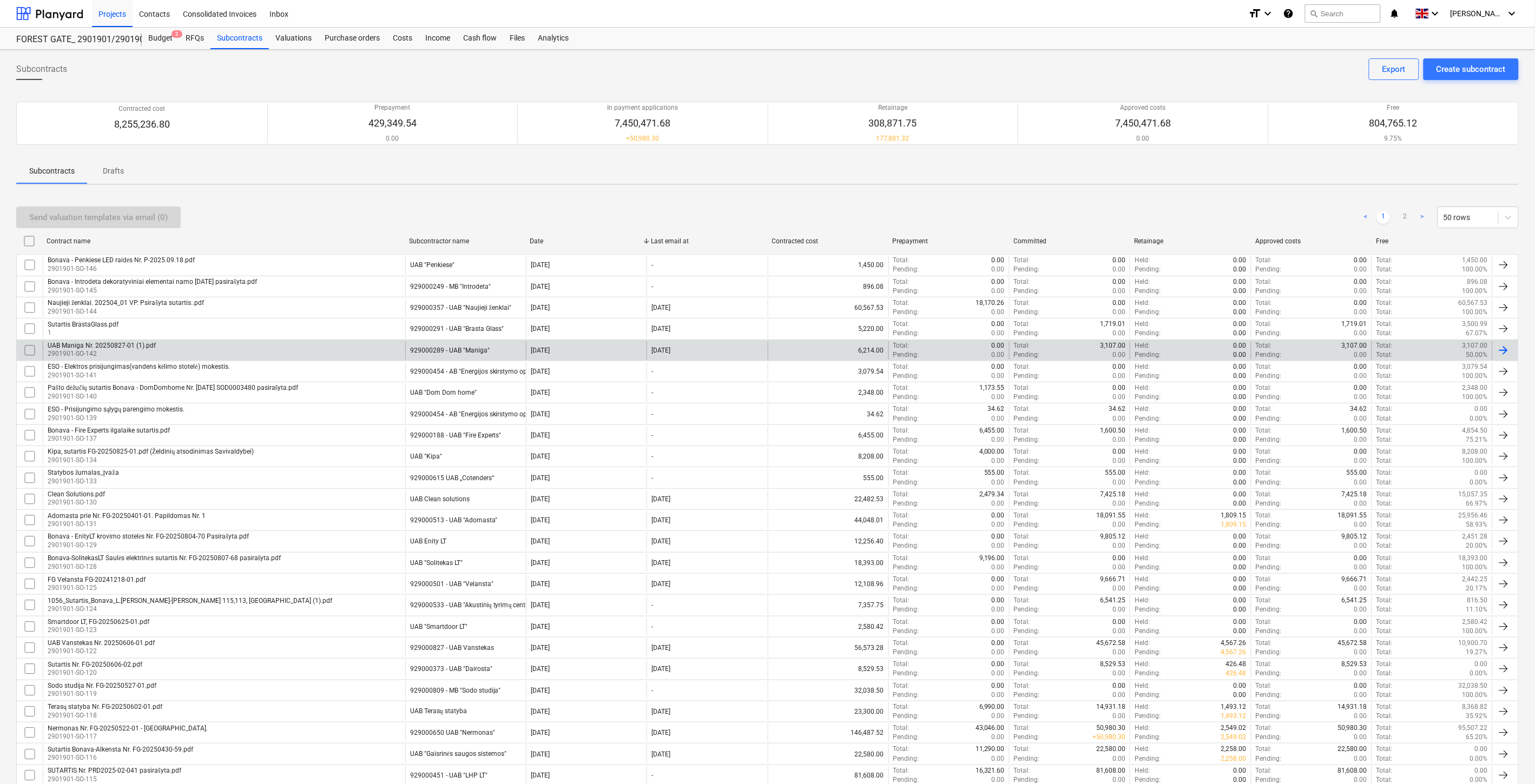
click at [801, 346] on div "6,214.00" at bounding box center [828, 351] width 121 height 18
